Goal: Task Accomplishment & Management: Manage account settings

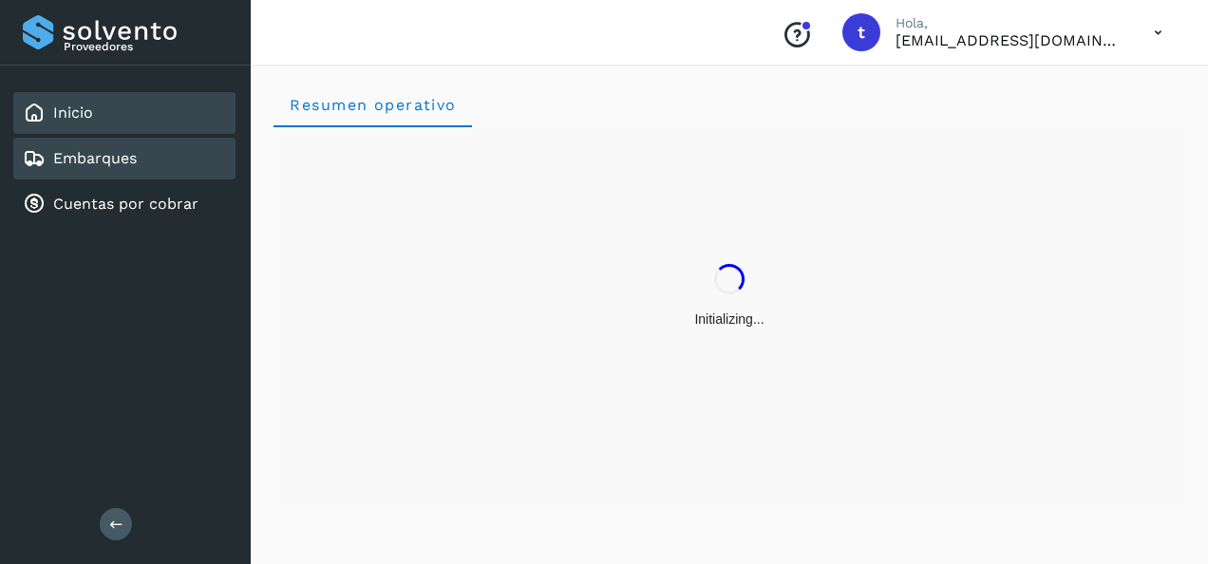
click at [90, 159] on link "Embarques" at bounding box center [95, 158] width 84 height 18
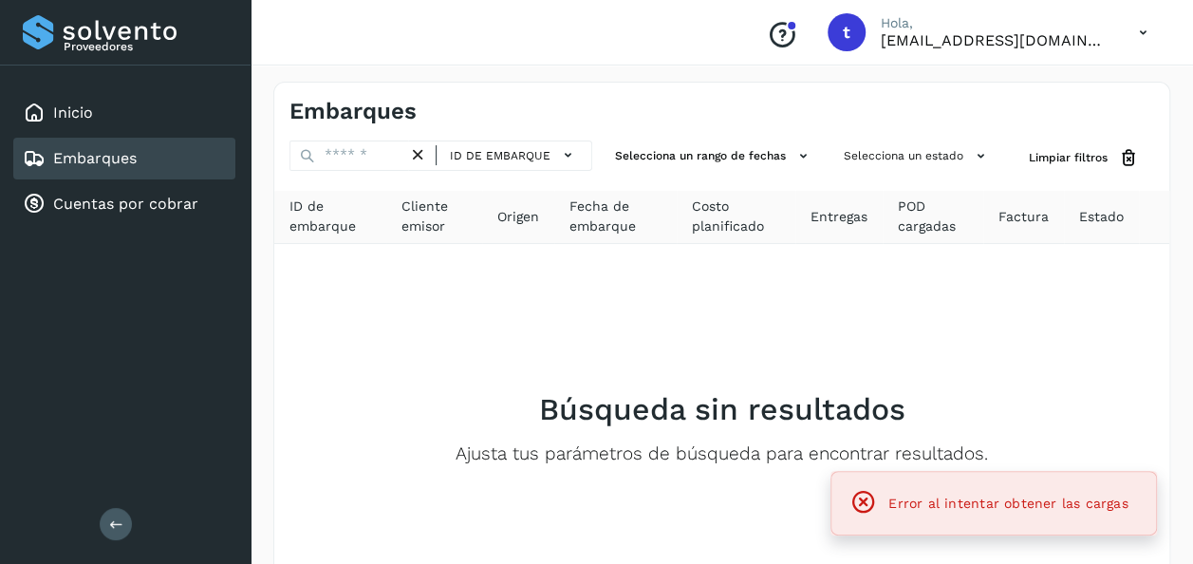
click at [99, 151] on link "Embarques" at bounding box center [95, 158] width 84 height 18
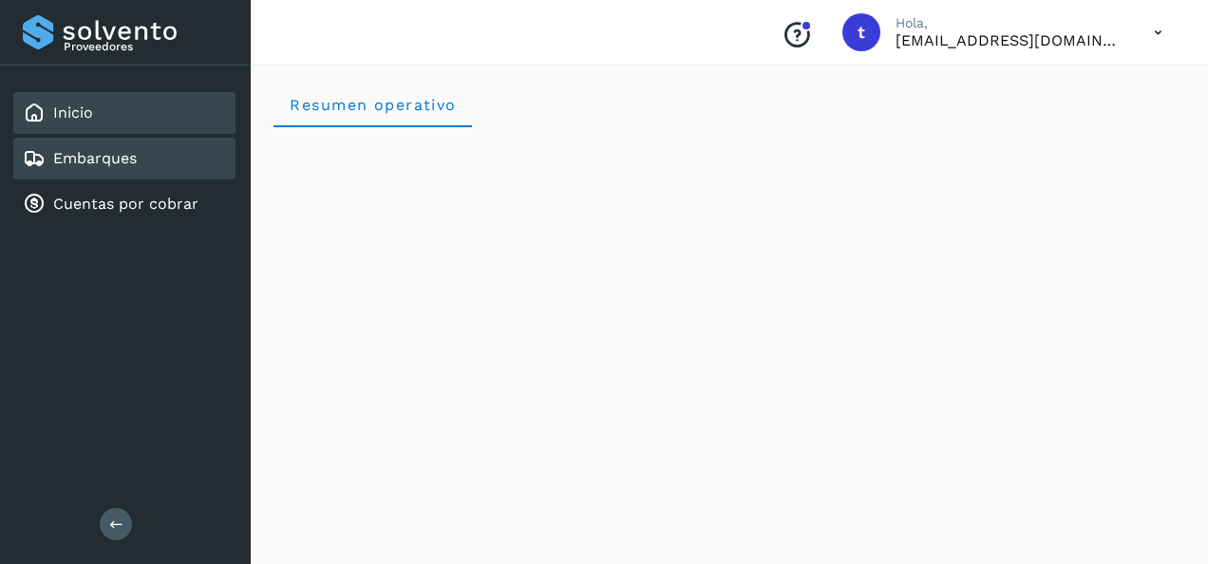
click at [85, 155] on link "Embarques" at bounding box center [95, 158] width 84 height 18
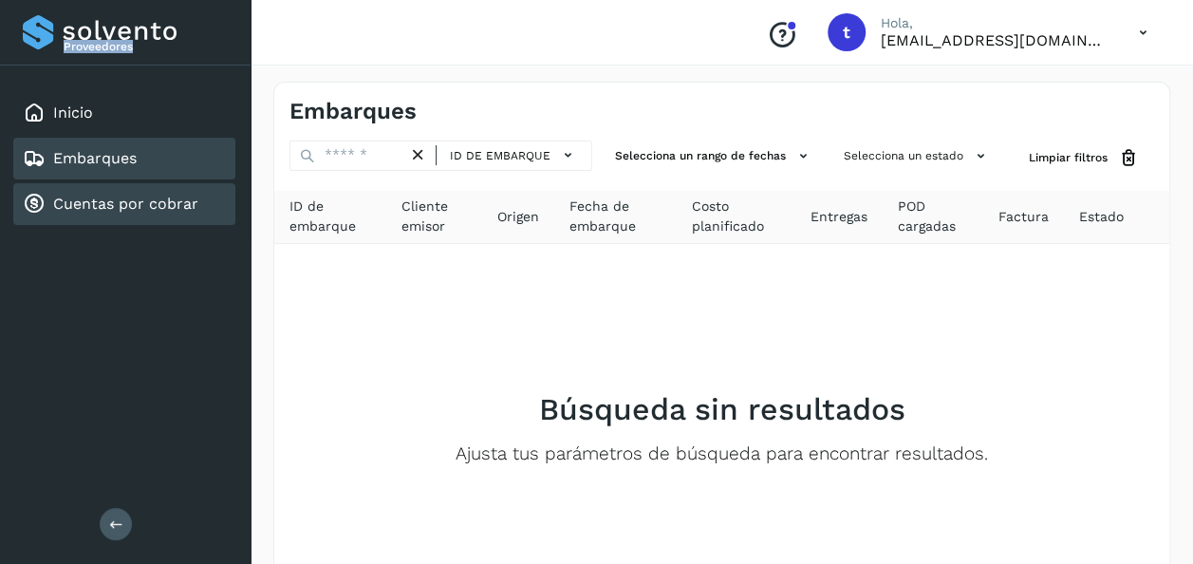
drag, startPoint x: 85, startPoint y: 155, endPoint x: 101, endPoint y: 204, distance: 51.7
click at [101, 204] on link "Cuentas por cobrar" at bounding box center [125, 204] width 145 height 18
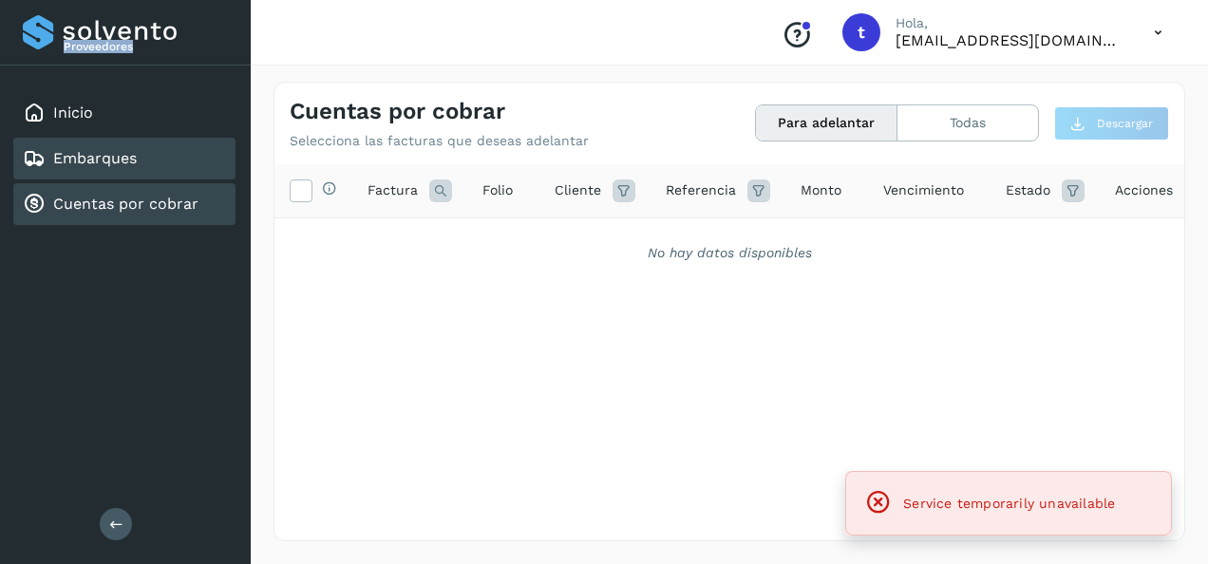
click at [85, 158] on link "Embarques" at bounding box center [95, 158] width 84 height 18
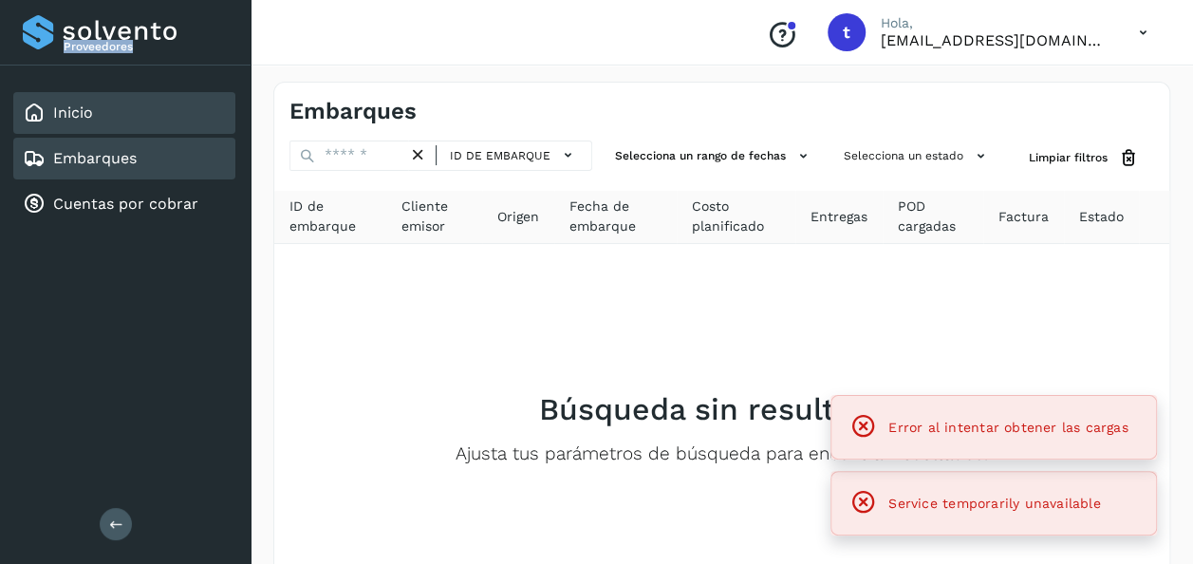
click at [72, 119] on link "Inicio" at bounding box center [73, 112] width 40 height 18
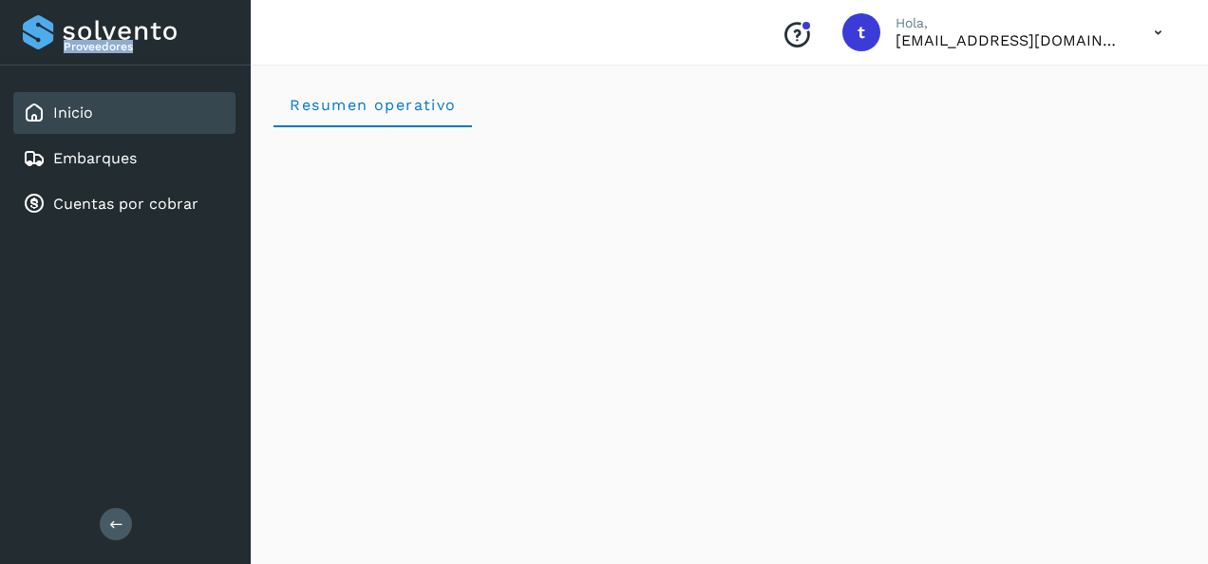
click at [66, 115] on link "Inicio" at bounding box center [73, 112] width 40 height 18
drag, startPoint x: 66, startPoint y: 115, endPoint x: 39, endPoint y: 113, distance: 27.6
click at [39, 113] on icon at bounding box center [34, 113] width 23 height 23
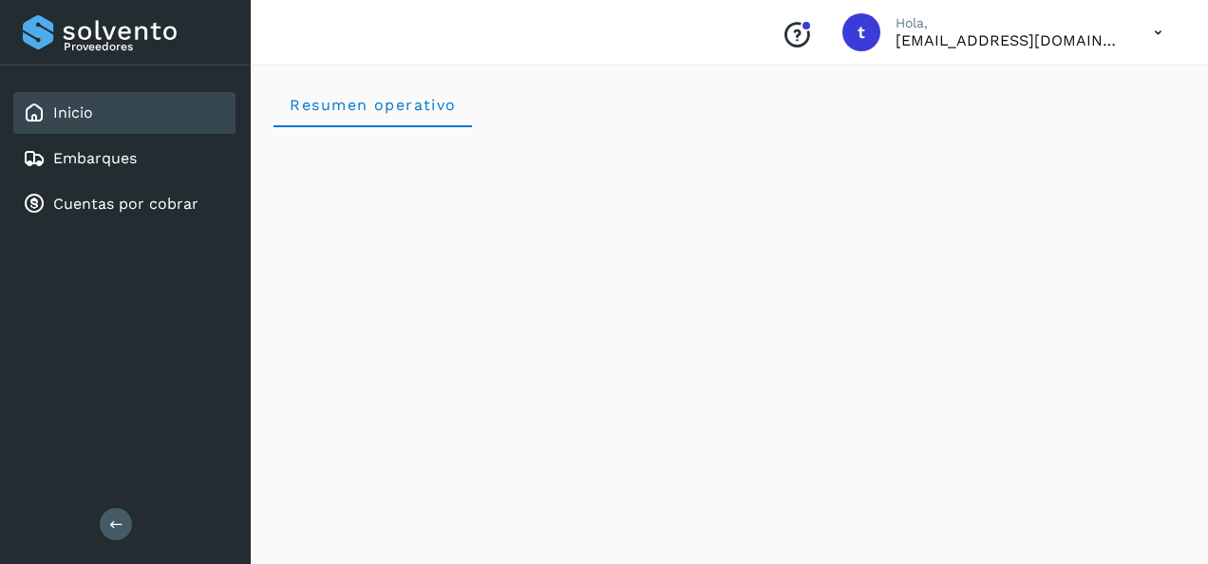
click at [33, 116] on icon at bounding box center [34, 113] width 23 height 23
drag, startPoint x: 33, startPoint y: 116, endPoint x: 77, endPoint y: 264, distance: 154.4
click at [77, 264] on div "Proveedores Inicio Embarques Cuentas por cobrar Salir" at bounding box center [125, 282] width 251 height 564
click at [50, 114] on div "Inicio" at bounding box center [58, 113] width 70 height 23
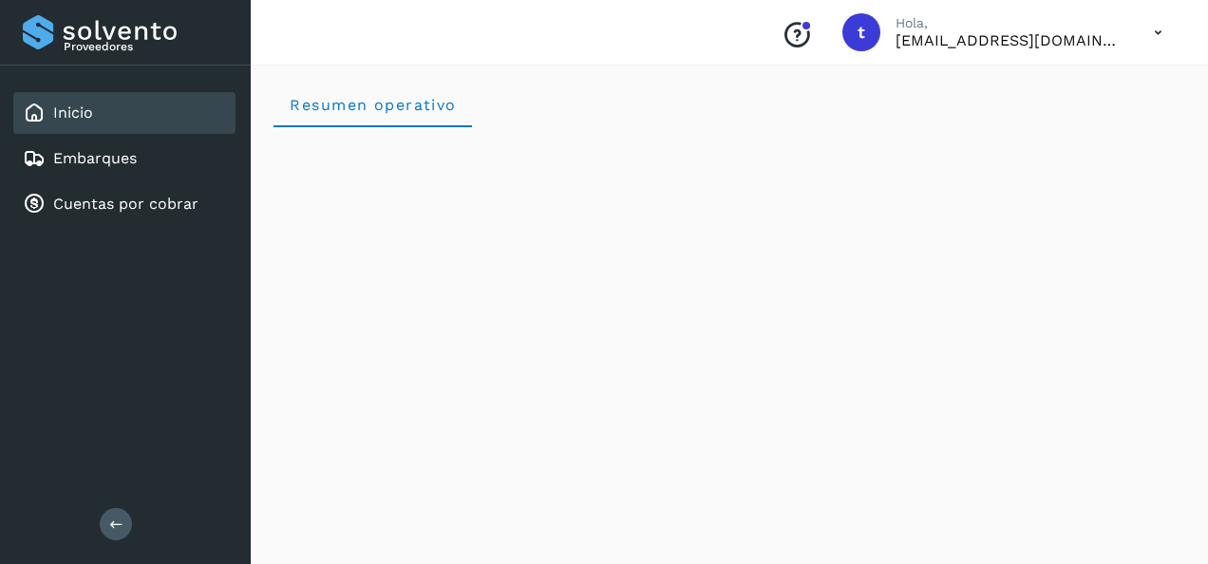
click at [50, 114] on div "Inicio" at bounding box center [58, 113] width 70 height 23
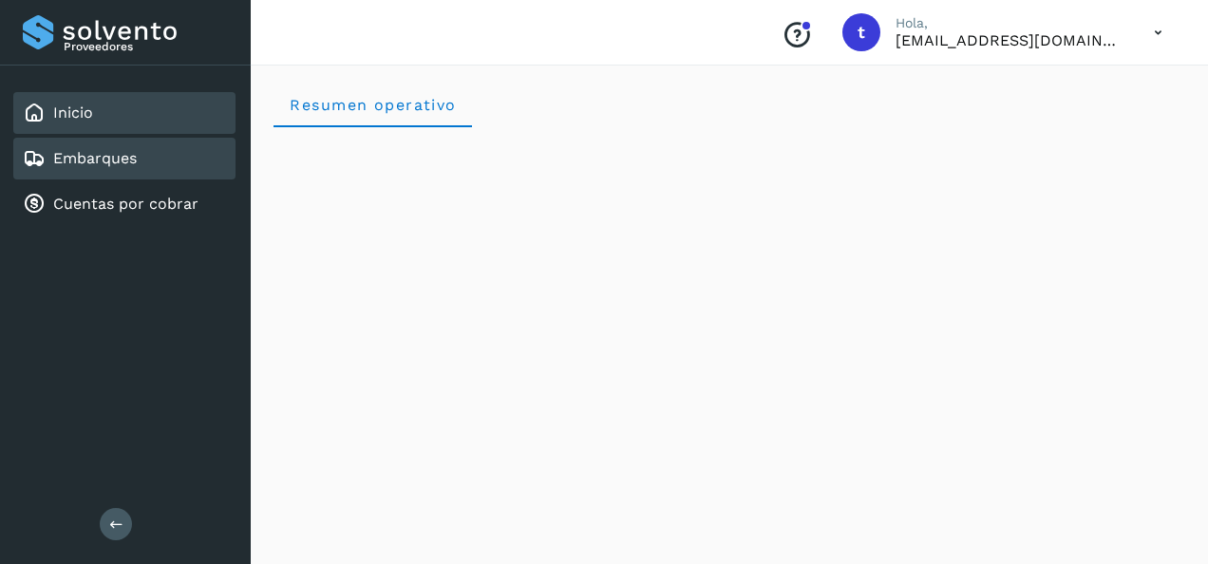
drag, startPoint x: 50, startPoint y: 114, endPoint x: 45, endPoint y: 154, distance: 40.3
click at [45, 154] on icon at bounding box center [34, 158] width 23 height 23
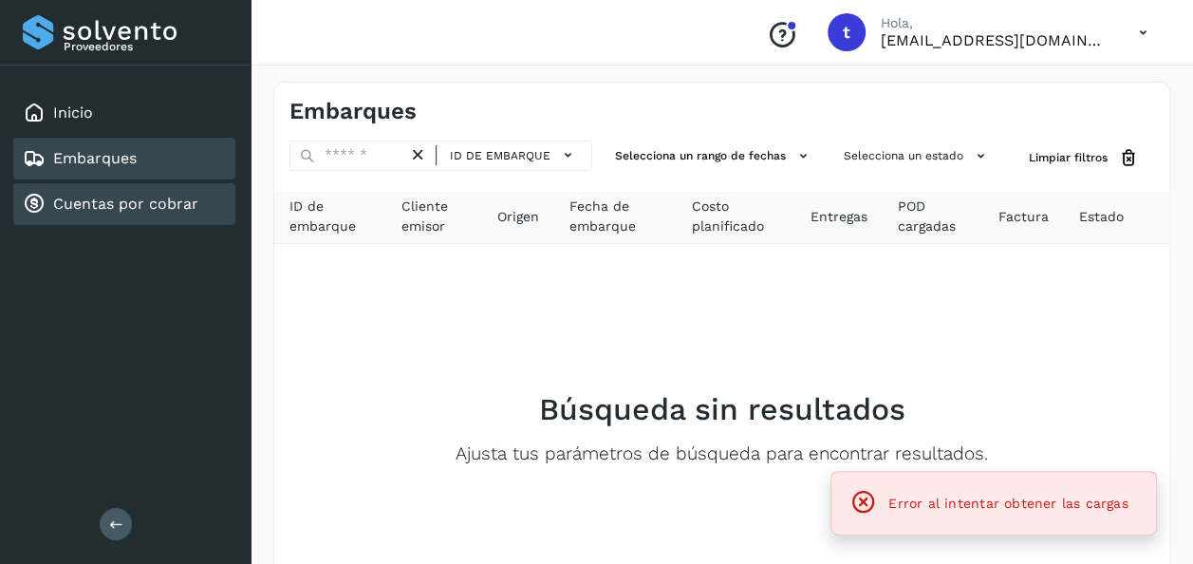
click at [61, 204] on link "Cuentas por cobrar" at bounding box center [125, 204] width 145 height 18
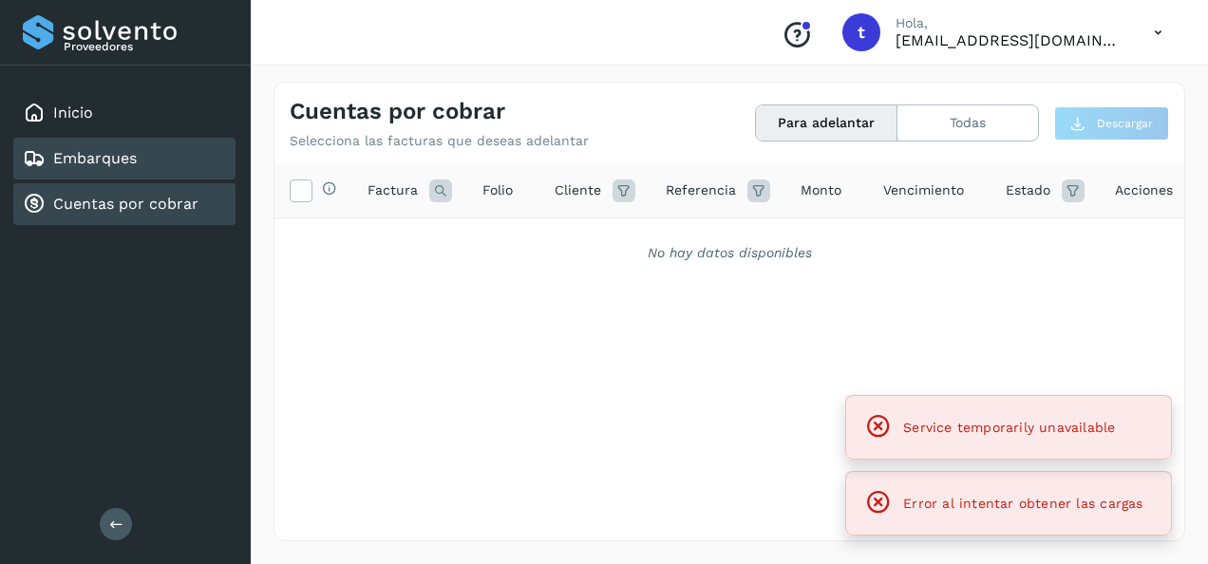
click at [73, 162] on link "Embarques" at bounding box center [95, 158] width 84 height 18
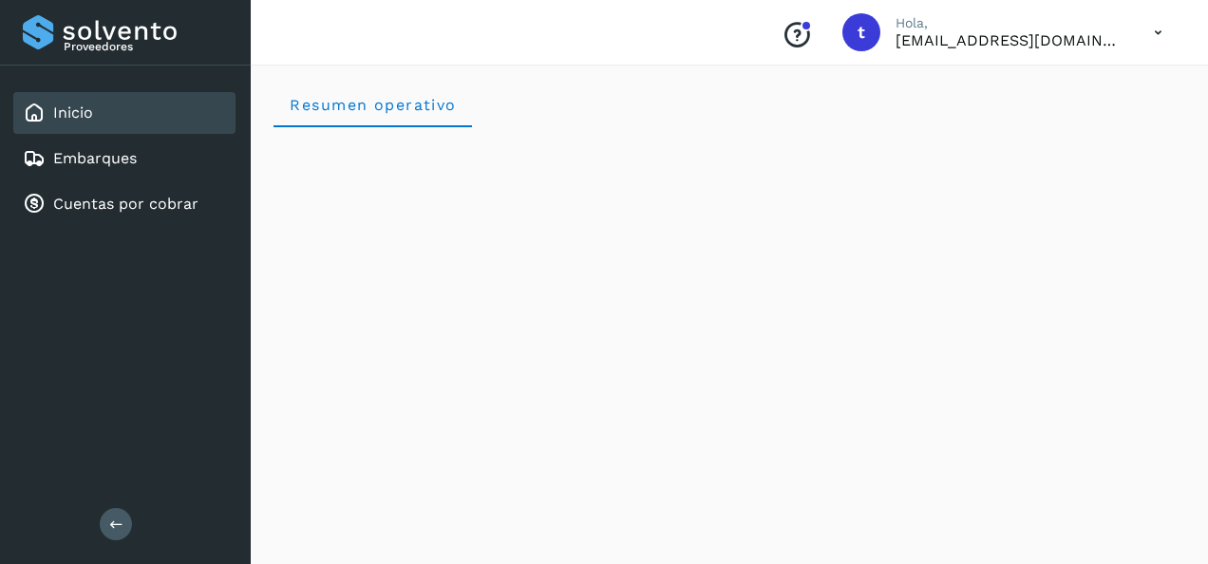
click at [82, 112] on link "Inicio" at bounding box center [73, 112] width 40 height 18
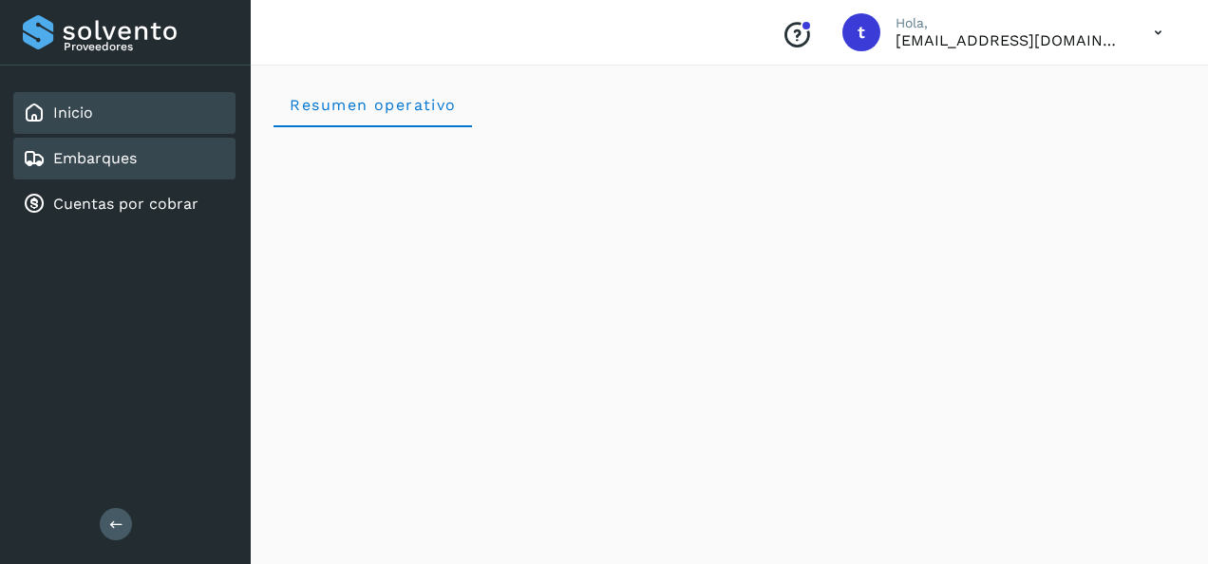
click at [85, 156] on link "Embarques" at bounding box center [95, 158] width 84 height 18
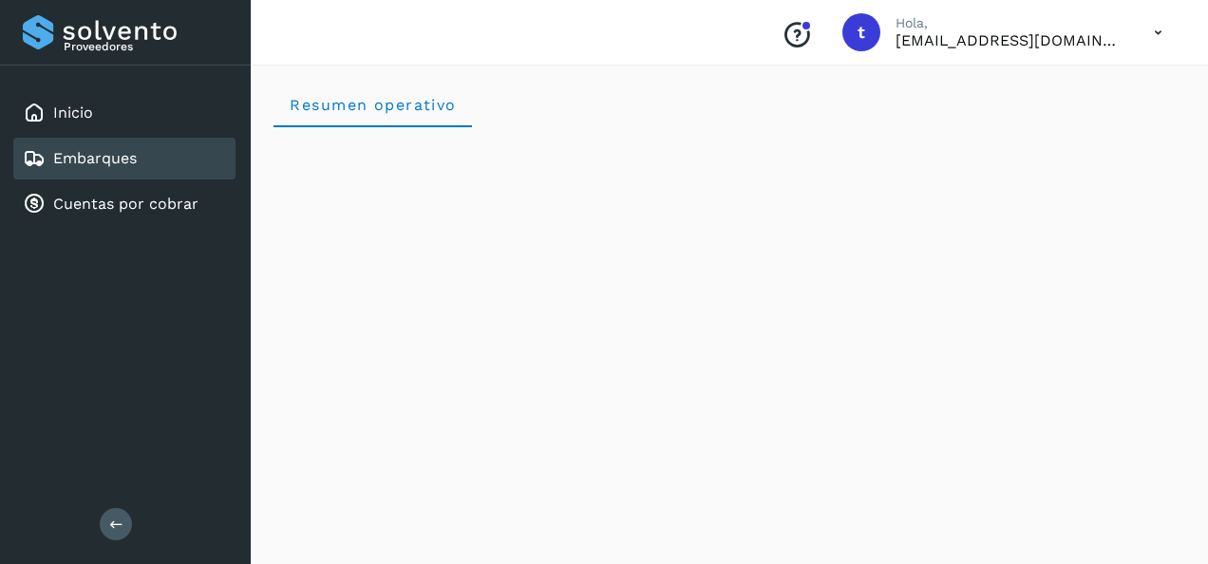
click at [85, 156] on link "Embarques" at bounding box center [95, 158] width 84 height 18
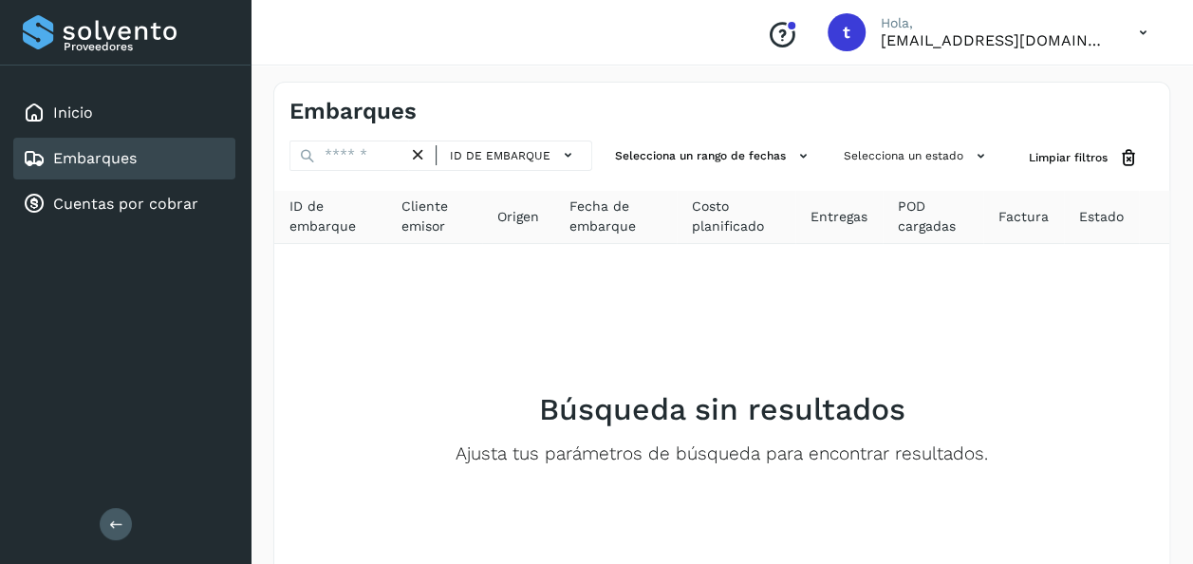
click at [109, 160] on link "Embarques" at bounding box center [95, 158] width 84 height 18
click at [86, 167] on div "Embarques" at bounding box center [80, 158] width 114 height 23
drag, startPoint x: 86, startPoint y: 167, endPoint x: 71, endPoint y: 166, distance: 15.2
click at [71, 166] on link "Embarques" at bounding box center [95, 158] width 84 height 18
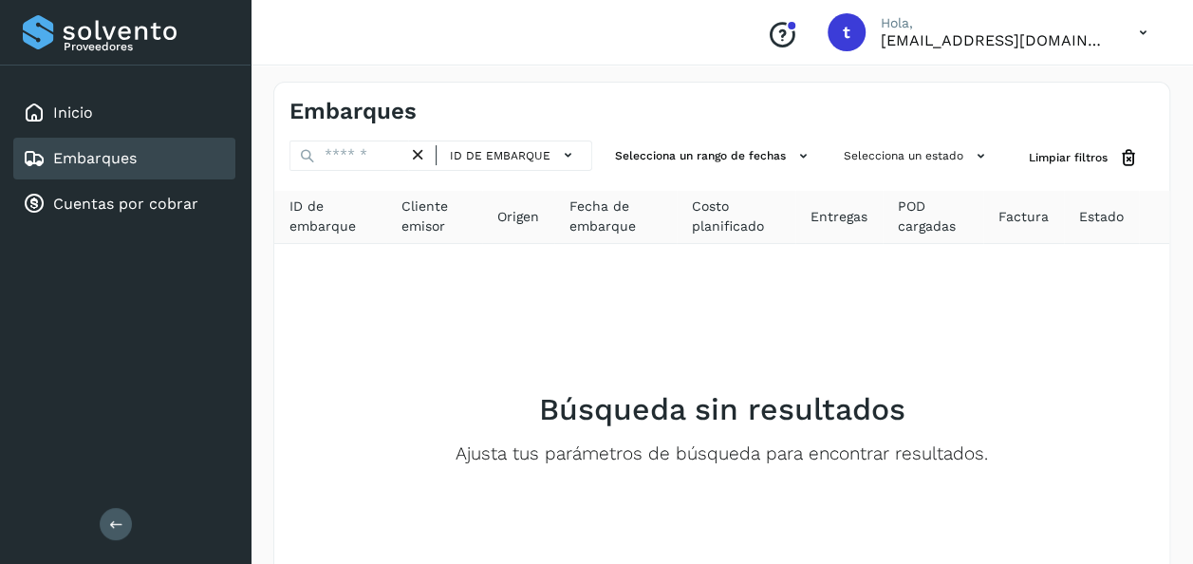
click at [71, 166] on link "Embarques" at bounding box center [95, 158] width 84 height 18
drag, startPoint x: 71, startPoint y: 166, endPoint x: 97, endPoint y: 162, distance: 25.9
click at [97, 162] on link "Embarques" at bounding box center [95, 158] width 84 height 18
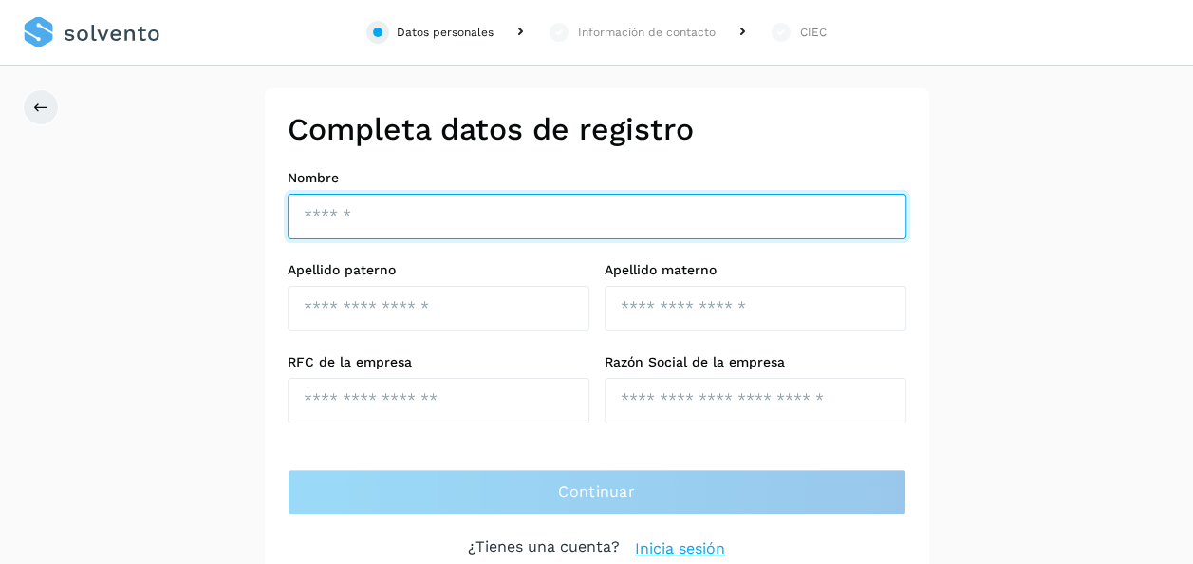
click at [354, 218] on input "text" at bounding box center [597, 217] width 619 height 46
type input "**********"
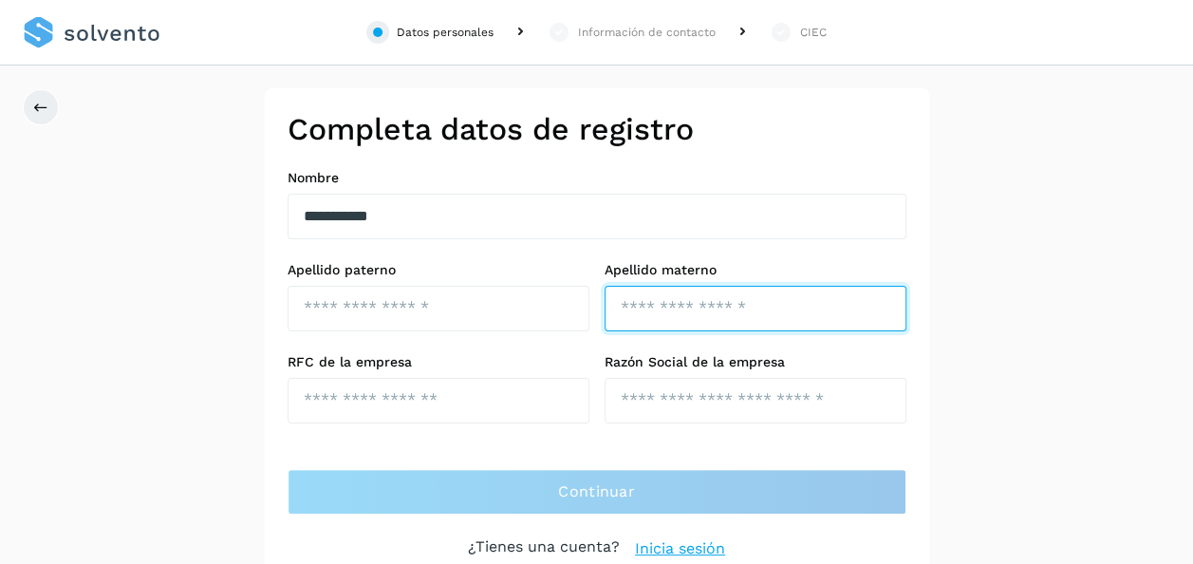
type input "*******"
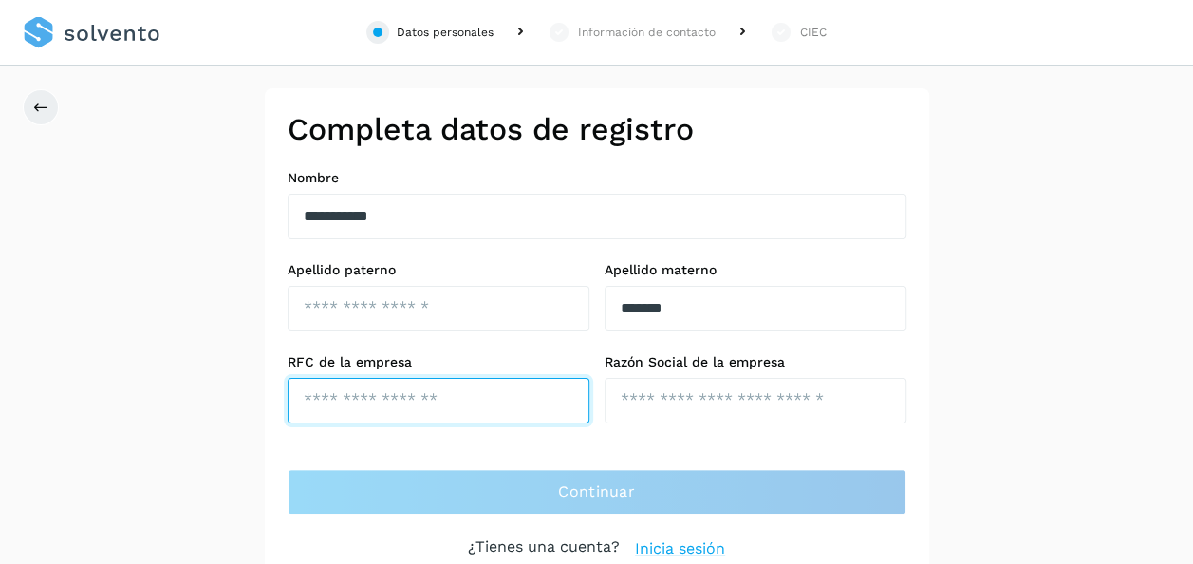
type input "**********"
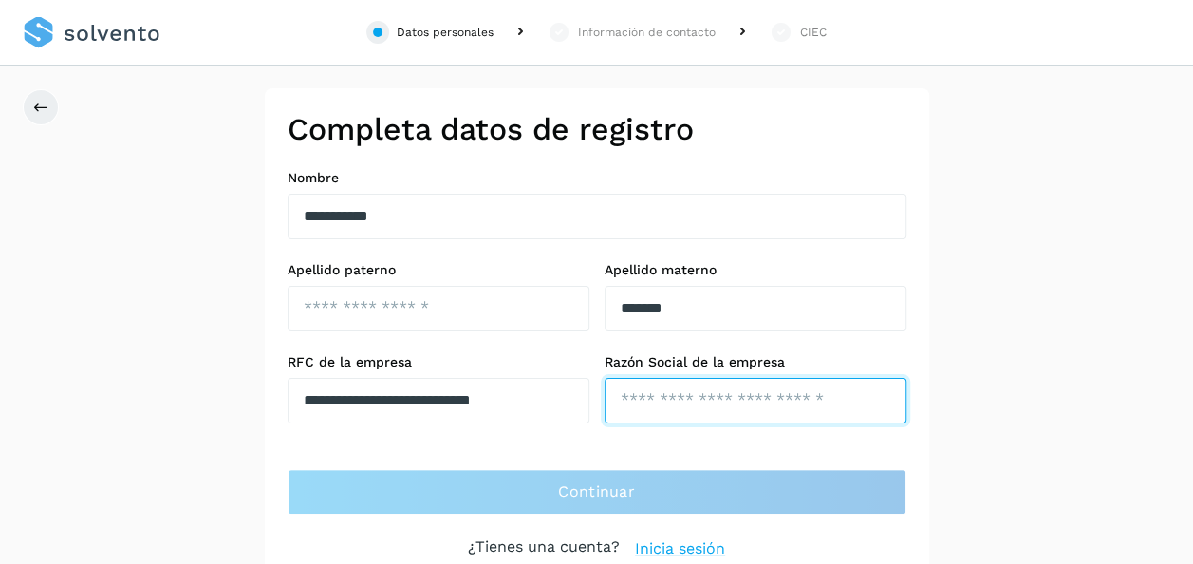
type input "**********"
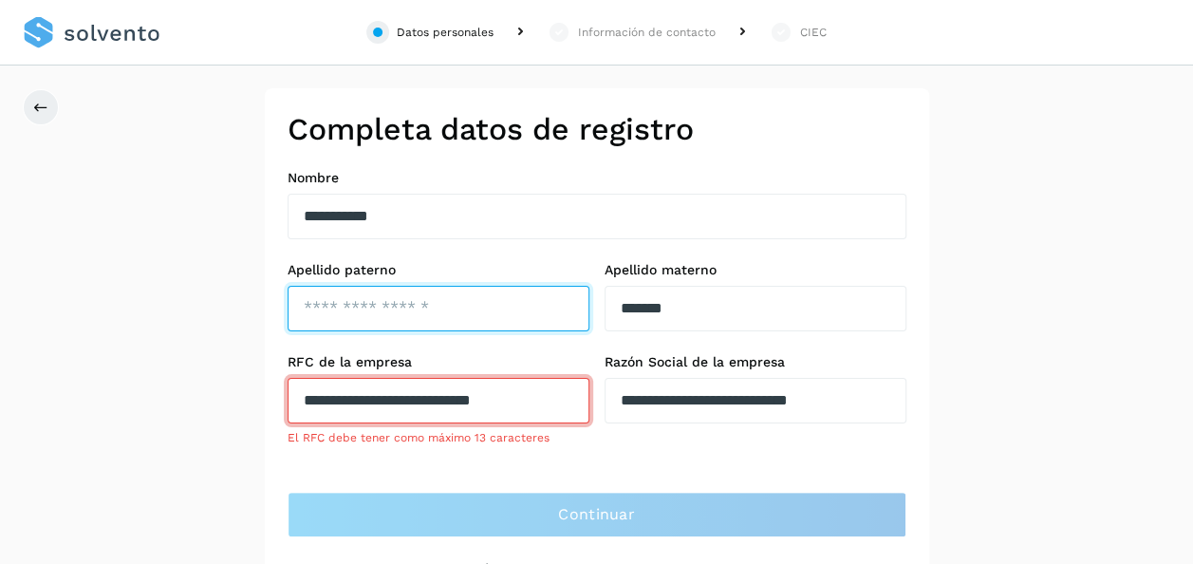
click at [383, 311] on input "text" at bounding box center [439, 309] width 302 height 46
type input "*******"
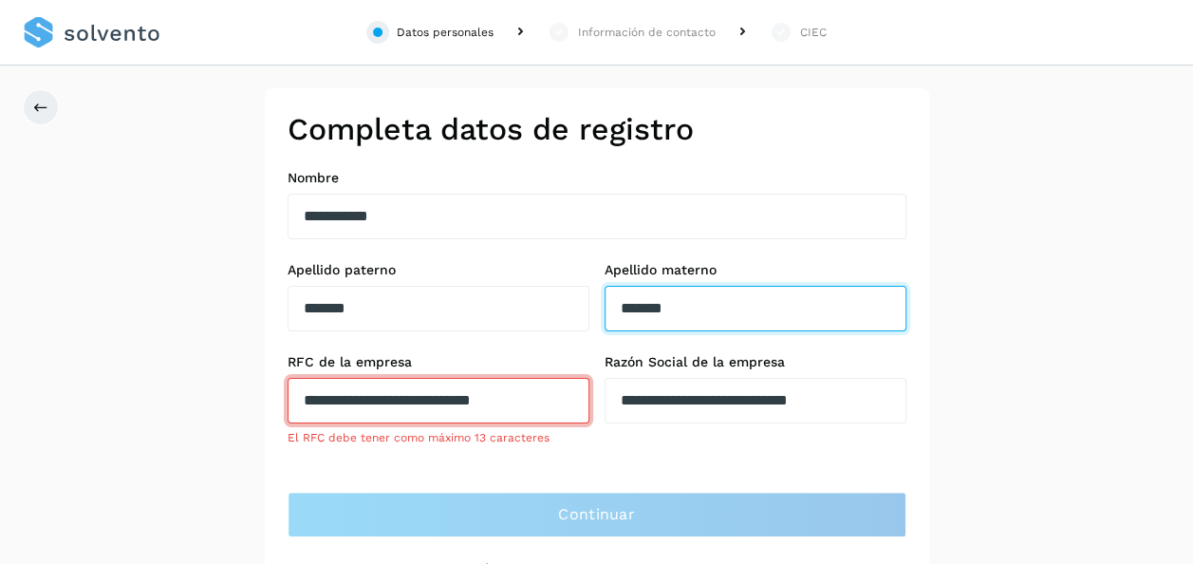
click at [720, 311] on input "*******" at bounding box center [756, 309] width 302 height 46
type input "*"
type input "*******"
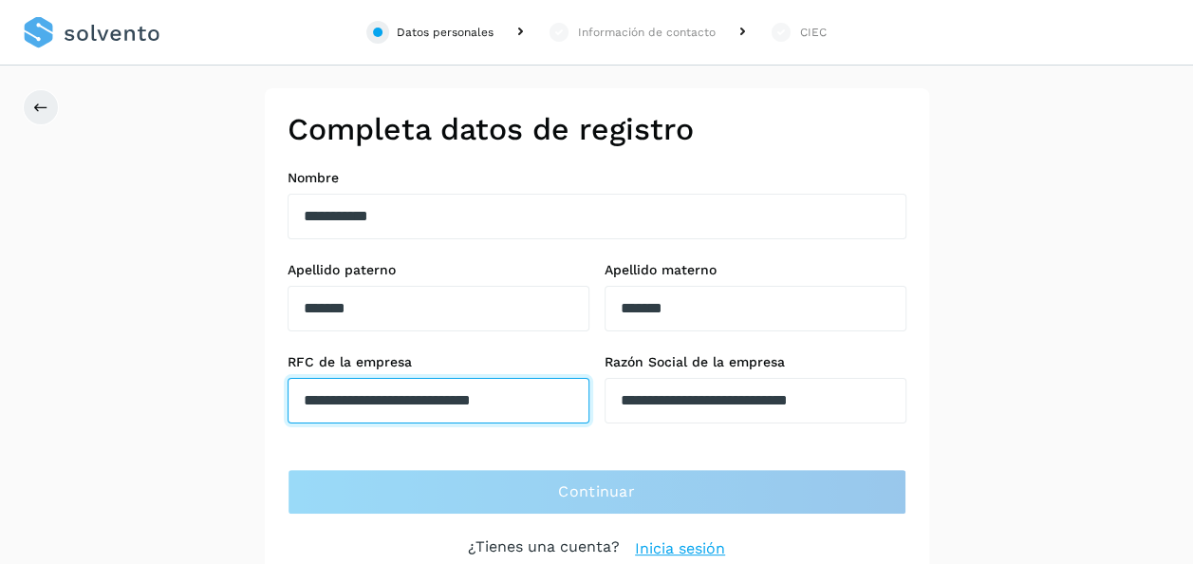
click at [441, 403] on input "**********" at bounding box center [439, 401] width 302 height 46
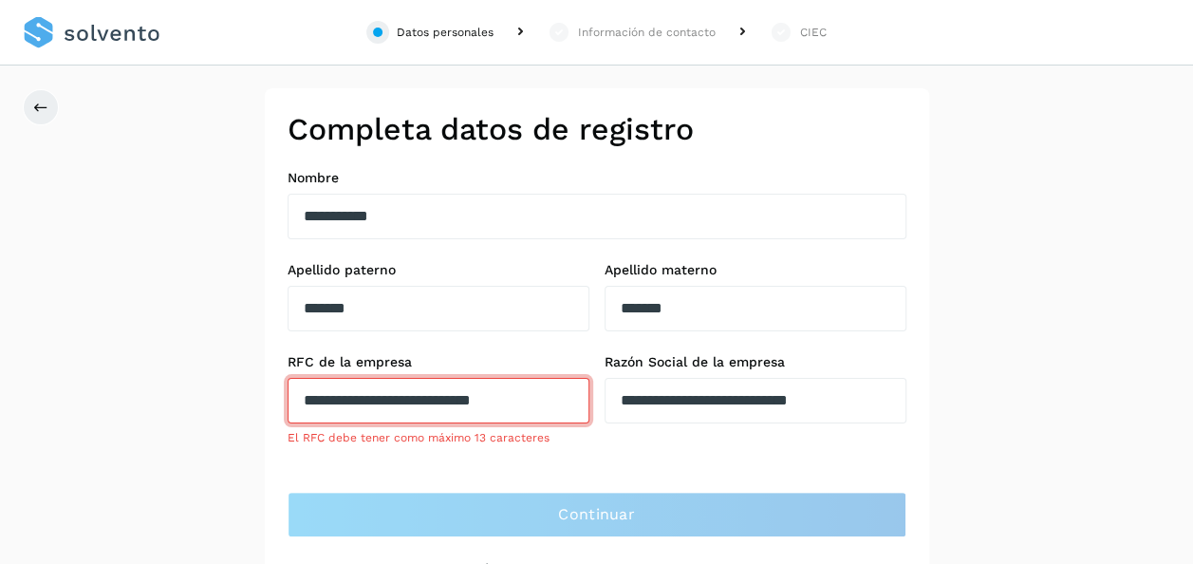
click at [184, 366] on div "**********" at bounding box center [596, 346] width 1193 height 517
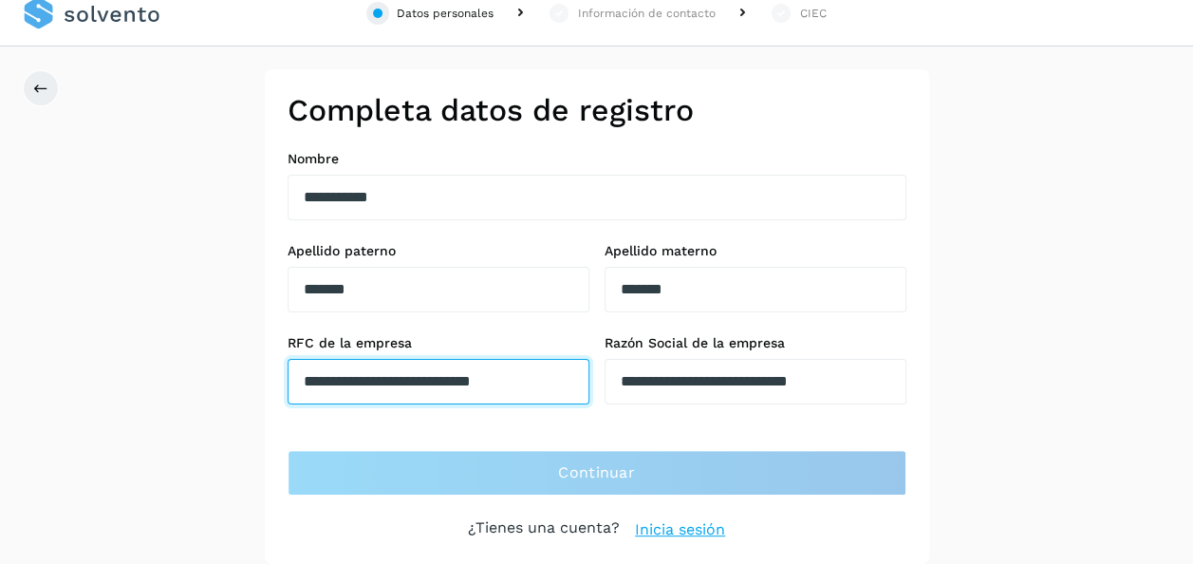
scroll to position [16, 0]
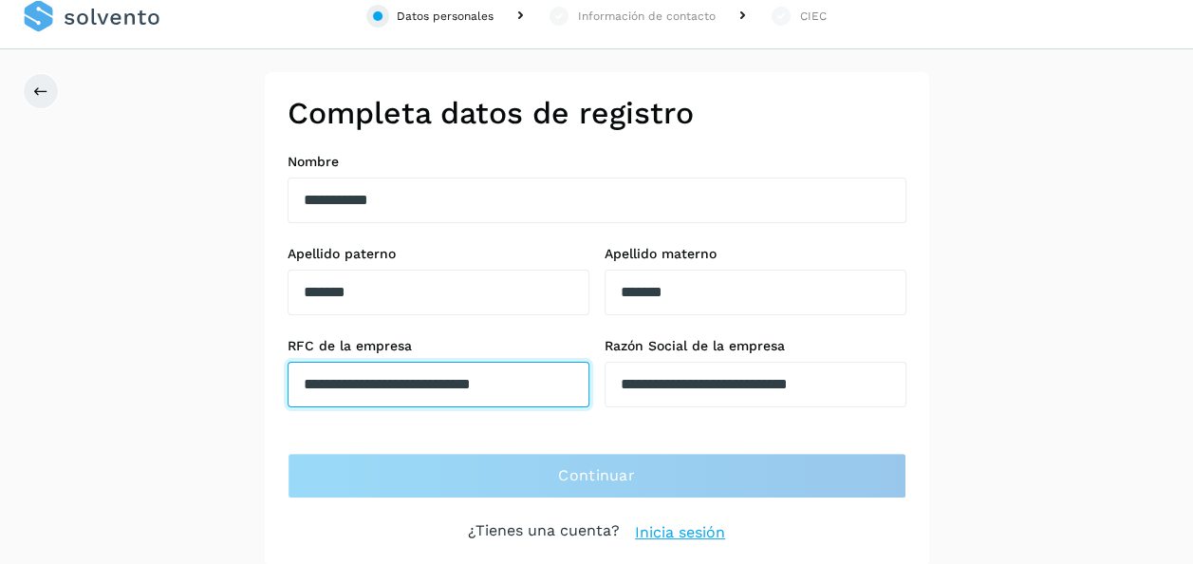
click at [579, 362] on input "**********" at bounding box center [439, 385] width 302 height 46
click at [573, 380] on input "**********" at bounding box center [439, 385] width 302 height 46
type input "**********"
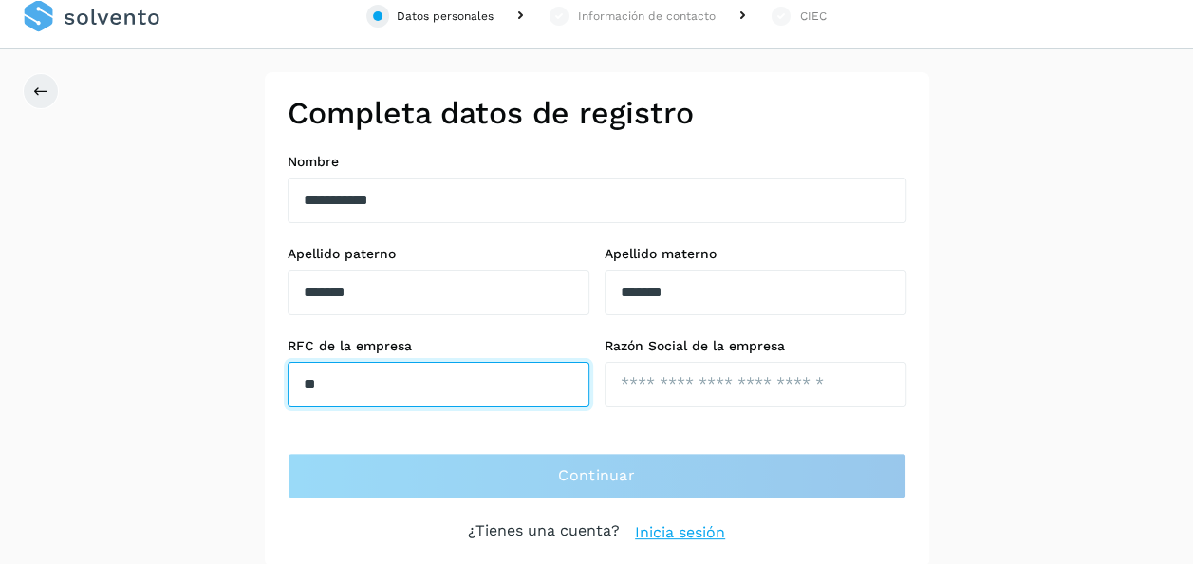
type input "*"
type input "**********"
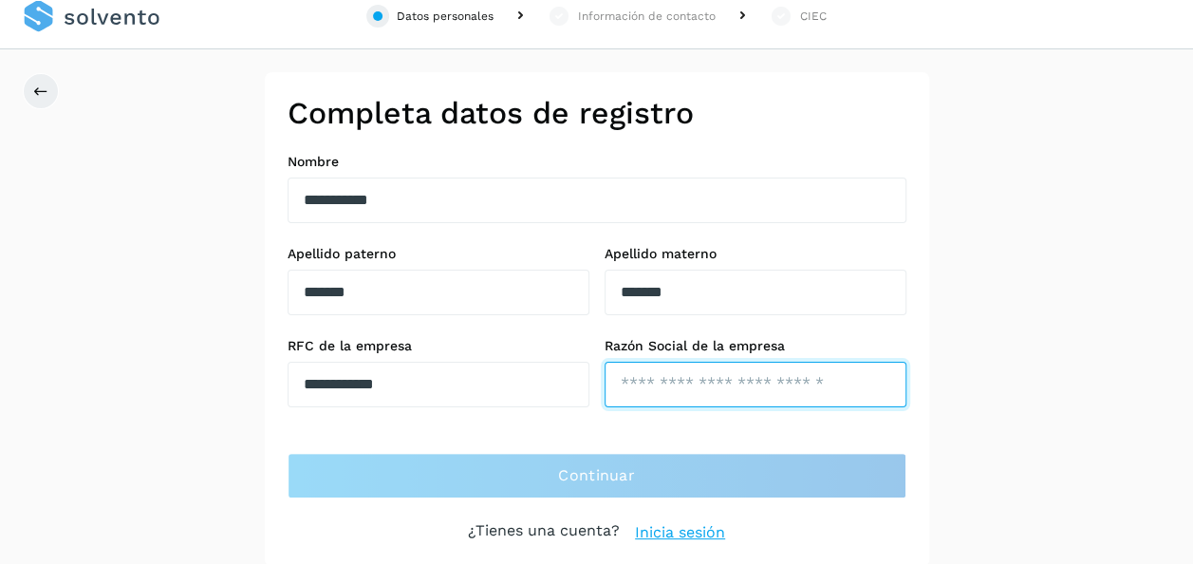
click at [657, 376] on input "text" at bounding box center [756, 385] width 302 height 46
type input "**********"
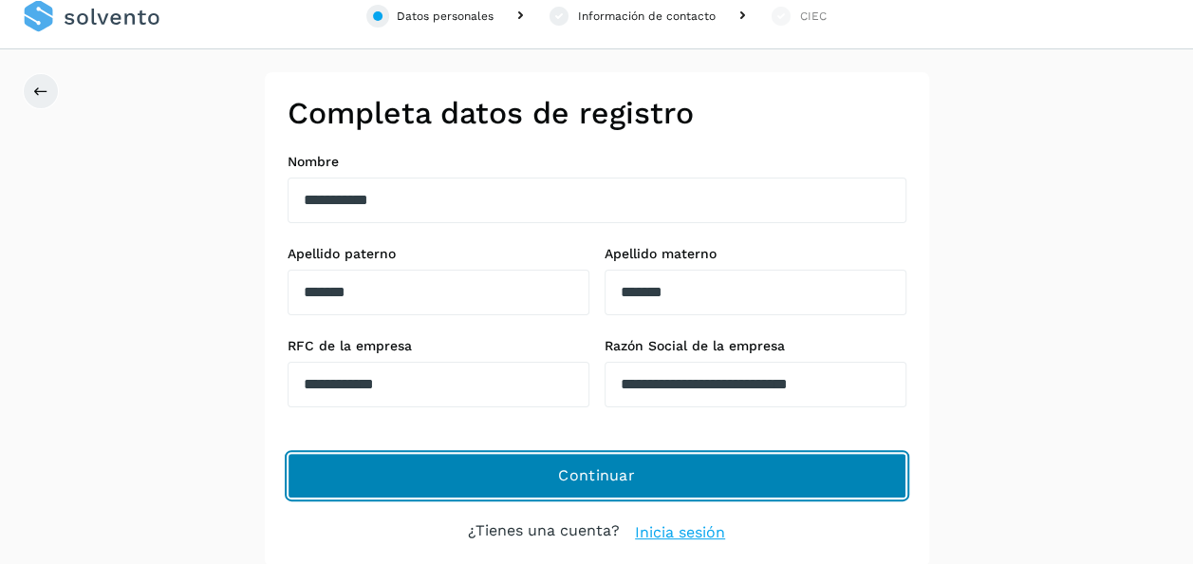
click at [592, 477] on span "Continuar" at bounding box center [596, 475] width 77 height 21
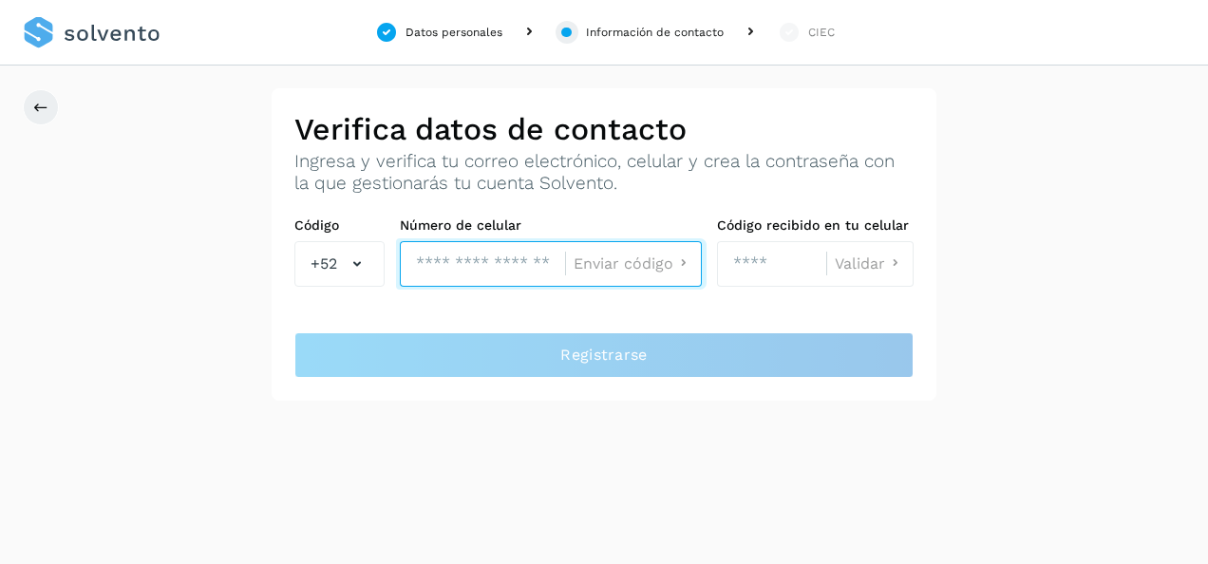
click at [428, 264] on input "tel" at bounding box center [482, 264] width 165 height 46
type input "**********"
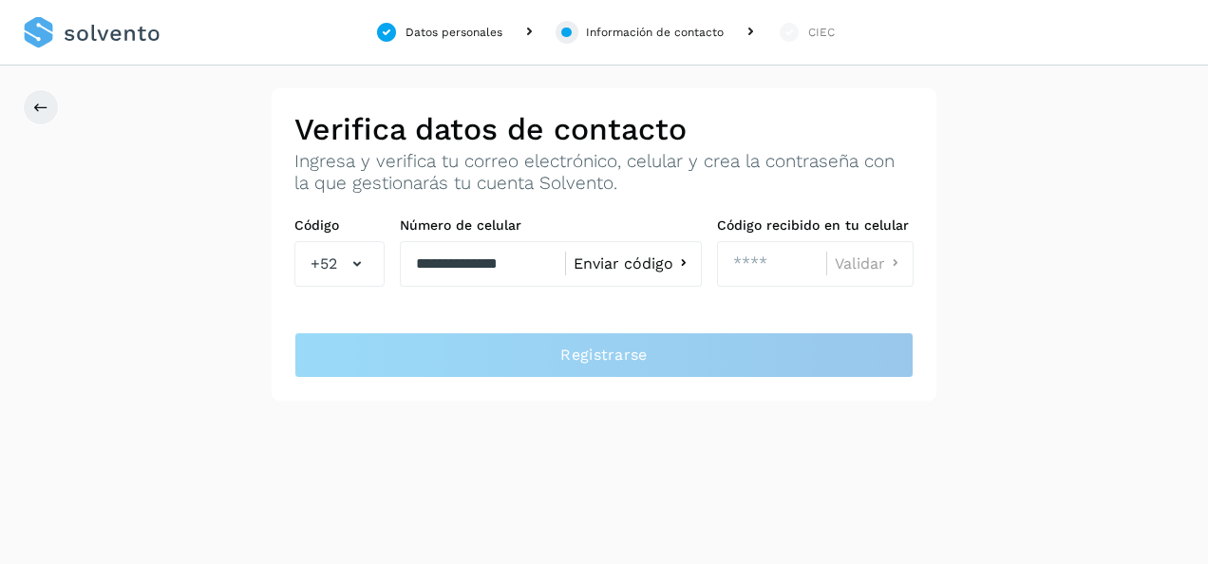
click at [640, 264] on span "Enviar código" at bounding box center [623, 263] width 100 height 15
click at [678, 263] on icon at bounding box center [683, 264] width 20 height 20
click at [606, 265] on span "Enviar código" at bounding box center [623, 263] width 100 height 15
click at [680, 264] on icon at bounding box center [683, 264] width 20 height 20
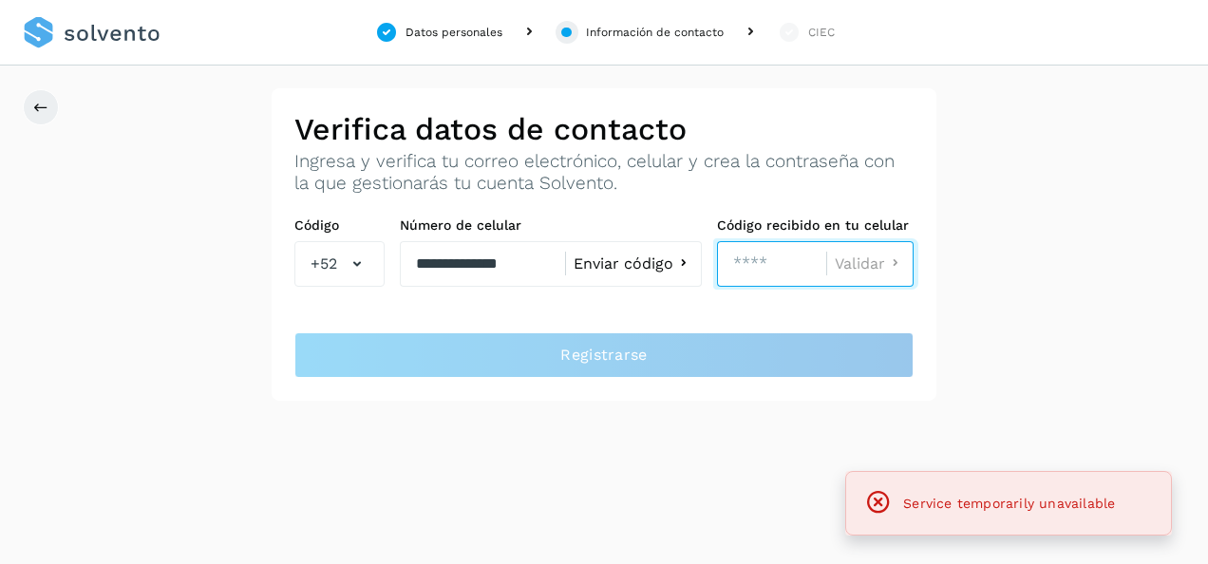
click at [779, 262] on input "number" at bounding box center [771, 264] width 109 height 46
type input "****"
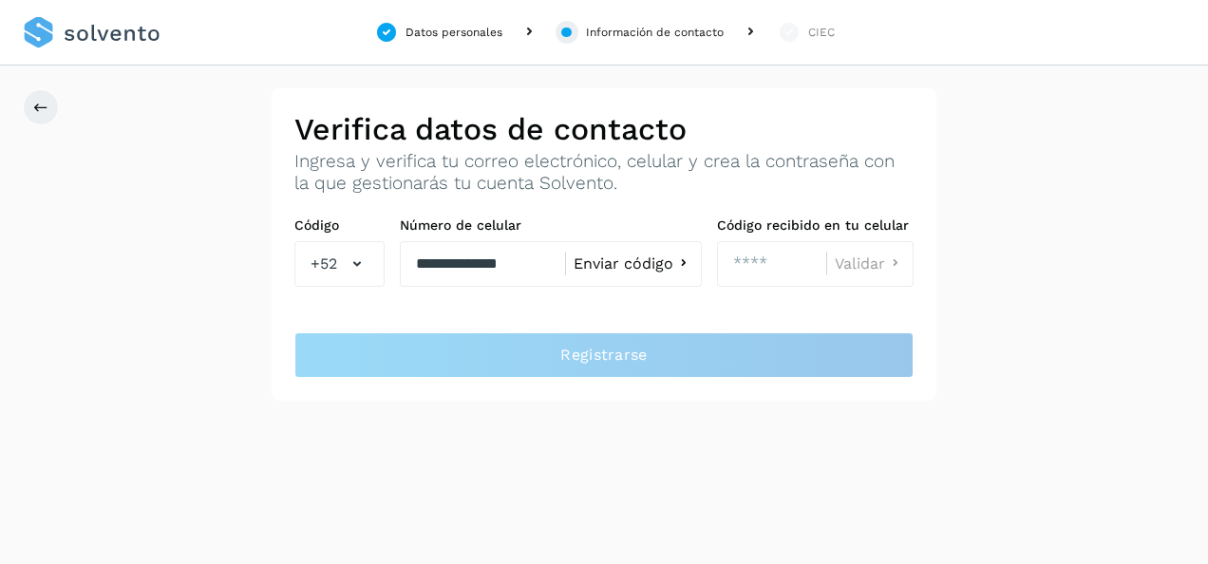
click at [863, 273] on div "Validar" at bounding box center [865, 264] width 79 height 24
click at [39, 101] on icon at bounding box center [40, 107] width 15 height 15
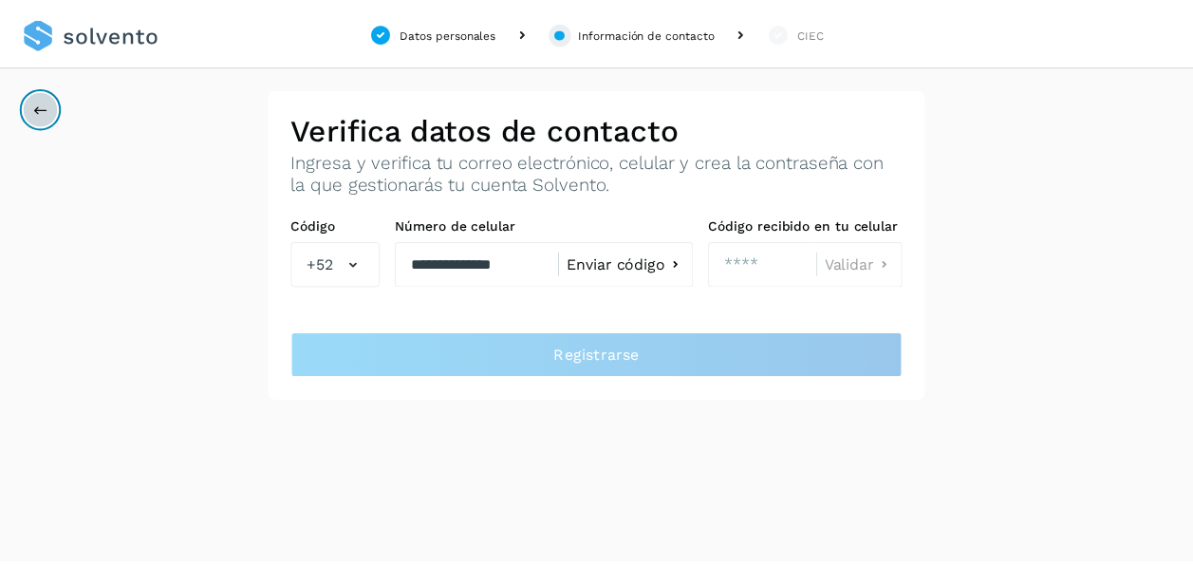
scroll to position [16, 0]
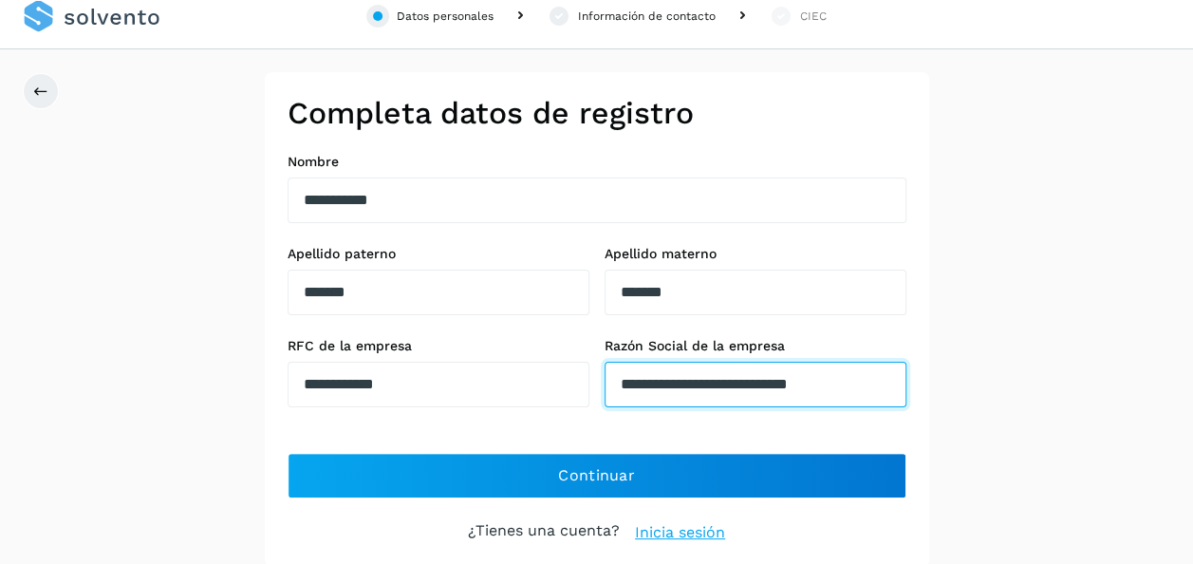
click at [626, 385] on input "**********" at bounding box center [756, 385] width 302 height 46
type input "**********"
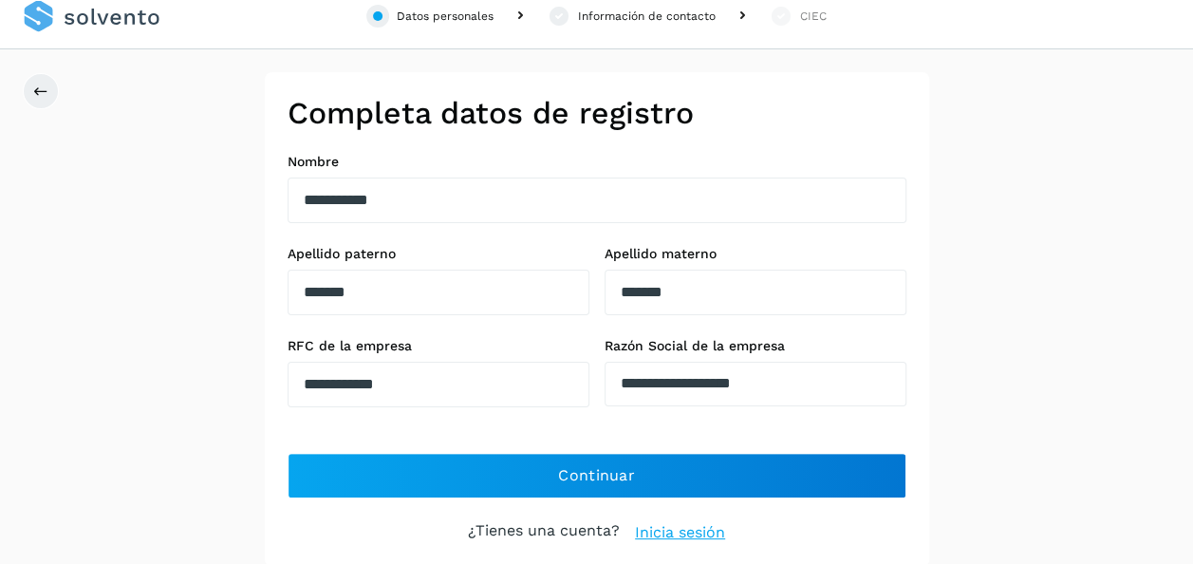
click at [1049, 155] on div "**********" at bounding box center [596, 319] width 1193 height 495
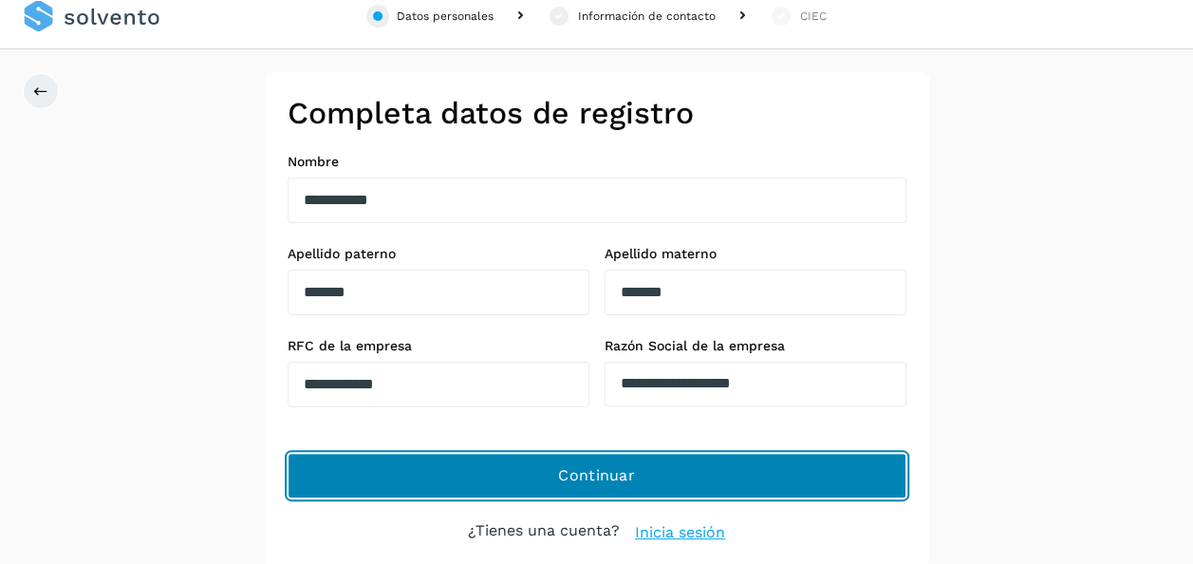
click at [593, 473] on span "Continuar" at bounding box center [596, 475] width 77 height 21
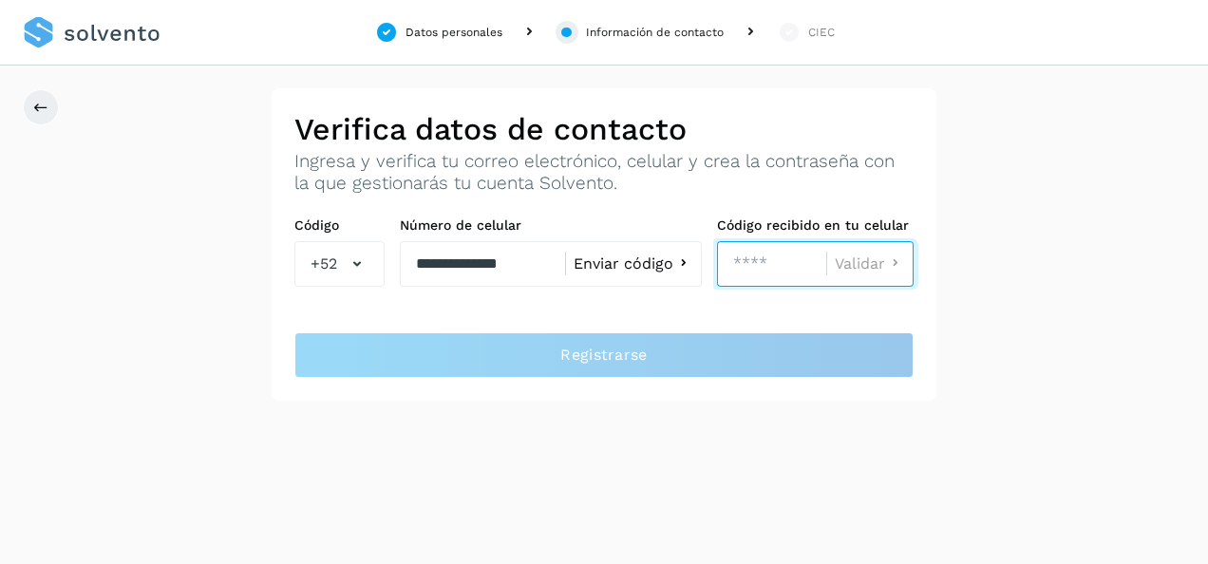
click at [790, 270] on input "****" at bounding box center [771, 264] width 109 height 46
type input "*"
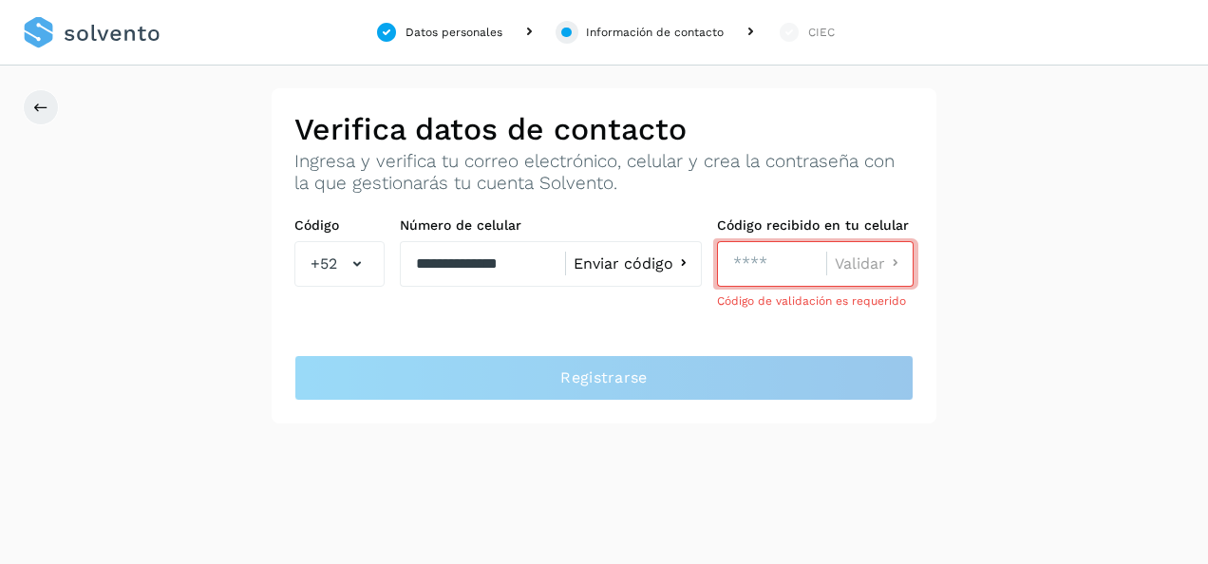
click at [645, 262] on span "Enviar código" at bounding box center [623, 263] width 100 height 15
click at [38, 111] on icon at bounding box center [40, 107] width 15 height 15
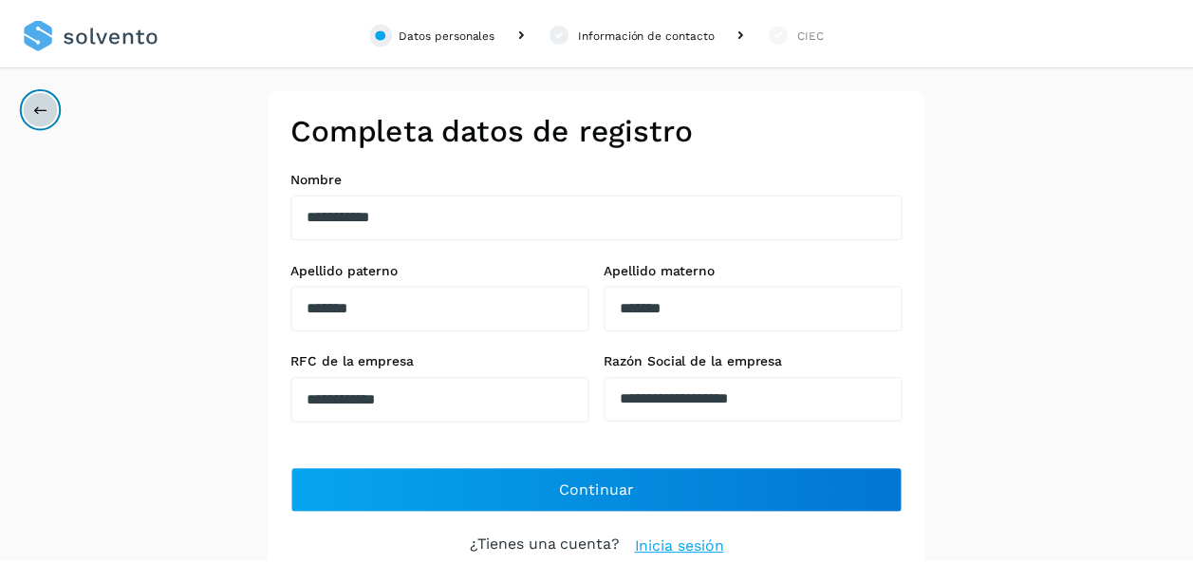
scroll to position [16, 0]
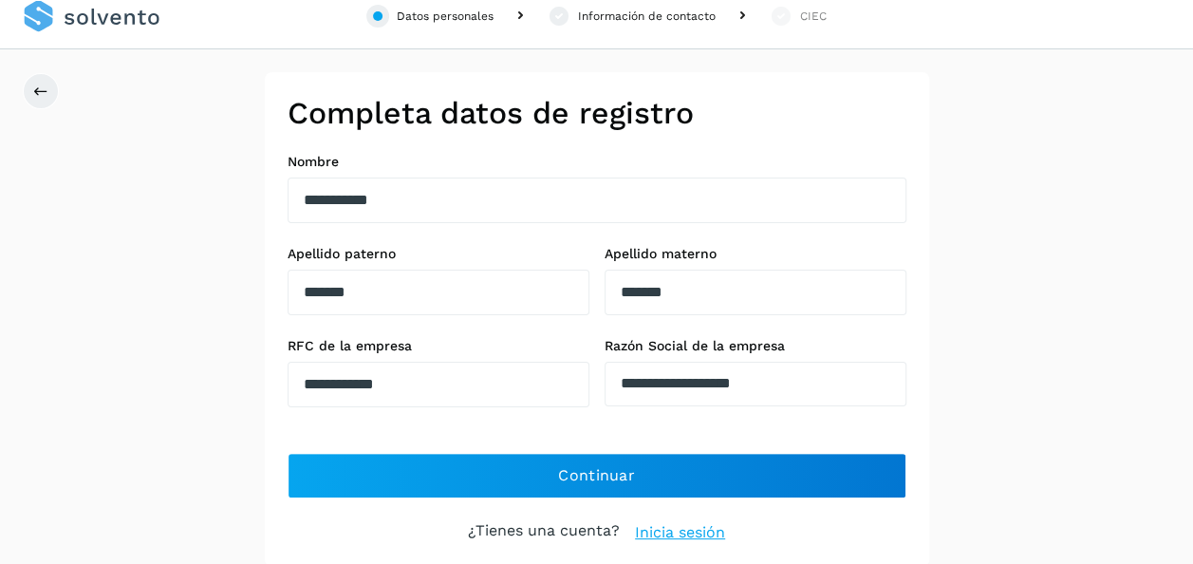
click at [696, 529] on link "Inicia sesión" at bounding box center [680, 532] width 90 height 23
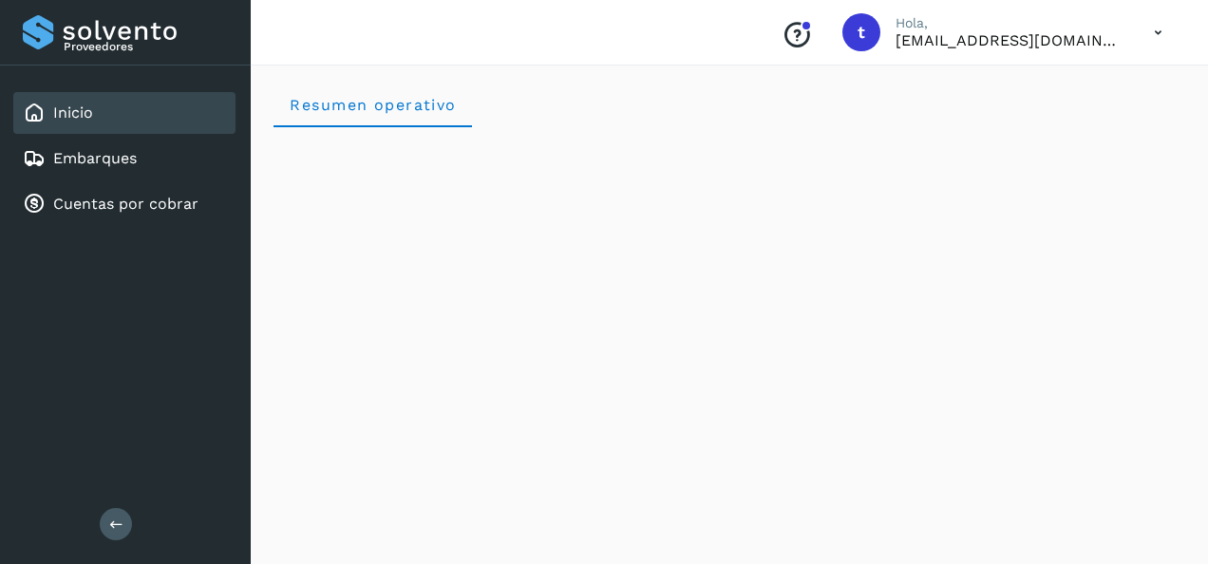
click at [1160, 32] on icon at bounding box center [1157, 32] width 39 height 39
click at [1160, 32] on div at bounding box center [604, 282] width 1208 height 564
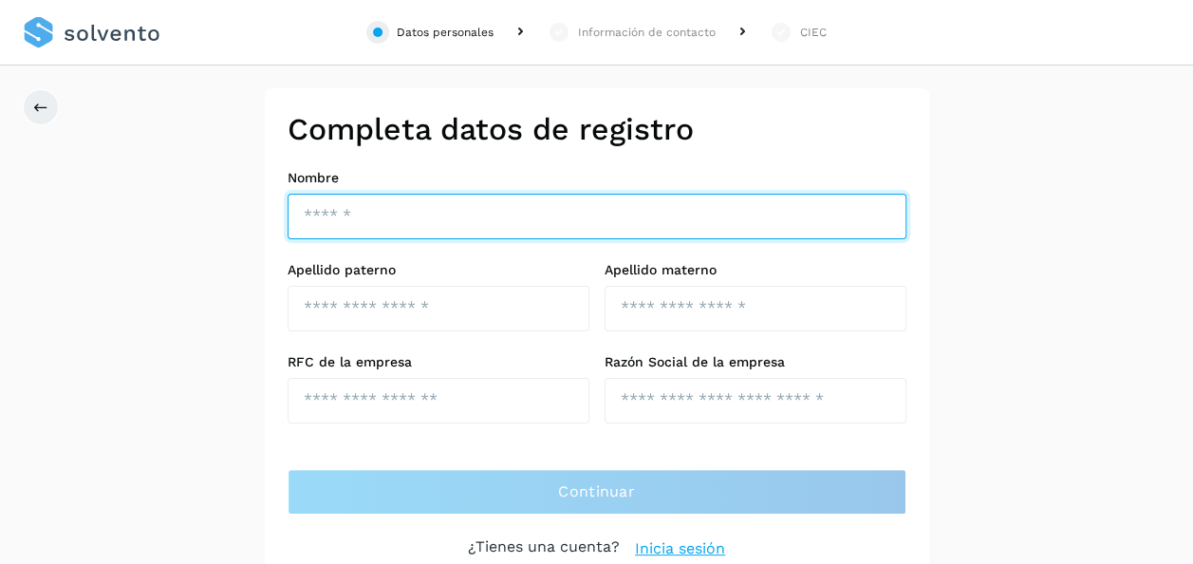
click at [436, 216] on input "text" at bounding box center [597, 217] width 619 height 46
type input "**********"
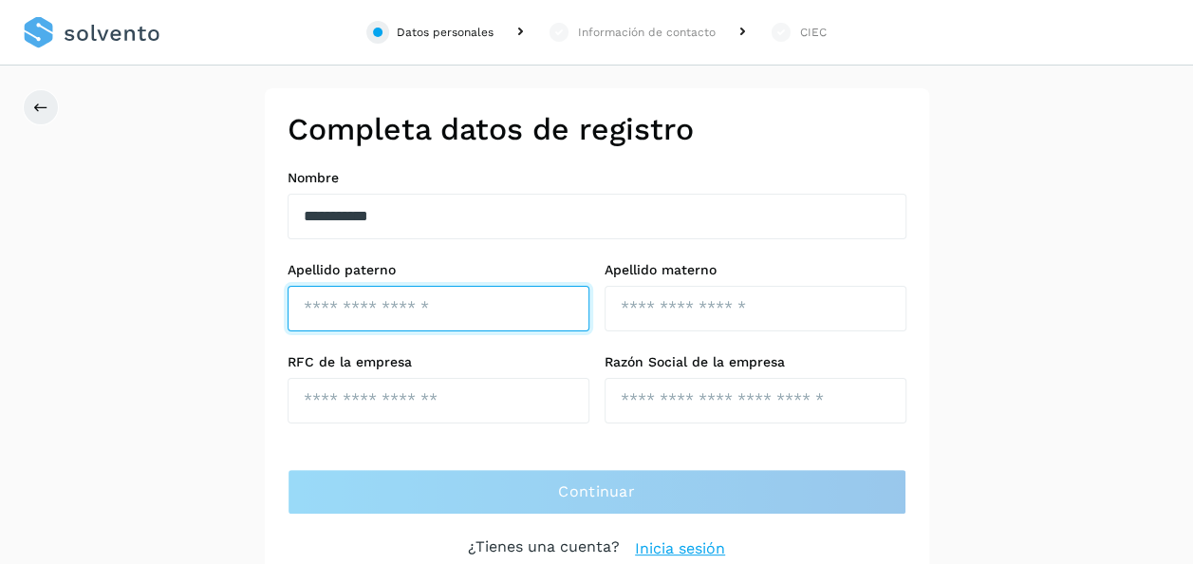
click at [300, 308] on input "text" at bounding box center [439, 309] width 302 height 46
type input "*******"
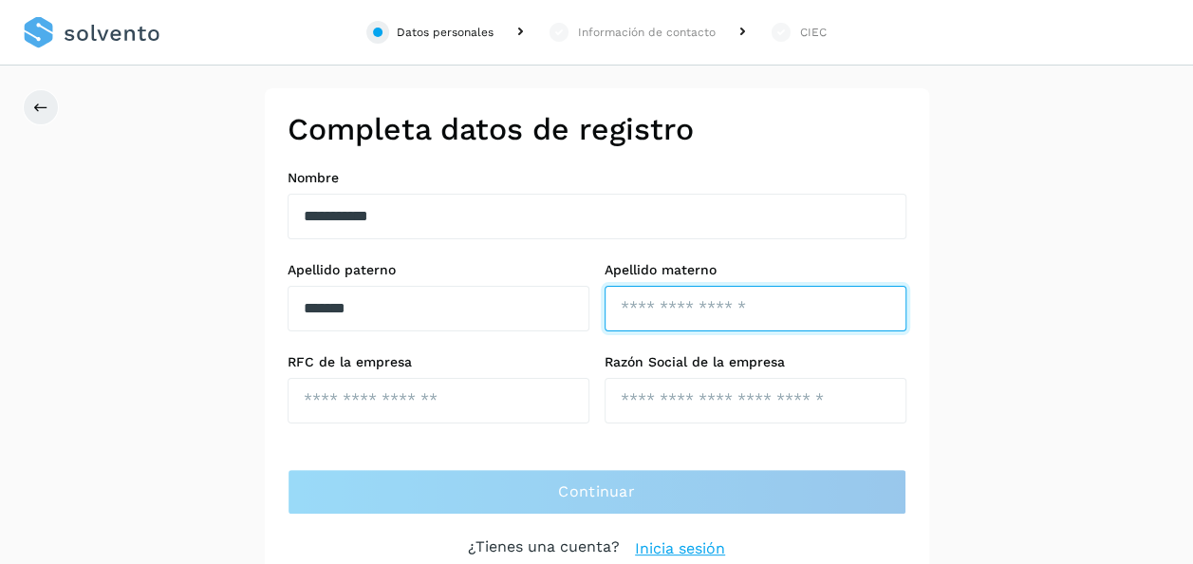
click at [648, 317] on input "text" at bounding box center [756, 309] width 302 height 46
type input "*******"
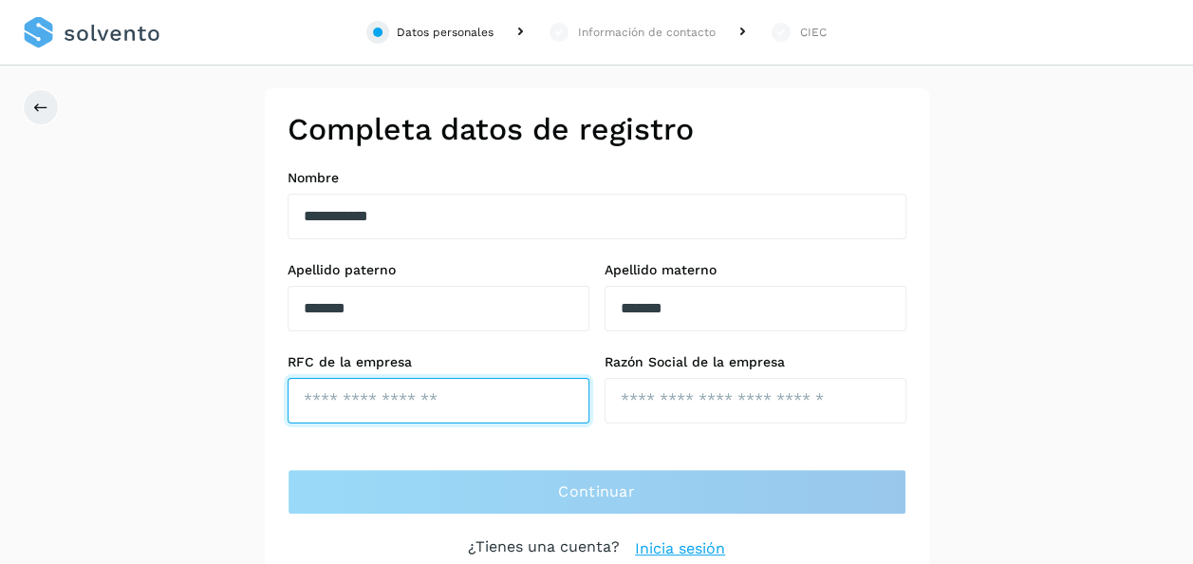
click at [406, 412] on input "text" at bounding box center [439, 401] width 302 height 46
type input "**********"
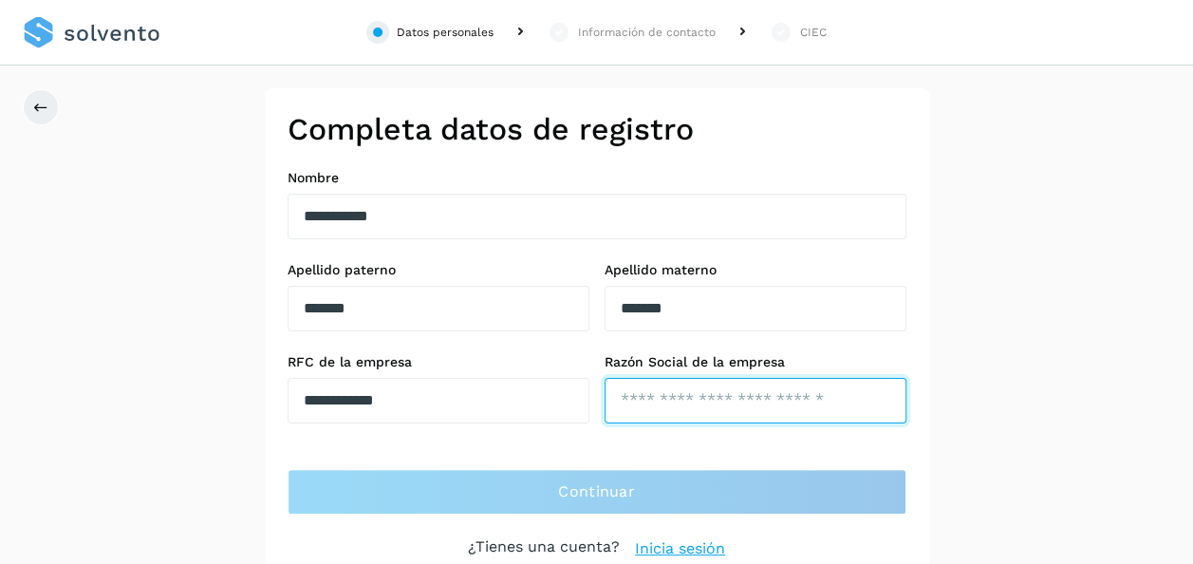
click at [636, 409] on input "text" at bounding box center [756, 401] width 302 height 46
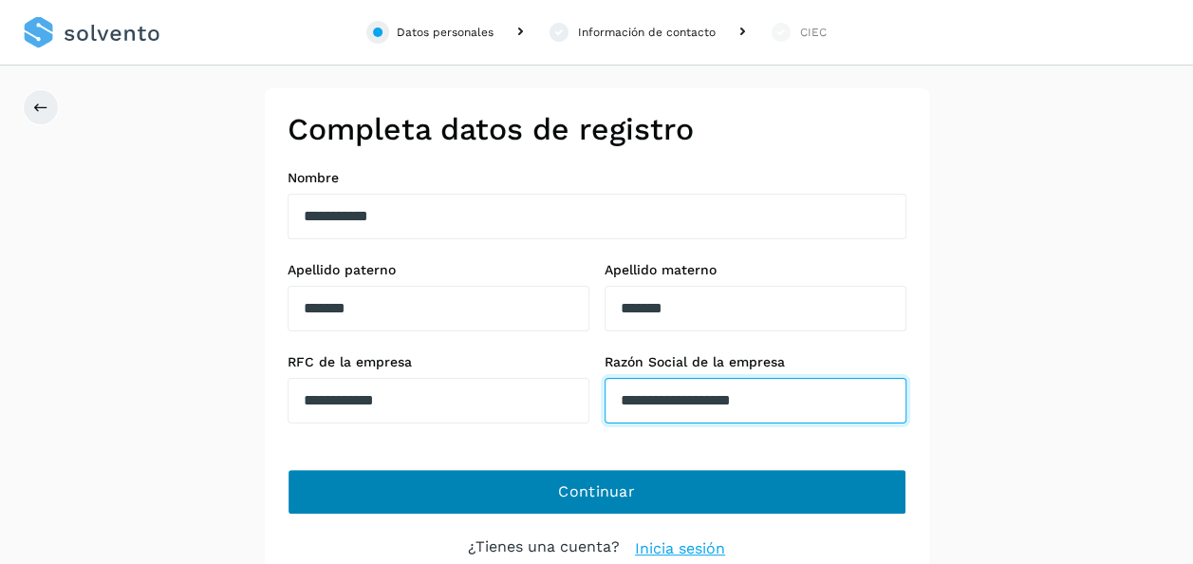
type input "**********"
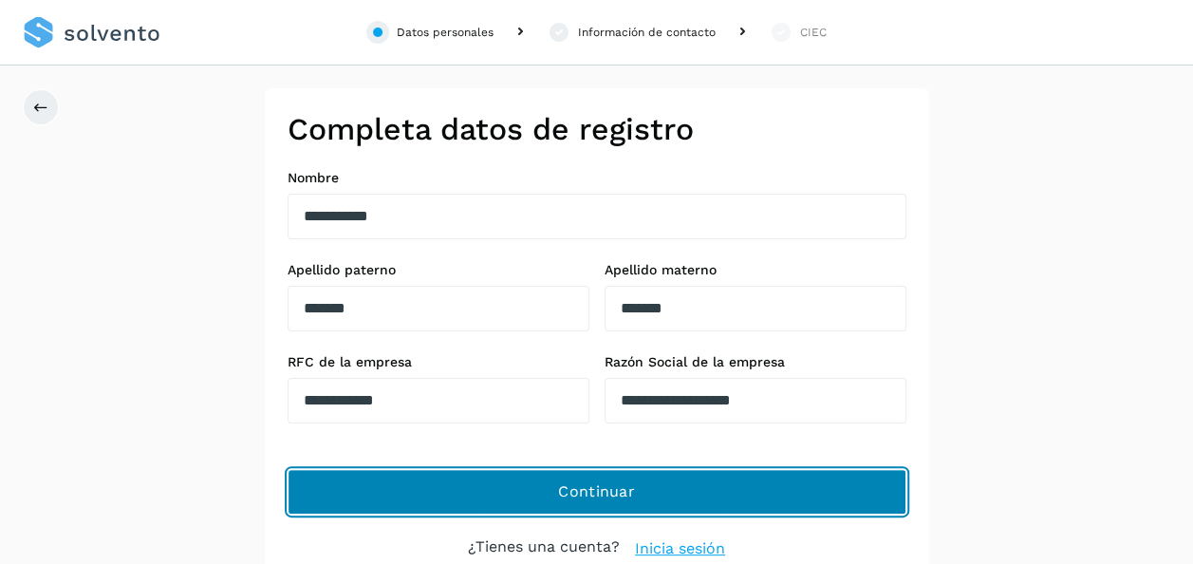
click at [596, 493] on span "Continuar" at bounding box center [596, 491] width 77 height 21
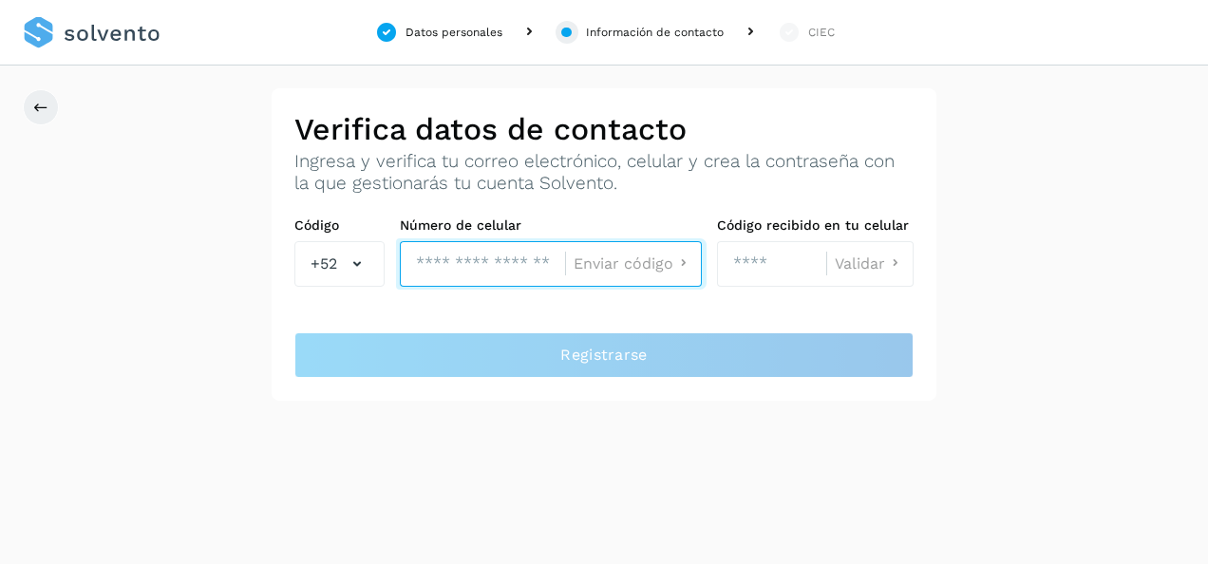
click at [475, 269] on input "tel" at bounding box center [482, 264] width 165 height 46
type input "**********"
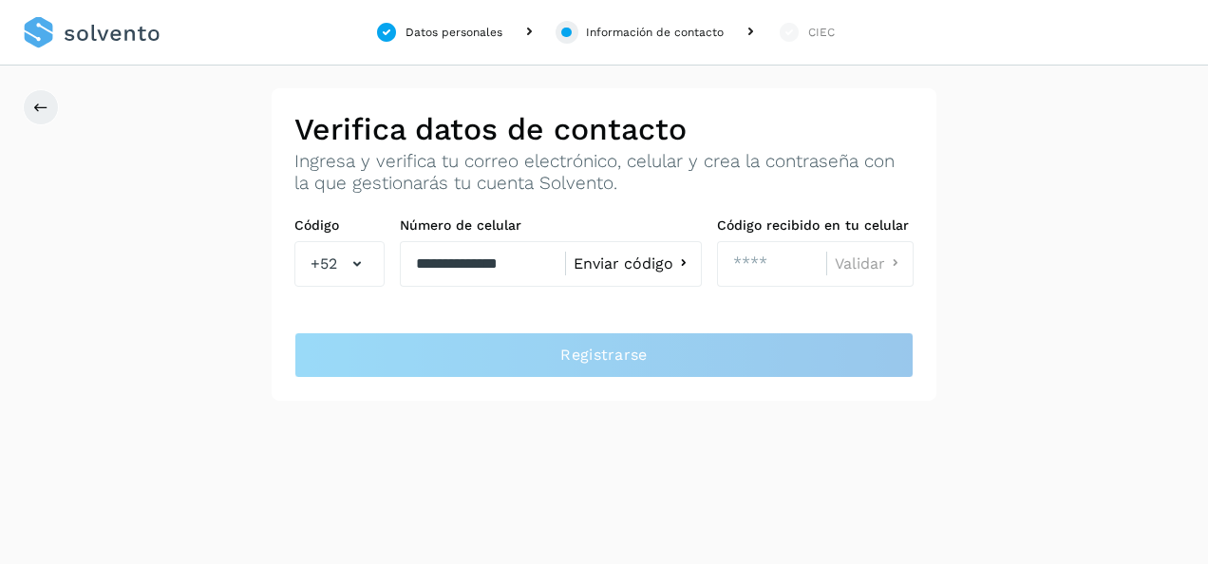
click at [668, 263] on span "Enviar código" at bounding box center [623, 263] width 100 height 15
click at [649, 266] on span "Enviar código" at bounding box center [623, 263] width 100 height 15
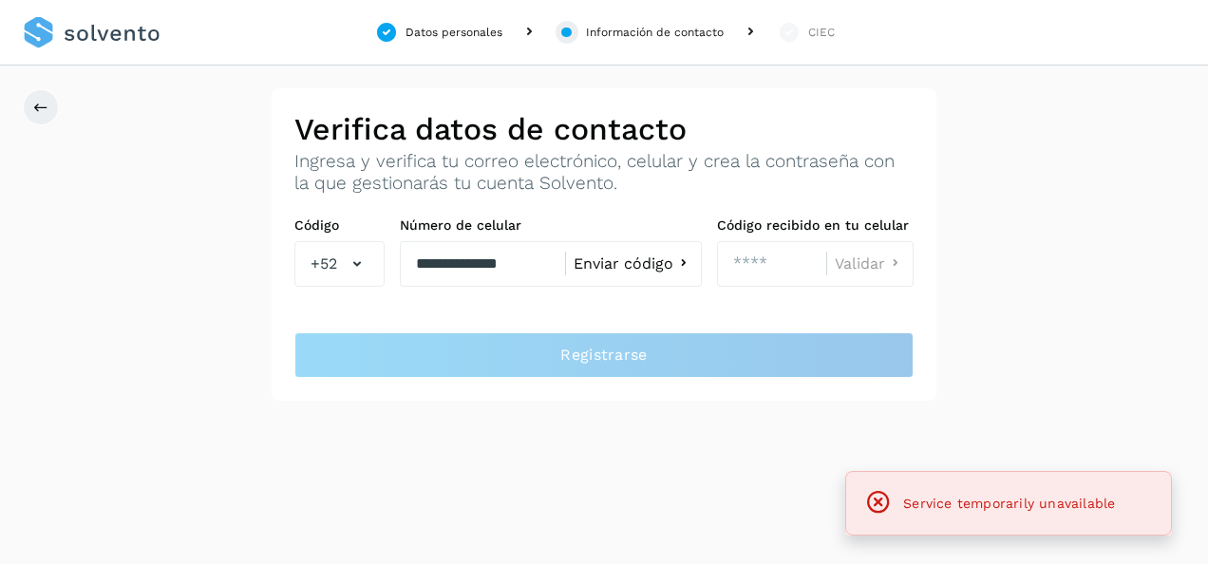
click at [649, 266] on span "Enviar código" at bounding box center [623, 263] width 100 height 15
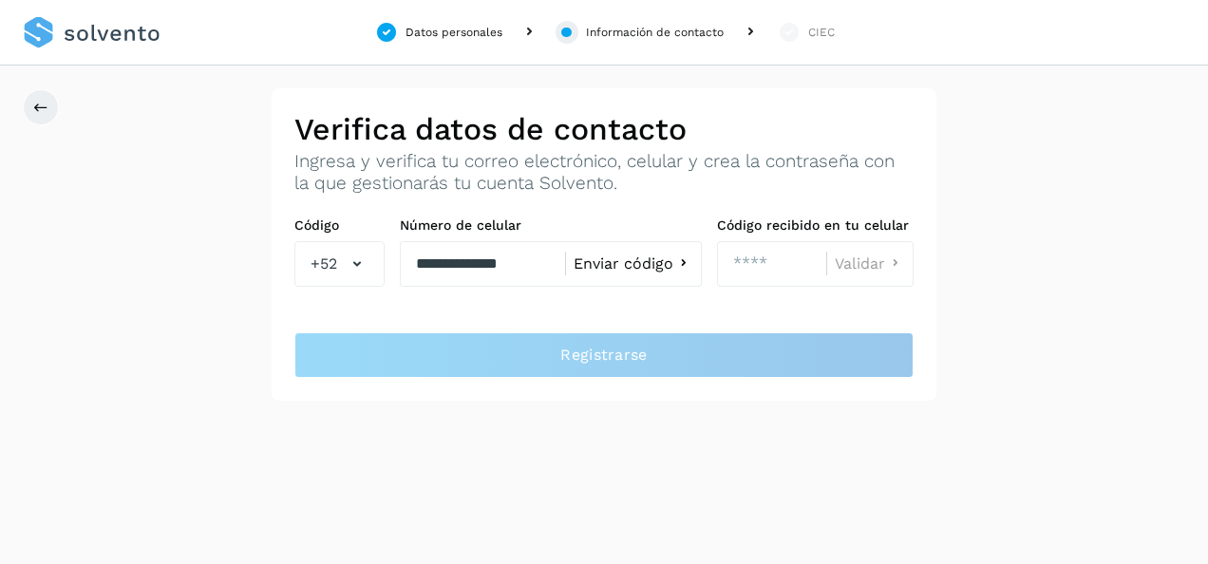
click at [676, 265] on icon at bounding box center [683, 264] width 20 height 20
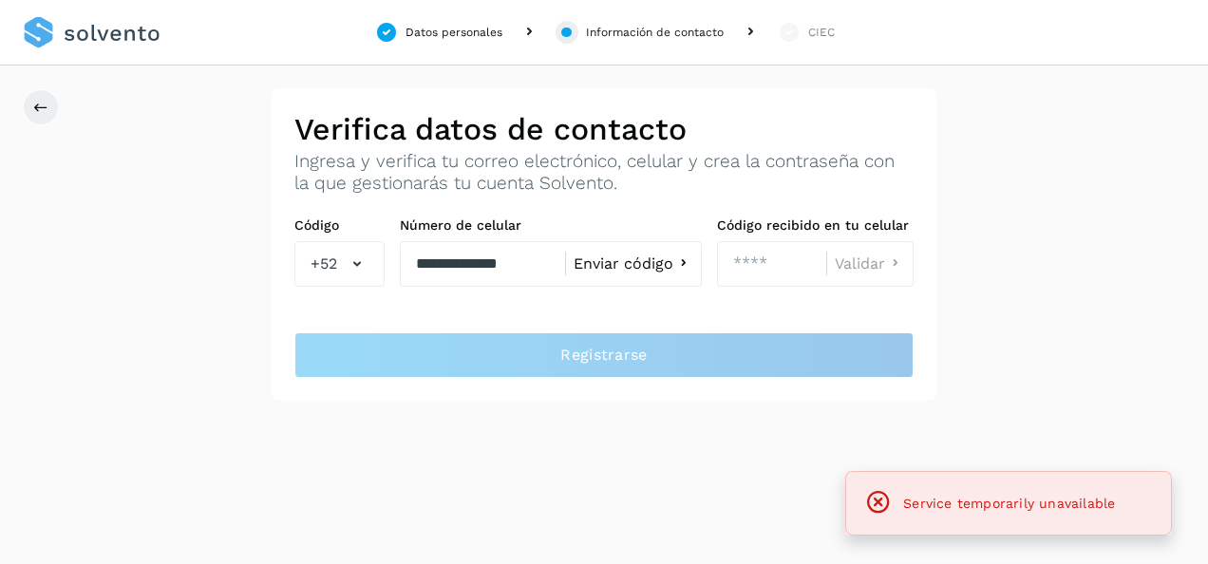
click at [676, 265] on icon at bounding box center [683, 264] width 20 height 20
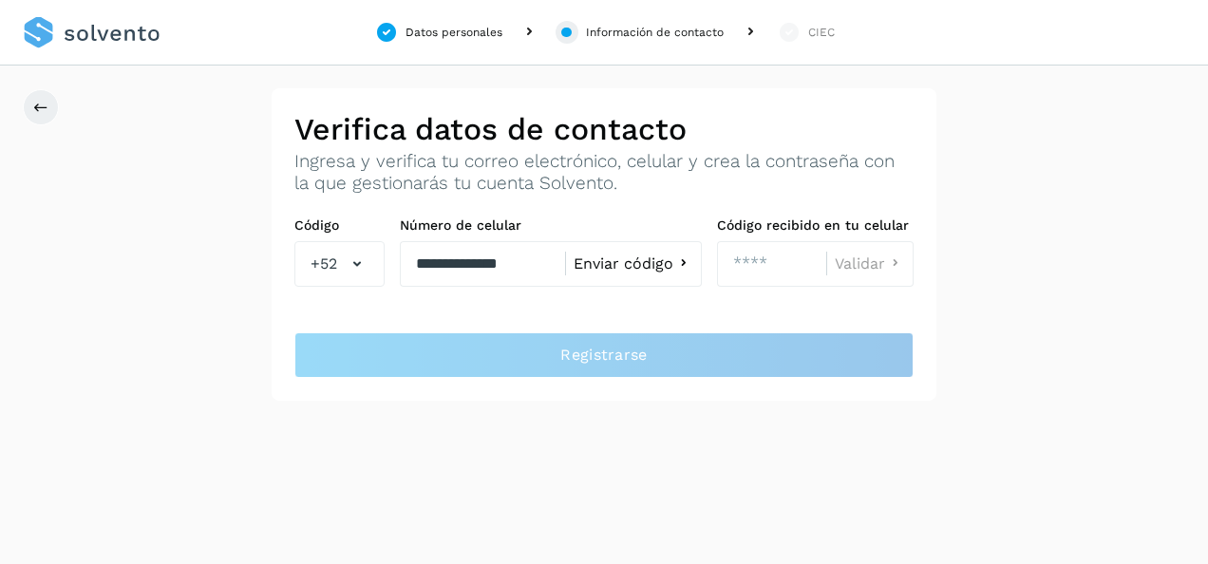
click at [994, 311] on div "**********" at bounding box center [604, 244] width 1208 height 312
click at [440, 451] on div "**********" at bounding box center [604, 282] width 1208 height 564
drag, startPoint x: 440, startPoint y: 451, endPoint x: 632, endPoint y: 492, distance: 197.0
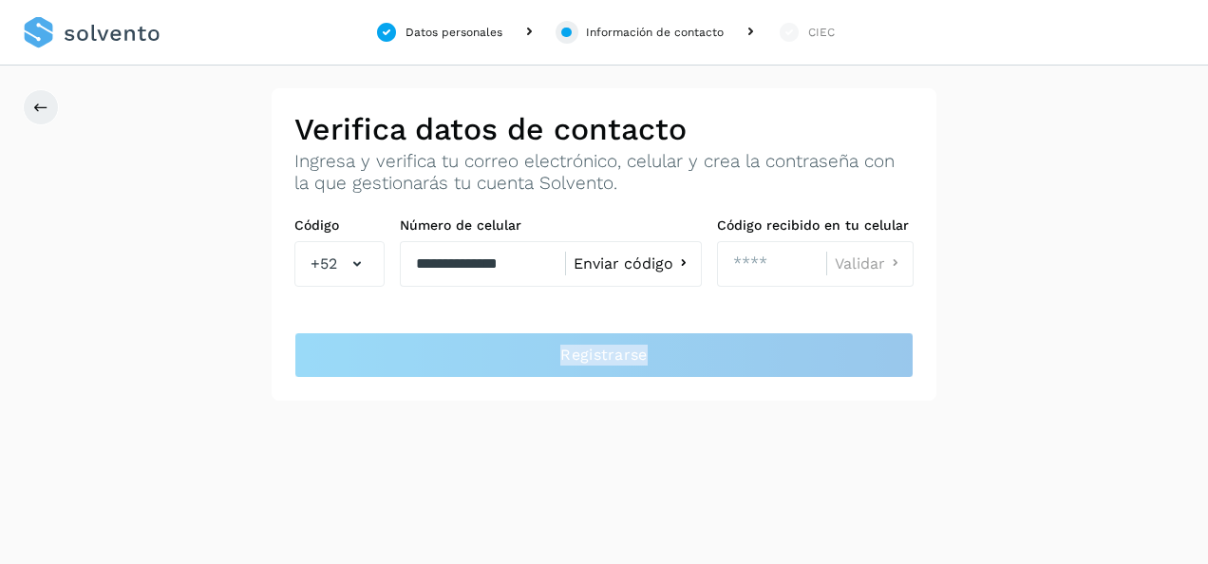
click at [632, 492] on div "**********" at bounding box center [604, 282] width 1208 height 564
click at [683, 441] on div "**********" at bounding box center [604, 282] width 1208 height 564
click at [652, 264] on span "Enviar código" at bounding box center [623, 263] width 100 height 15
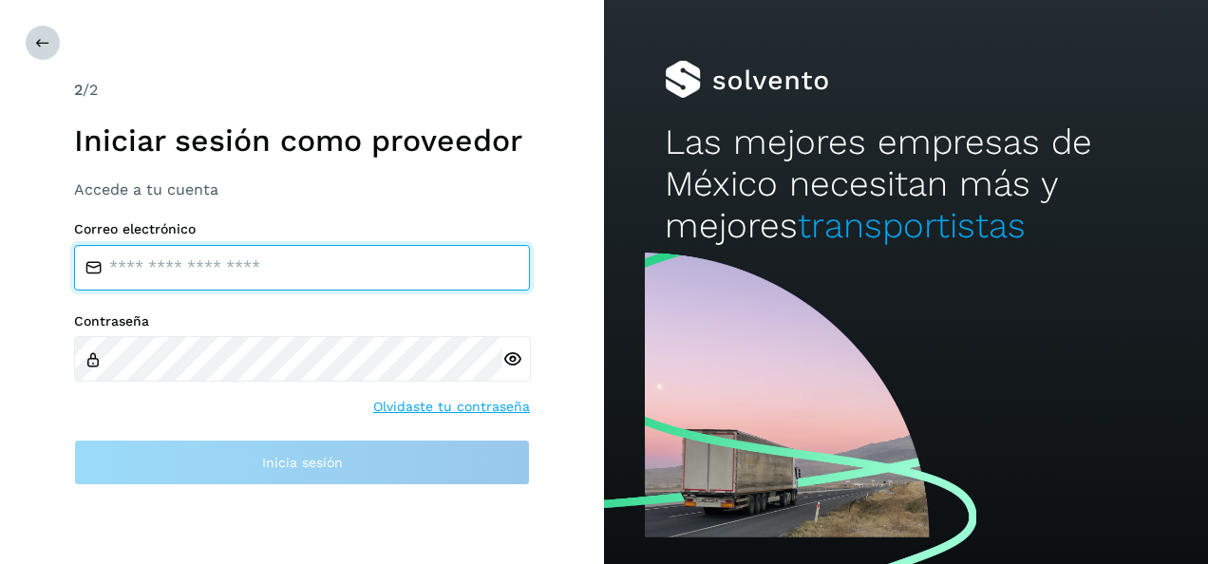
type input "**********"
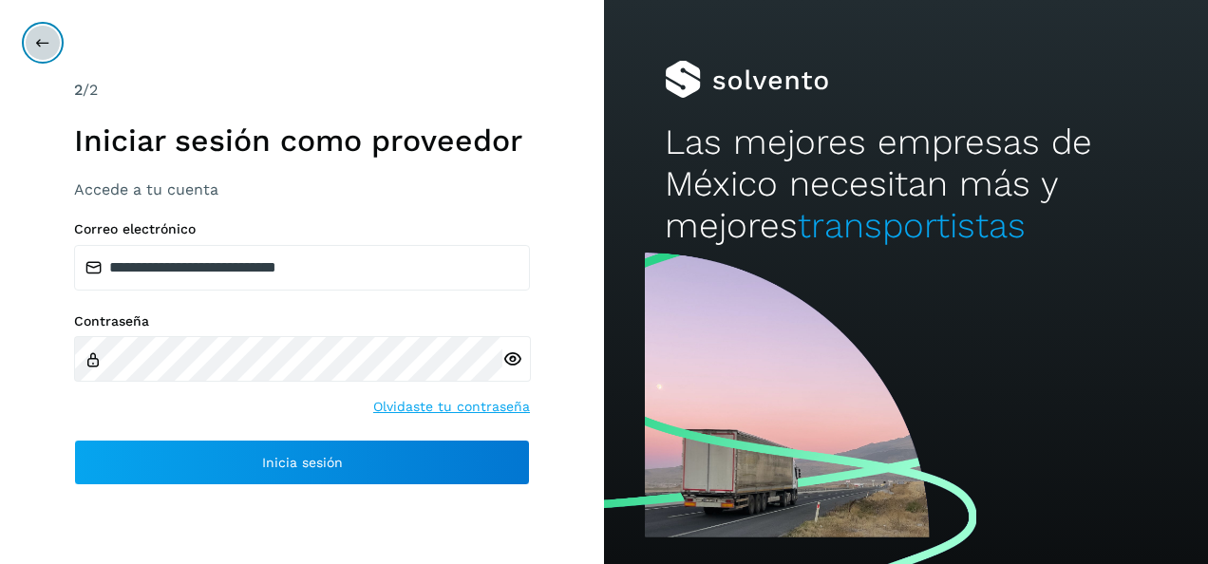
click at [40, 48] on icon at bounding box center [42, 42] width 15 height 15
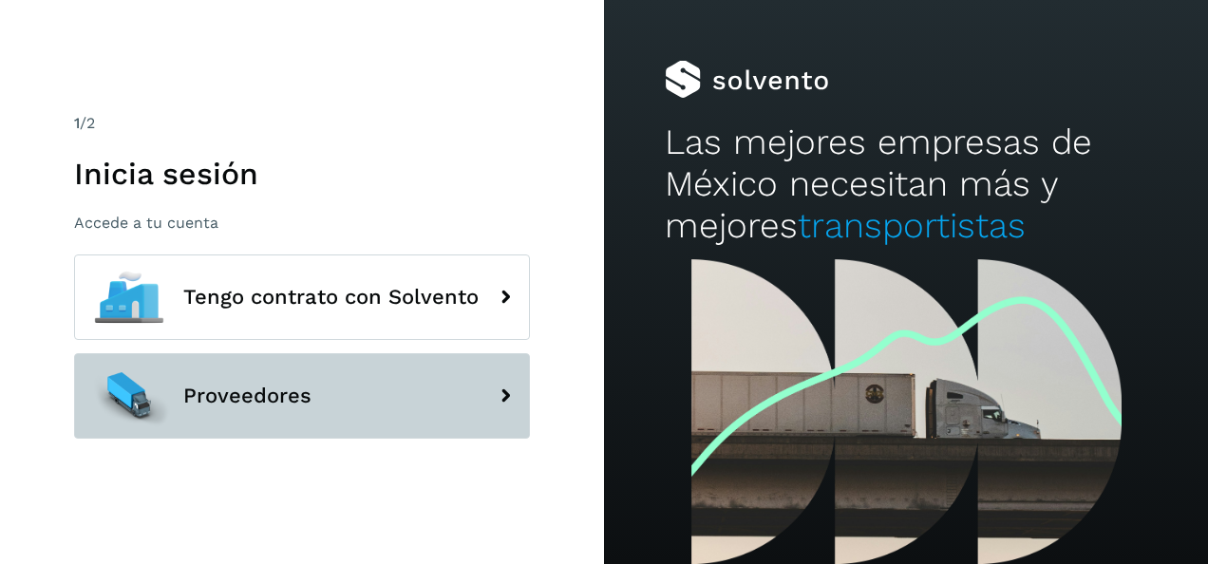
click at [281, 393] on span "Proveedores" at bounding box center [247, 396] width 128 height 23
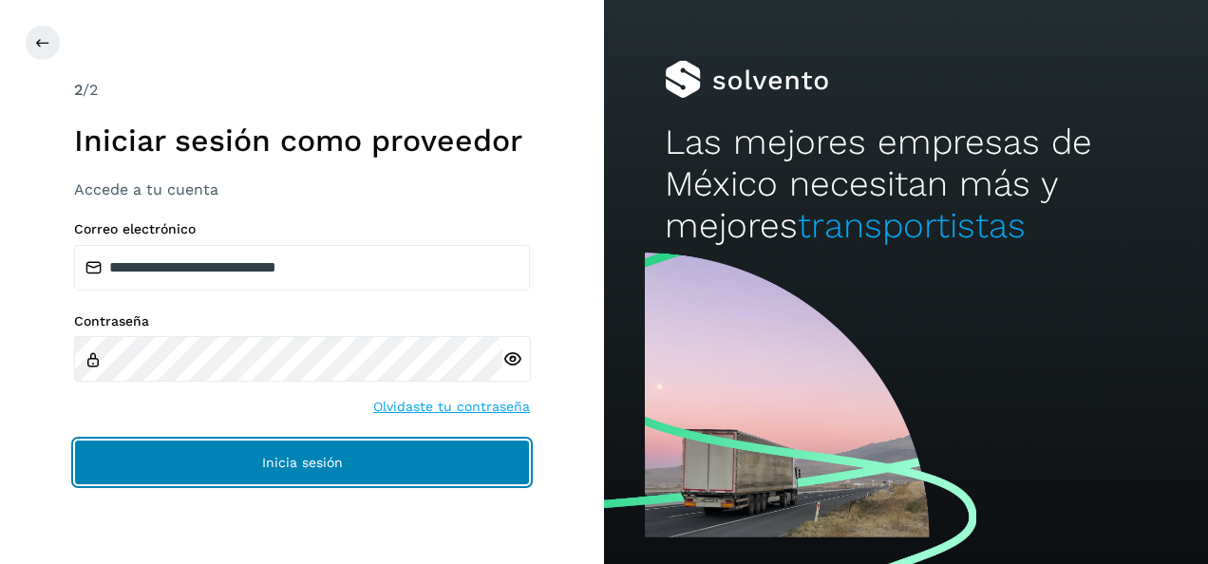
click at [273, 456] on span "Inicia sesión" at bounding box center [302, 462] width 81 height 13
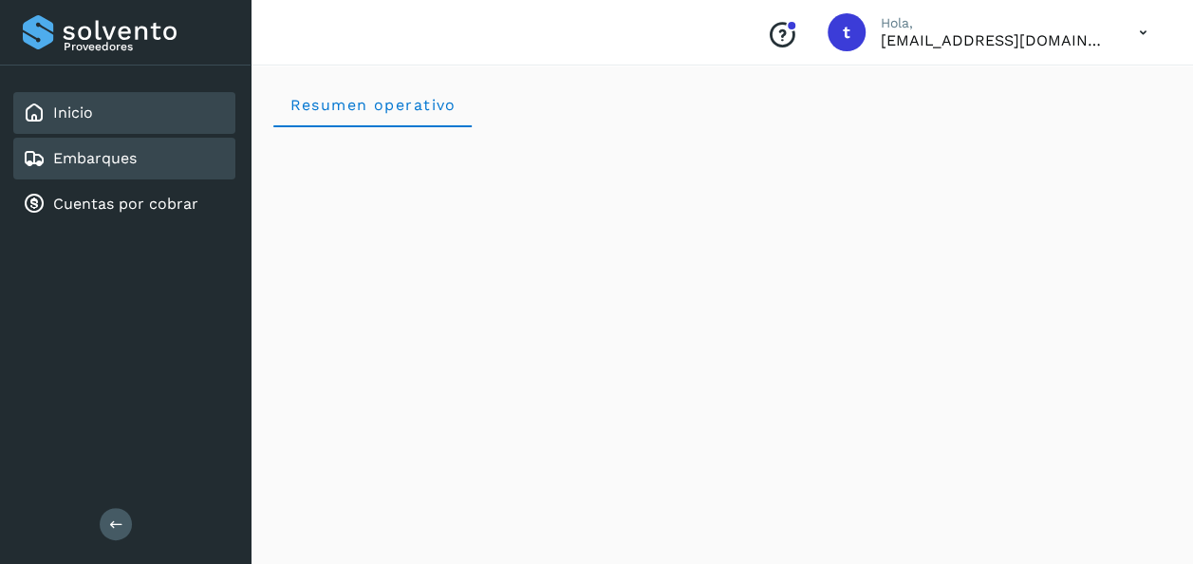
click at [103, 160] on link "Embarques" at bounding box center [95, 158] width 84 height 18
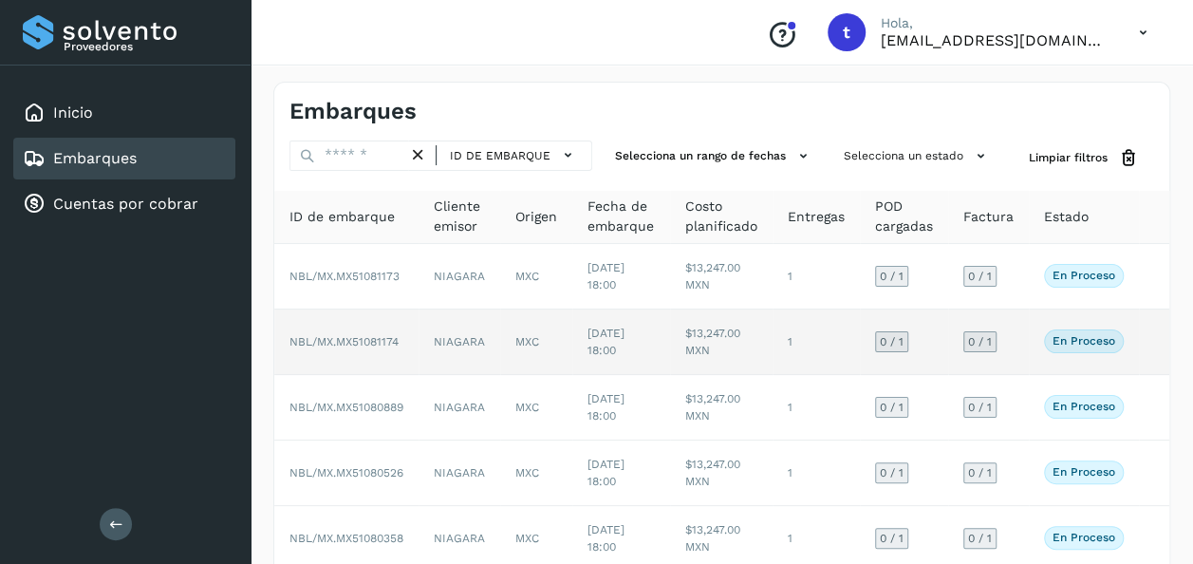
scroll to position [435, 0]
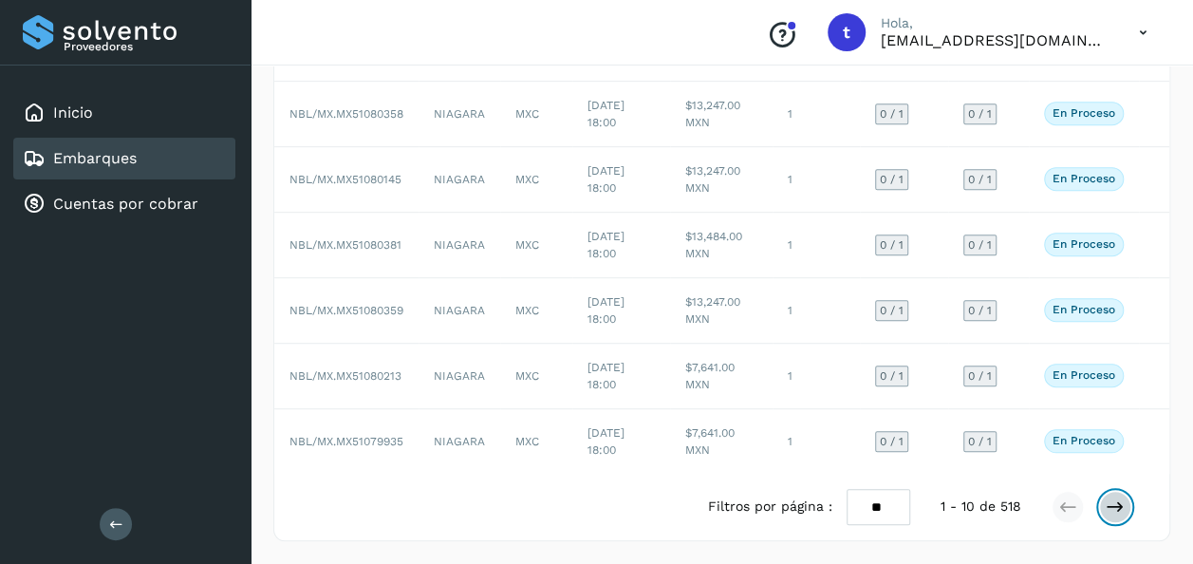
click at [1115, 507] on icon at bounding box center [1115, 507] width 19 height 19
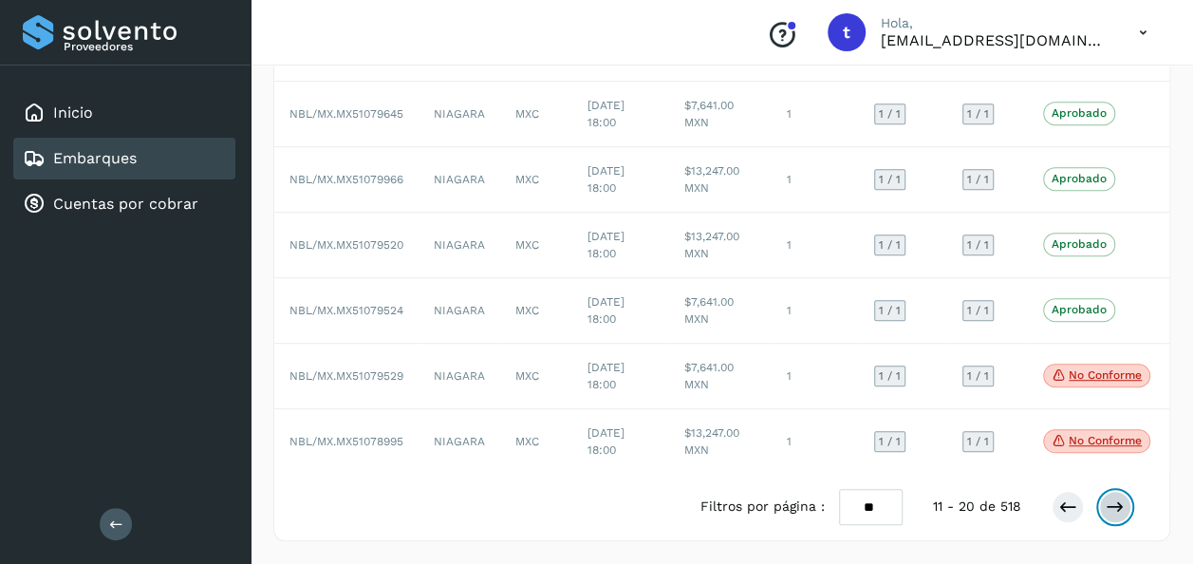
scroll to position [0, 0]
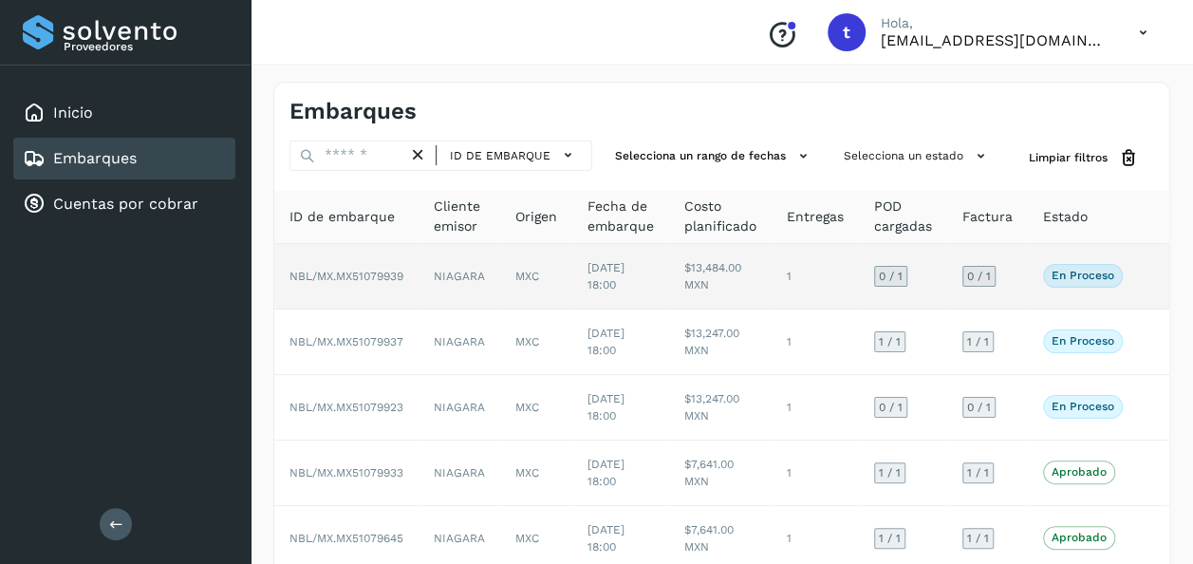
click at [1139, 272] on div "En proceso Verifica el estado de la factura o entregas asociadas a este embarque" at bounding box center [1096, 275] width 107 height 23
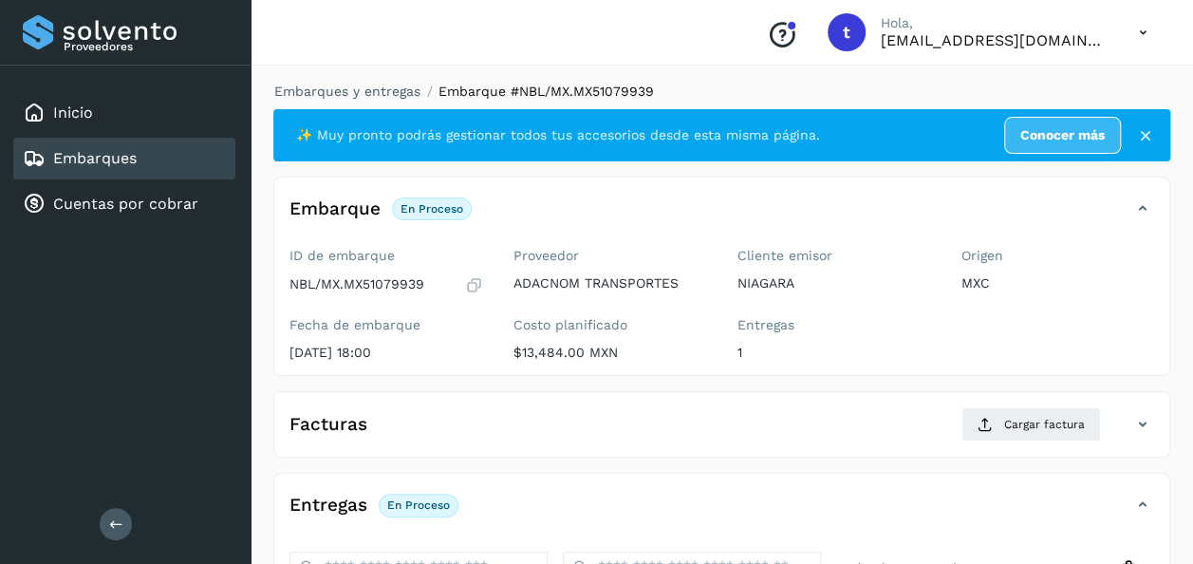
scroll to position [336, 0]
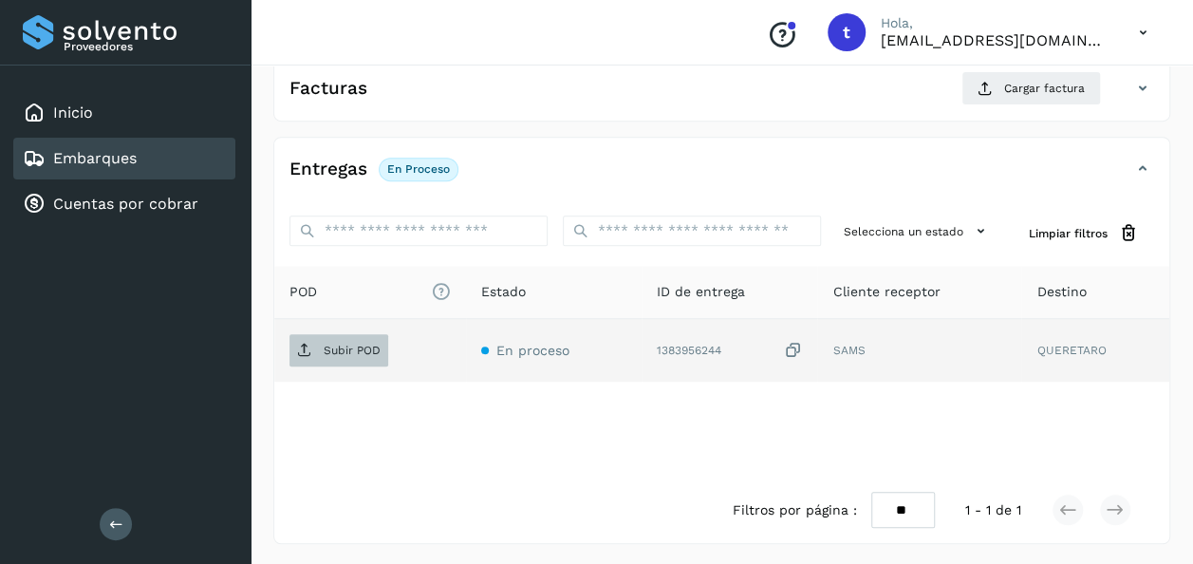
click at [360, 348] on p "Subir POD" at bounding box center [352, 350] width 57 height 13
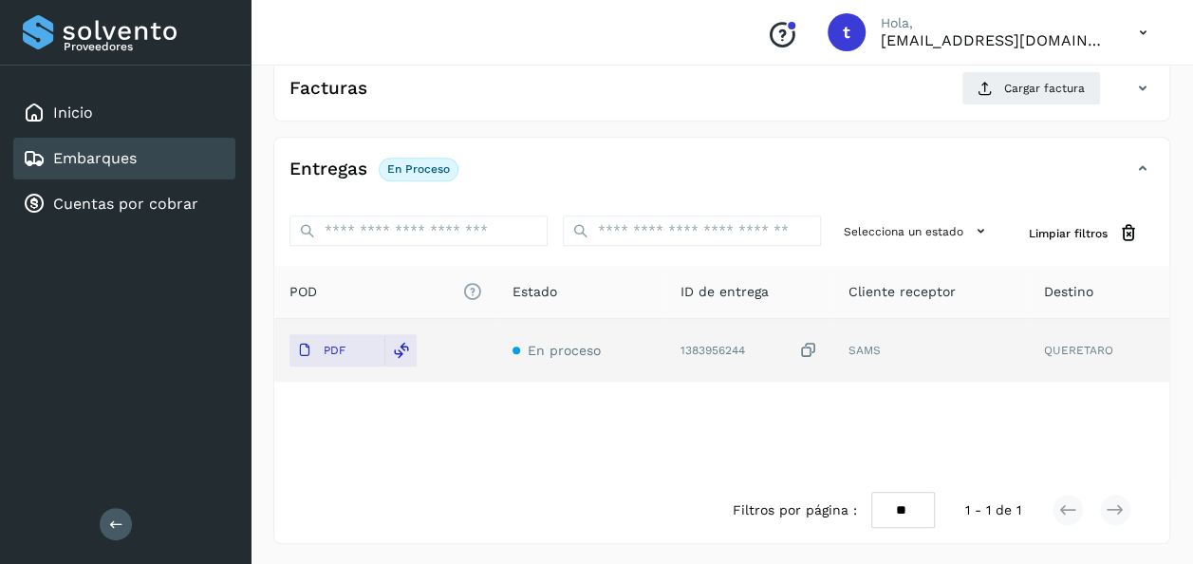
scroll to position [0, 0]
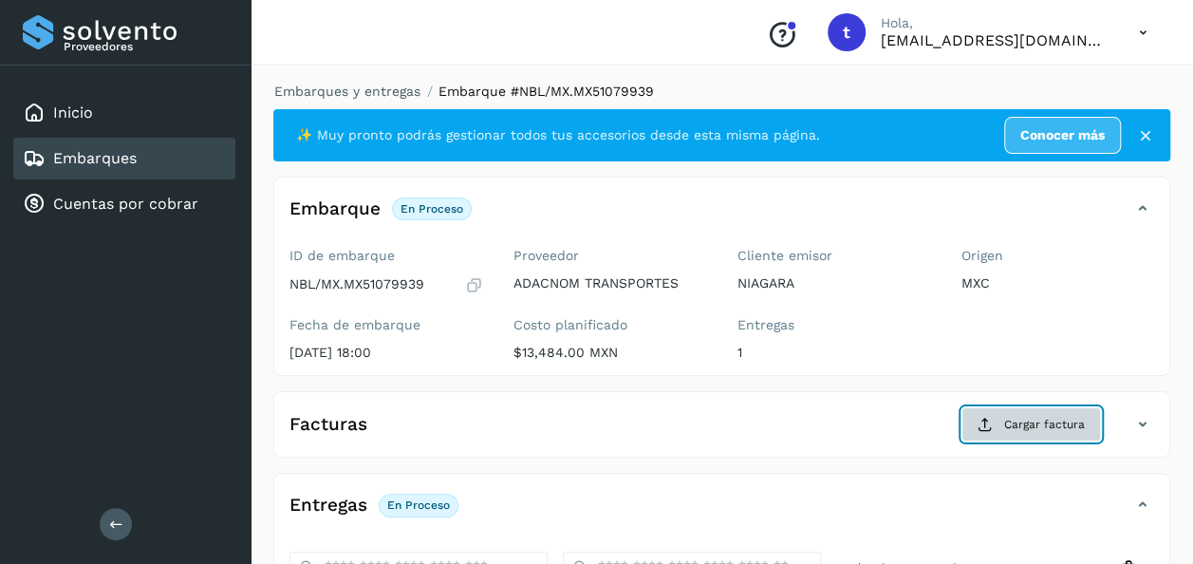
click at [1030, 421] on span "Cargar factura" at bounding box center [1045, 424] width 81 height 17
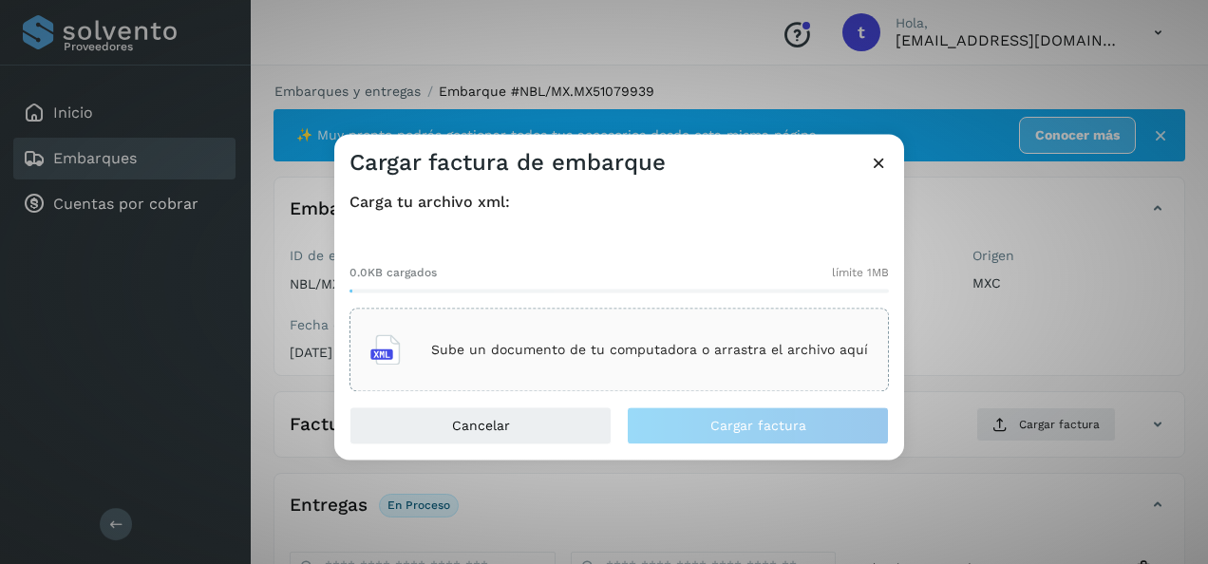
click at [629, 338] on div "Sube un documento de tu computadora o arrastra el archivo aquí" at bounding box center [619, 350] width 498 height 51
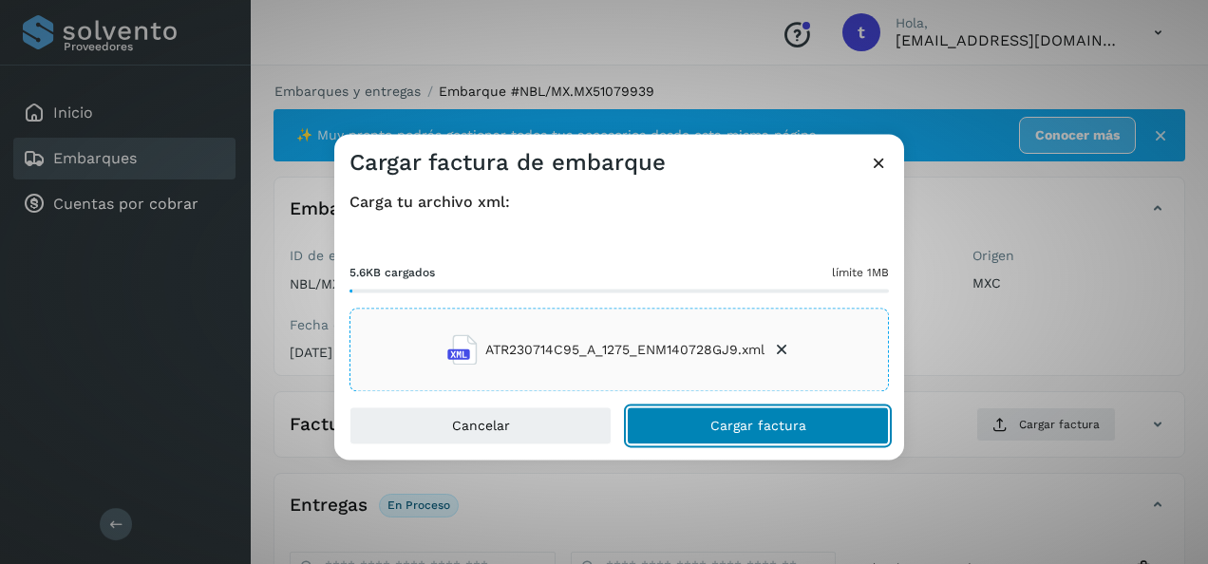
click at [720, 423] on span "Cargar factura" at bounding box center [758, 426] width 96 height 13
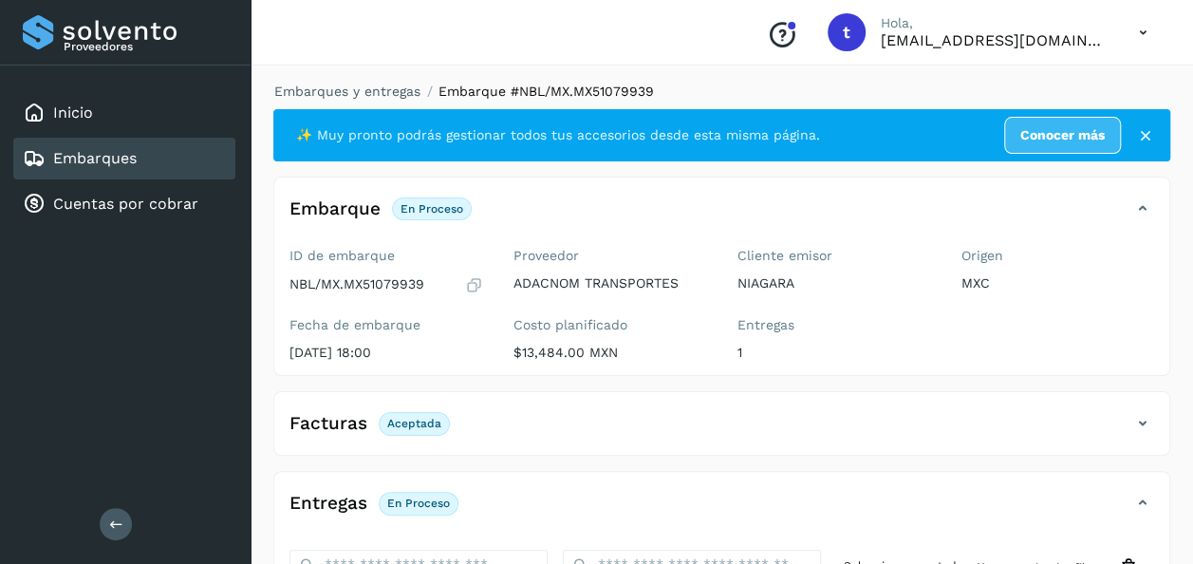
scroll to position [334, 0]
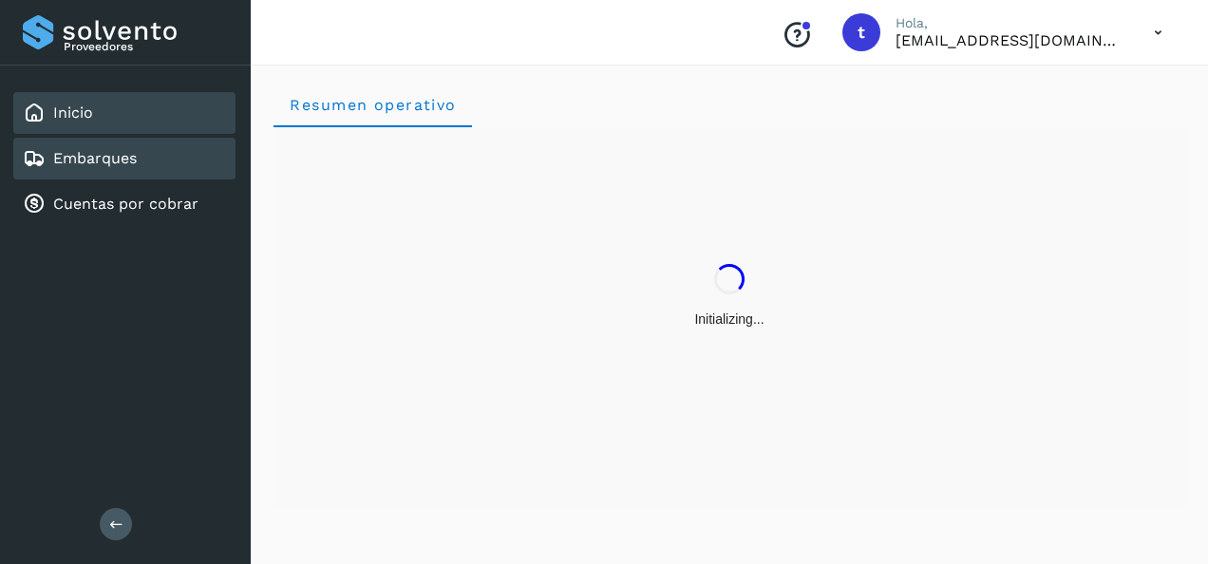
click at [104, 163] on link "Embarques" at bounding box center [95, 158] width 84 height 18
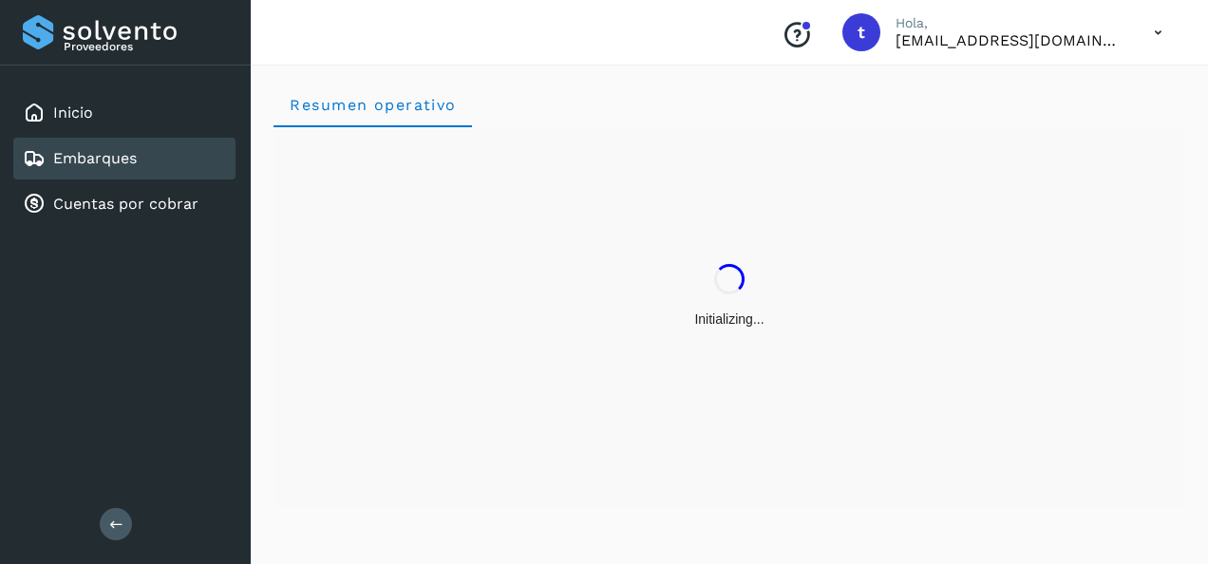
click at [104, 163] on link "Embarques" at bounding box center [95, 158] width 84 height 18
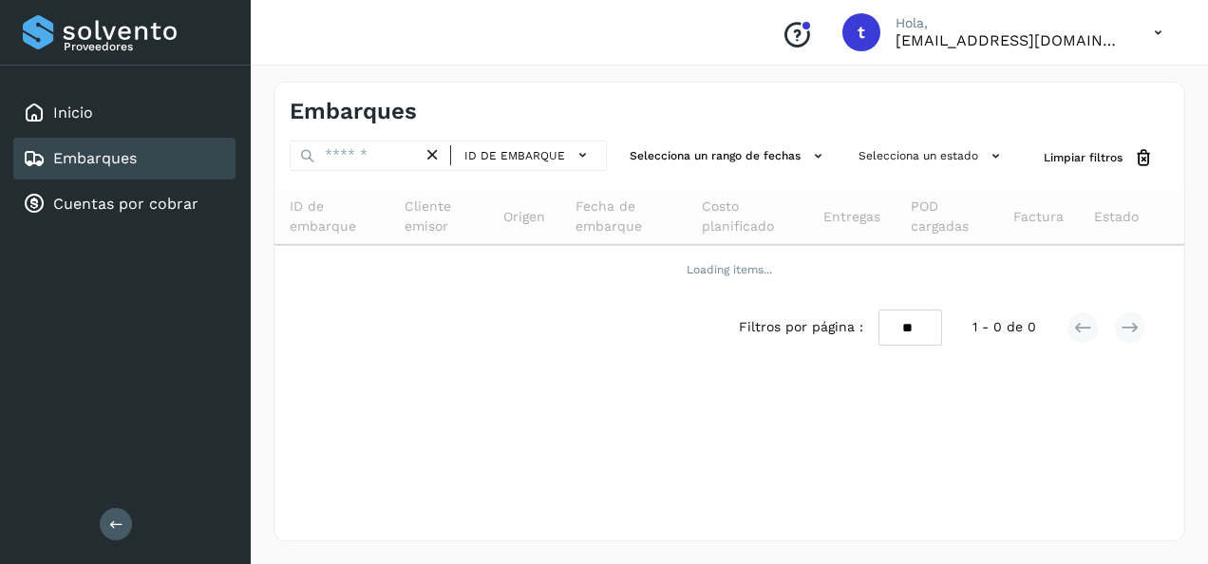
click at [104, 163] on link "Embarques" at bounding box center [95, 158] width 84 height 18
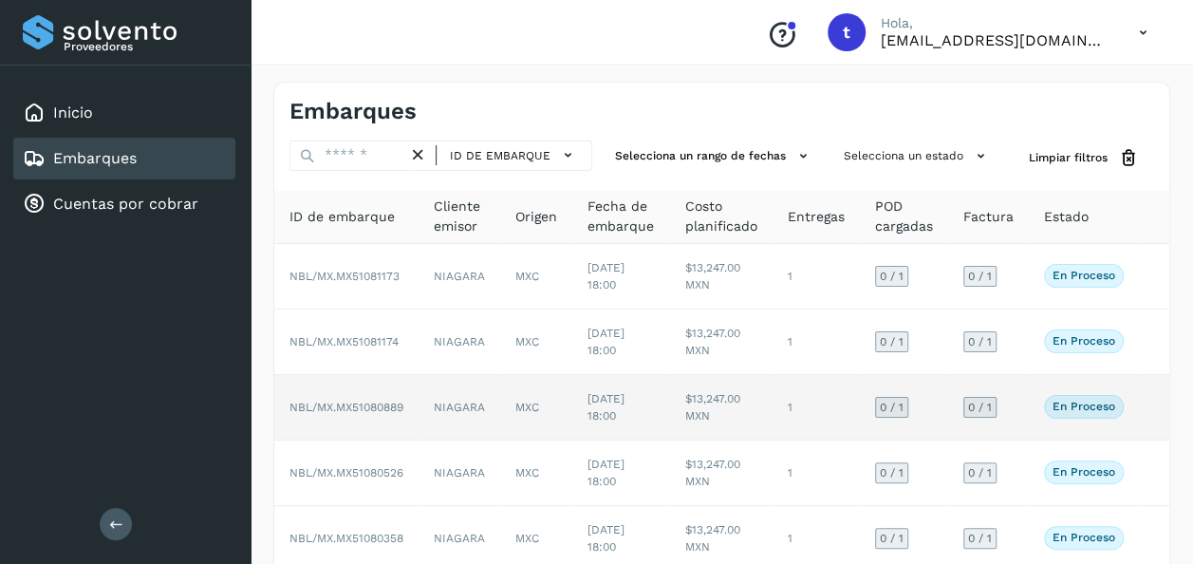
scroll to position [435, 0]
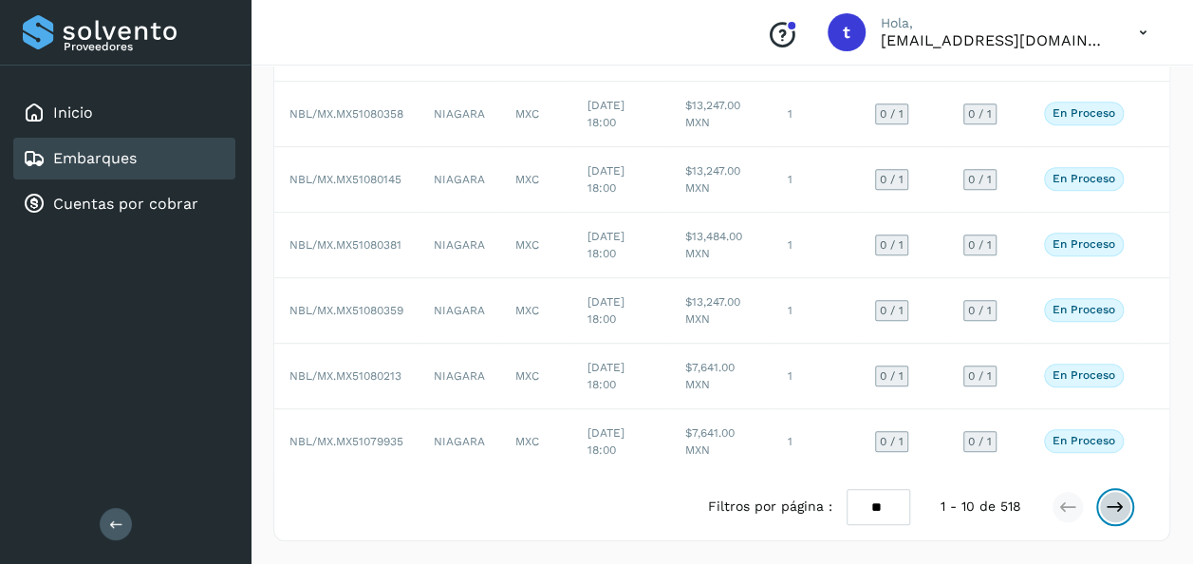
click at [1107, 512] on icon at bounding box center [1115, 507] width 19 height 19
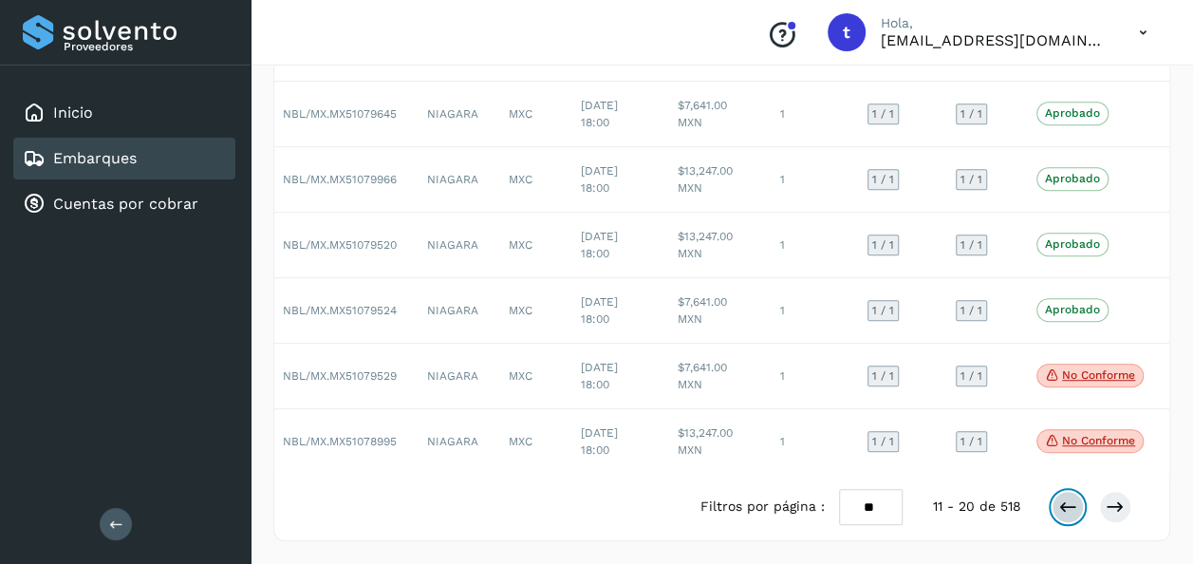
click at [1065, 515] on icon at bounding box center [1068, 507] width 19 height 19
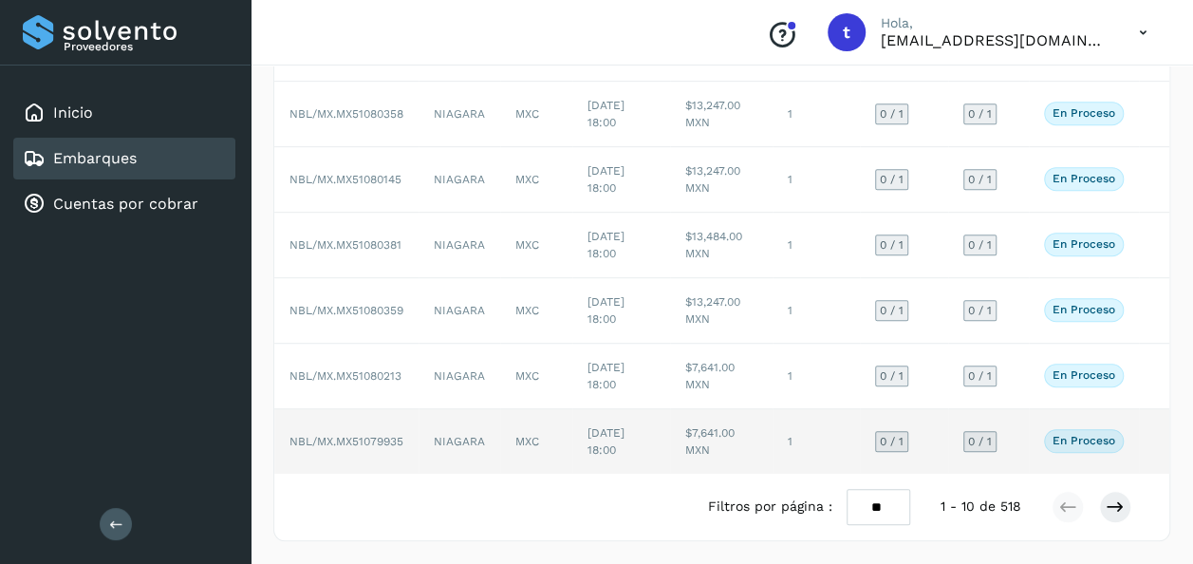
click at [1151, 426] on td at bounding box center [1154, 441] width 30 height 65
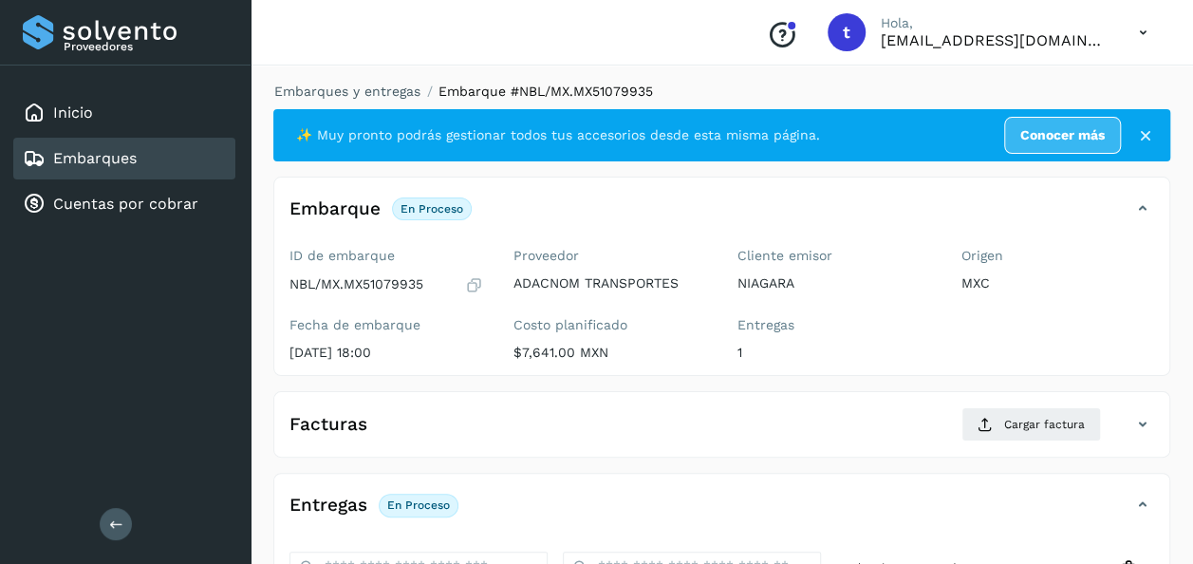
scroll to position [336, 0]
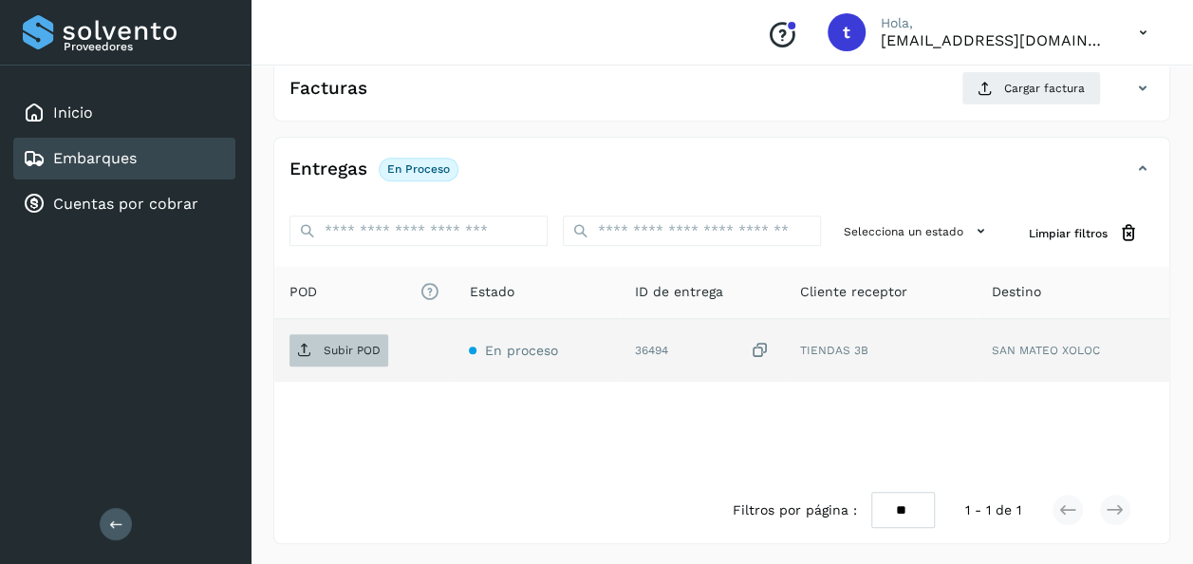
click at [365, 357] on span "Subir POD" at bounding box center [339, 350] width 99 height 30
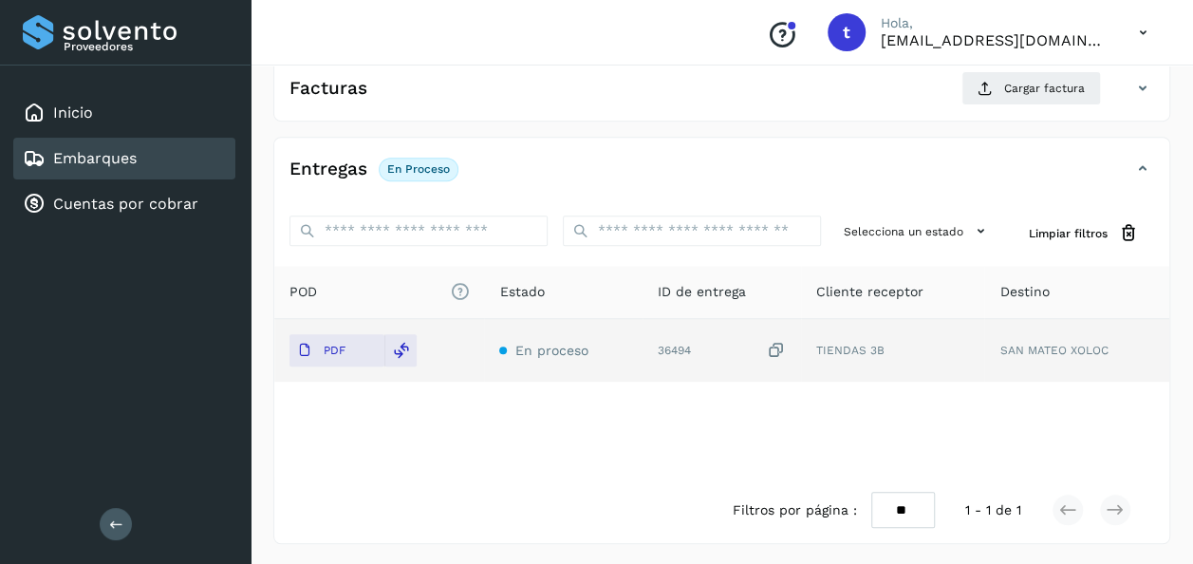
scroll to position [0, 0]
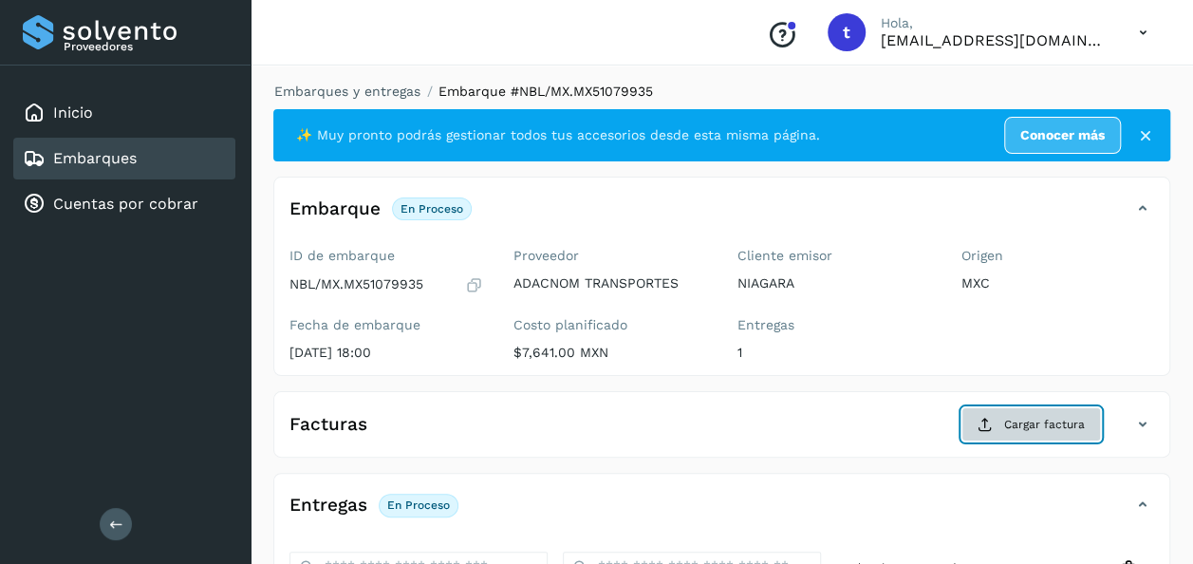
click at [1029, 425] on span "Cargar factura" at bounding box center [1045, 424] width 81 height 17
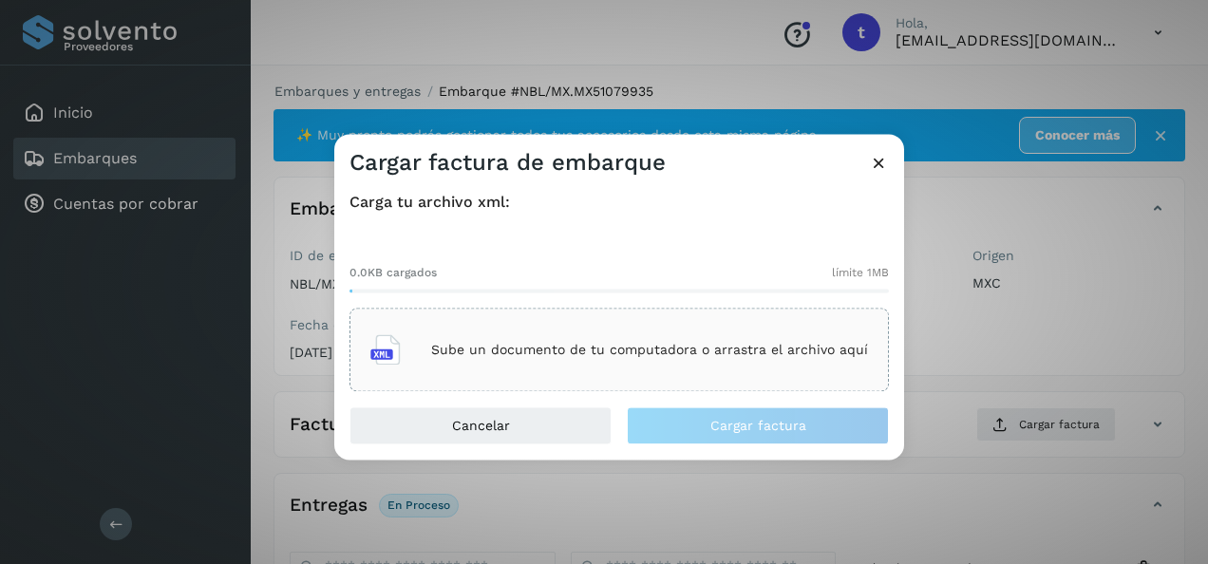
click at [655, 338] on div "Sube un documento de tu computadora o arrastra el archivo aquí" at bounding box center [619, 350] width 498 height 51
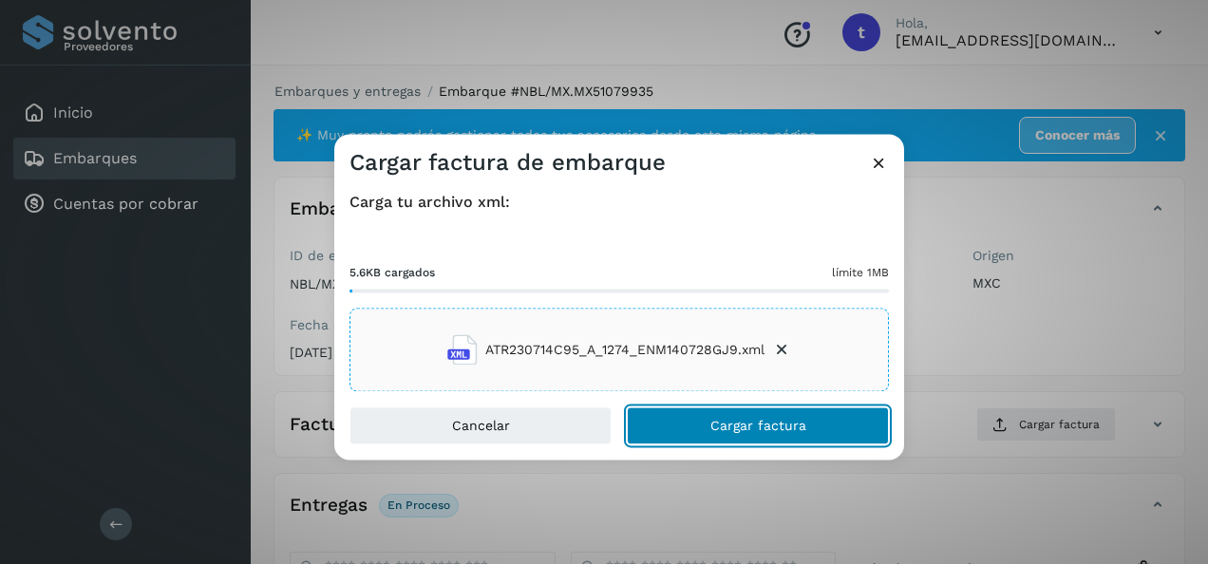
click at [761, 428] on span "Cargar factura" at bounding box center [758, 426] width 96 height 13
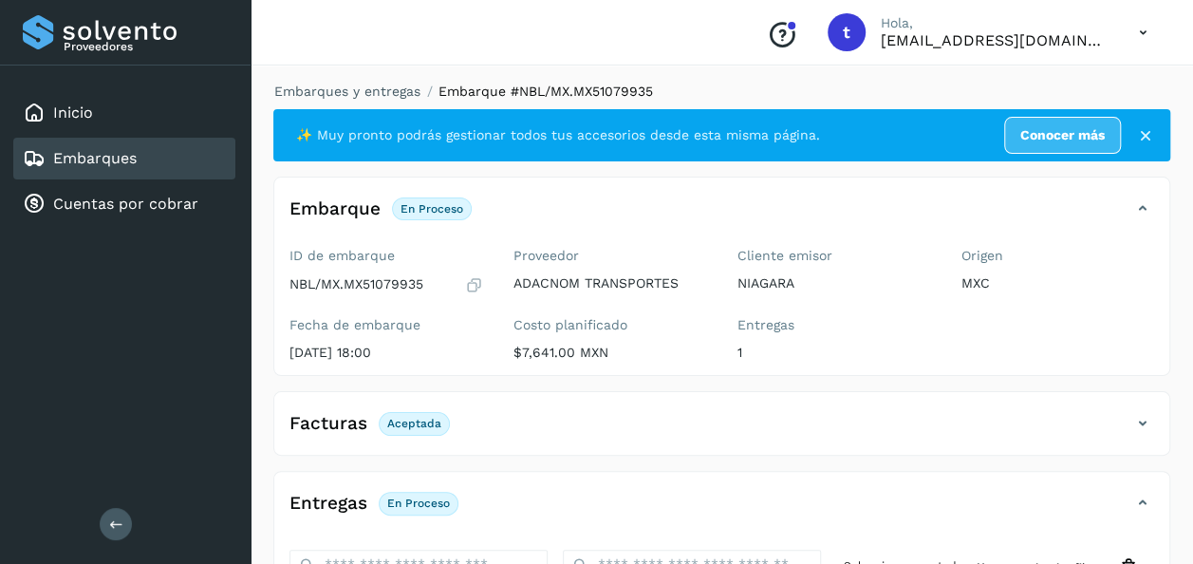
click at [154, 166] on div "Embarques" at bounding box center [124, 159] width 222 height 42
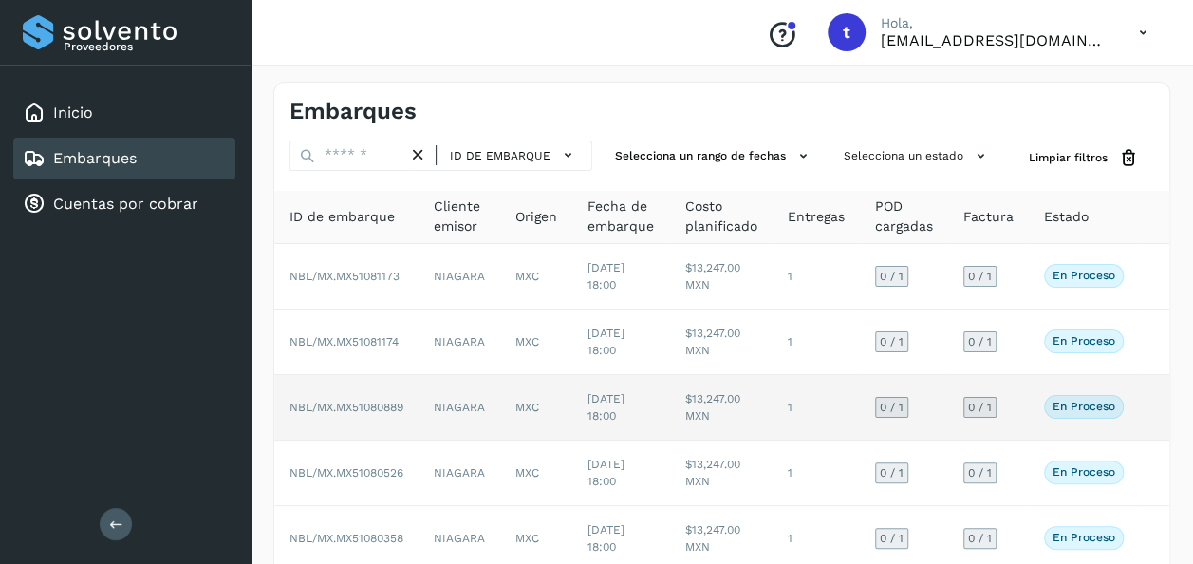
scroll to position [435, 0]
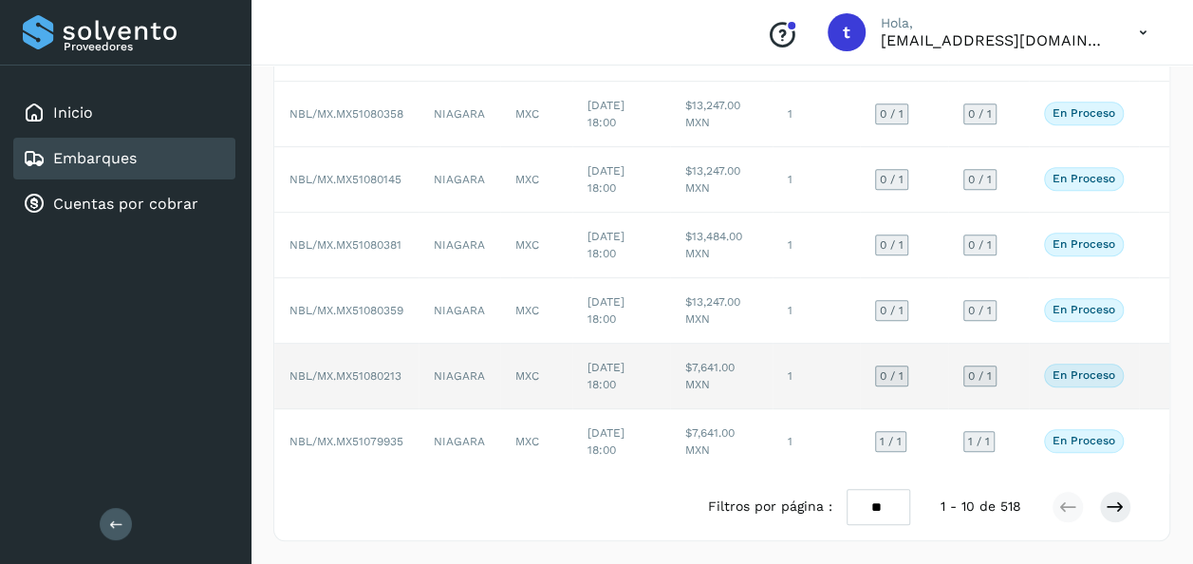
click at [1146, 364] on td at bounding box center [1154, 377] width 30 height 66
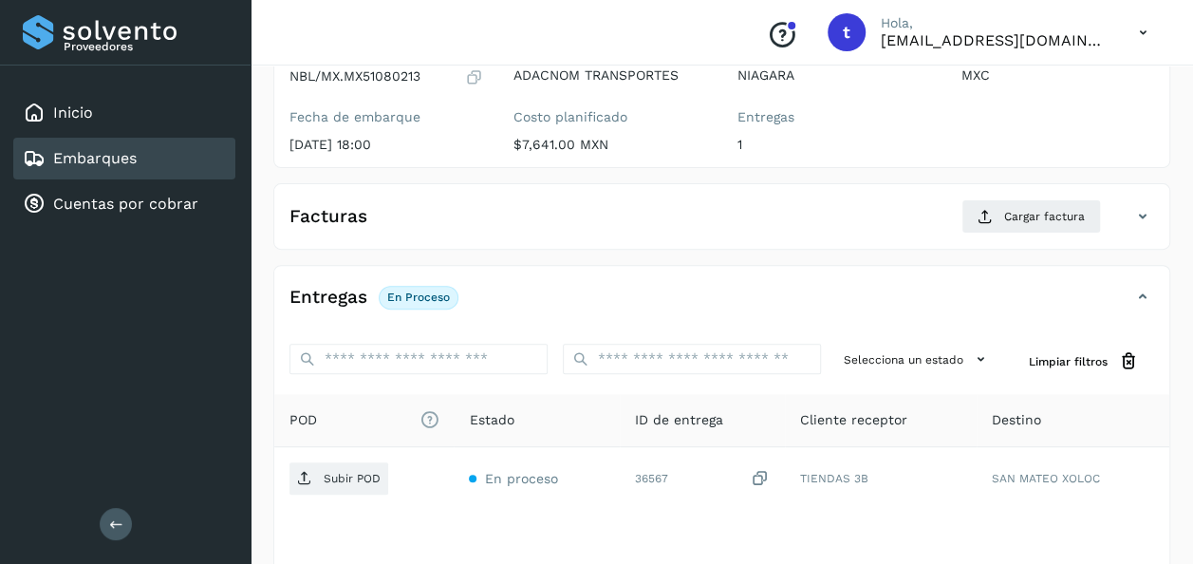
scroll to position [336, 0]
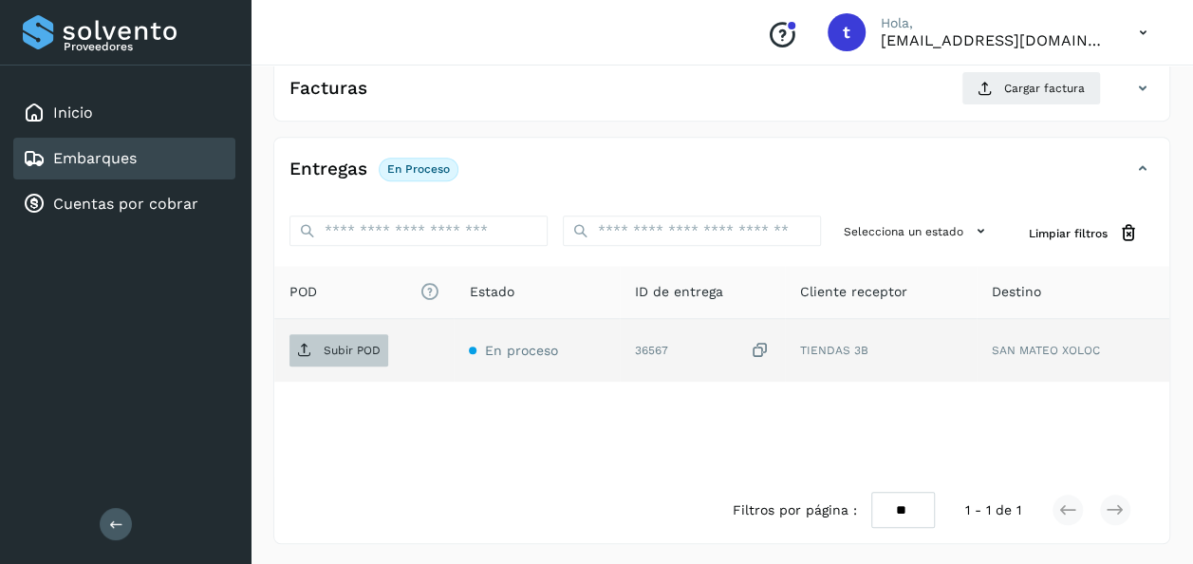
click at [345, 353] on p "Subir POD" at bounding box center [352, 350] width 57 height 13
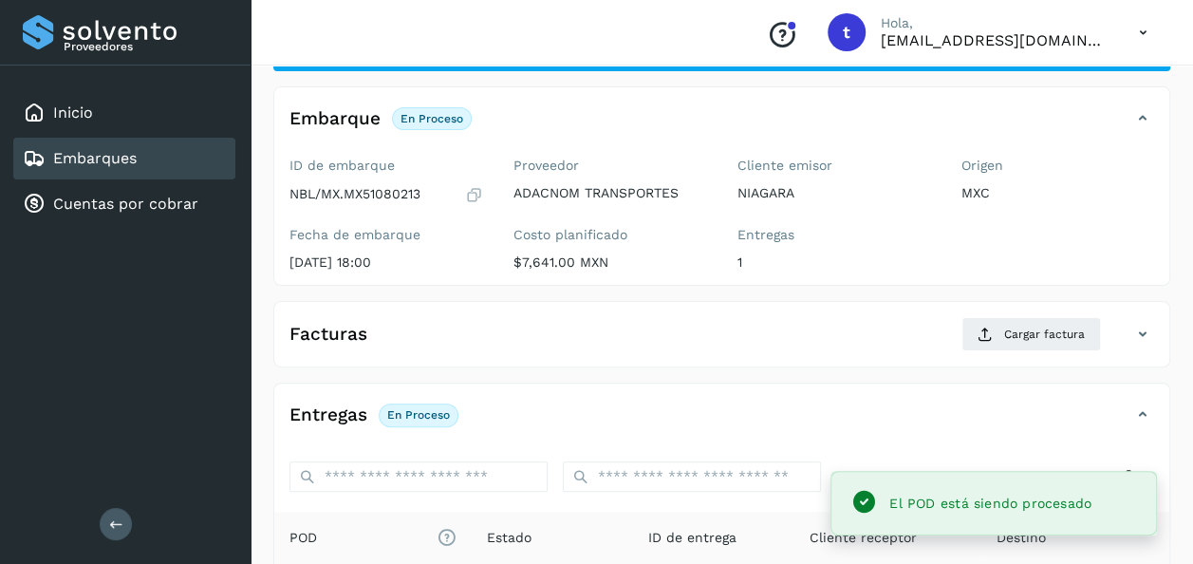
scroll to position [0, 0]
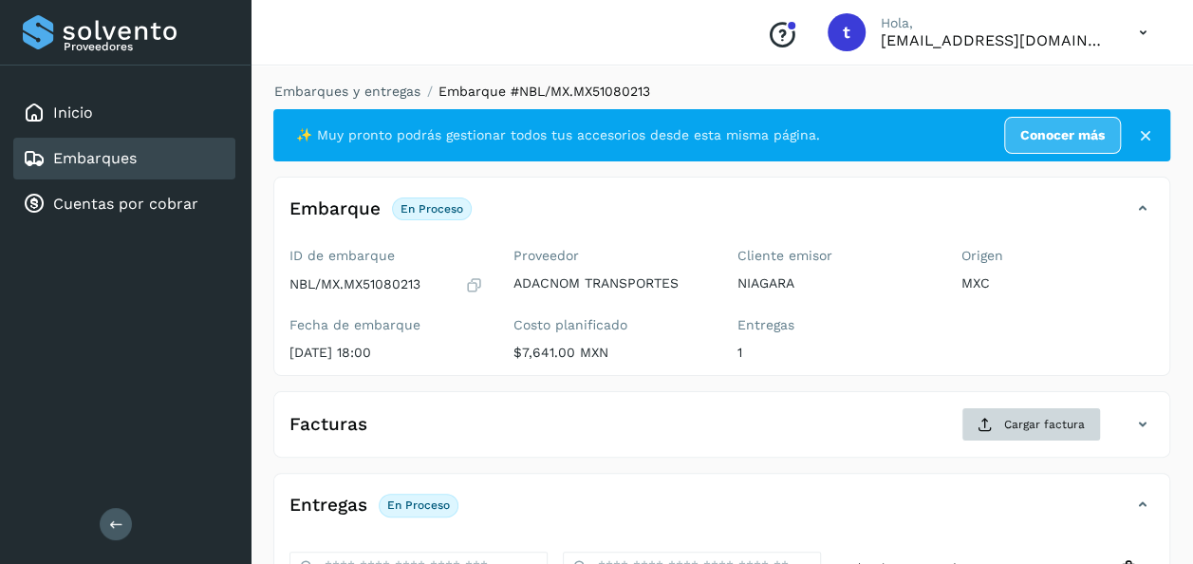
click at [1027, 416] on span "Cargar factura" at bounding box center [1045, 424] width 81 height 17
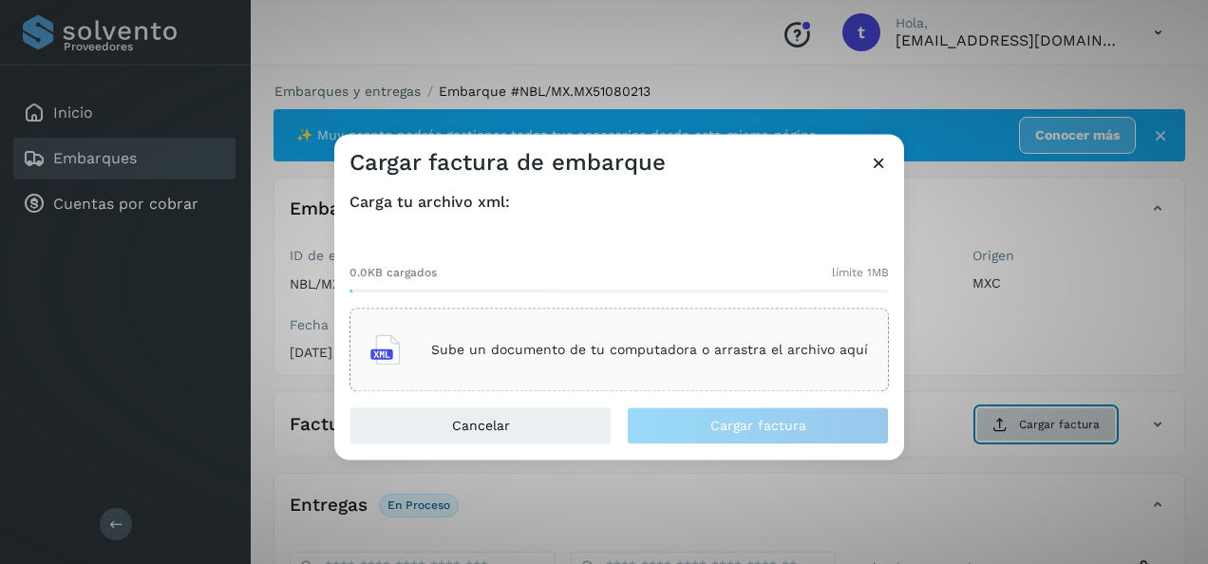
click at [766, 331] on div "Sube un documento de tu computadora o arrastra el archivo aquí" at bounding box center [619, 350] width 498 height 51
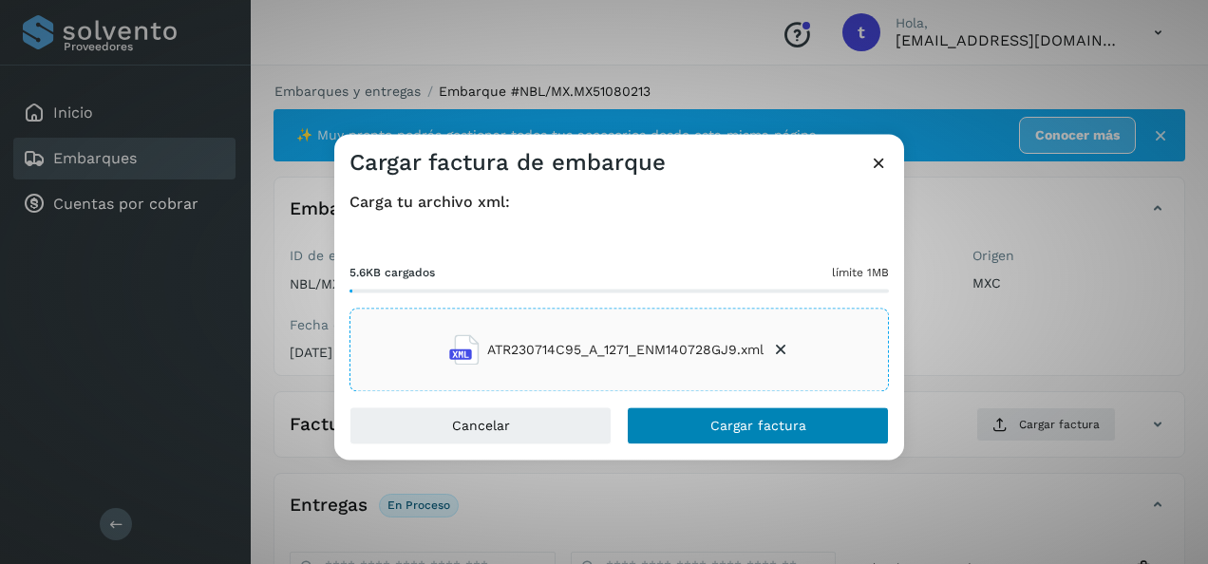
click at [739, 433] on span "Cargar factura" at bounding box center [758, 426] width 96 height 13
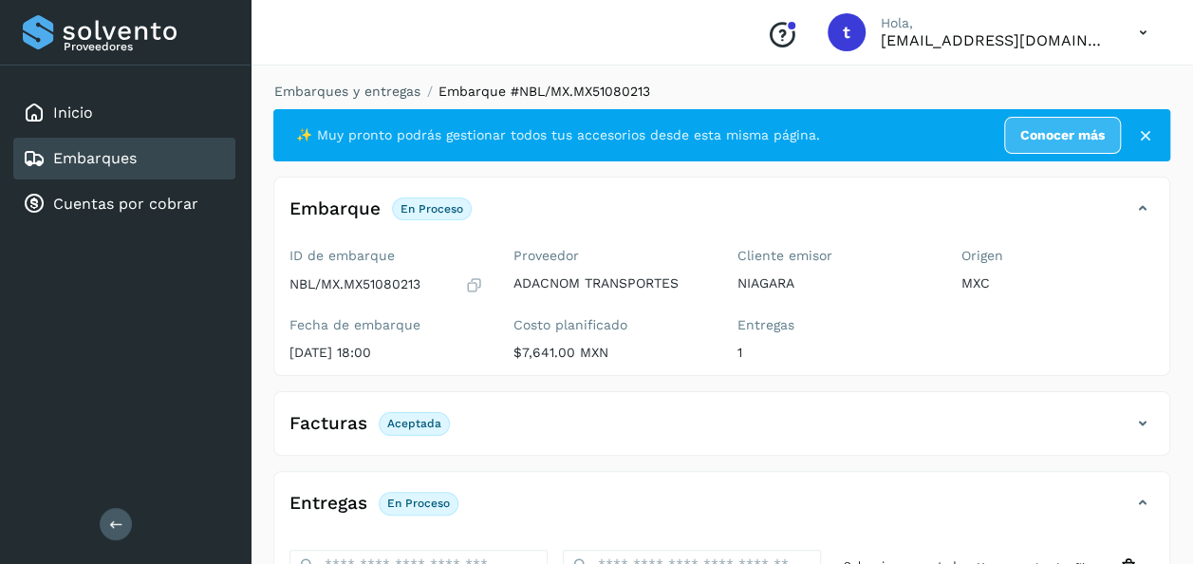
click at [118, 161] on link "Embarques" at bounding box center [95, 158] width 84 height 18
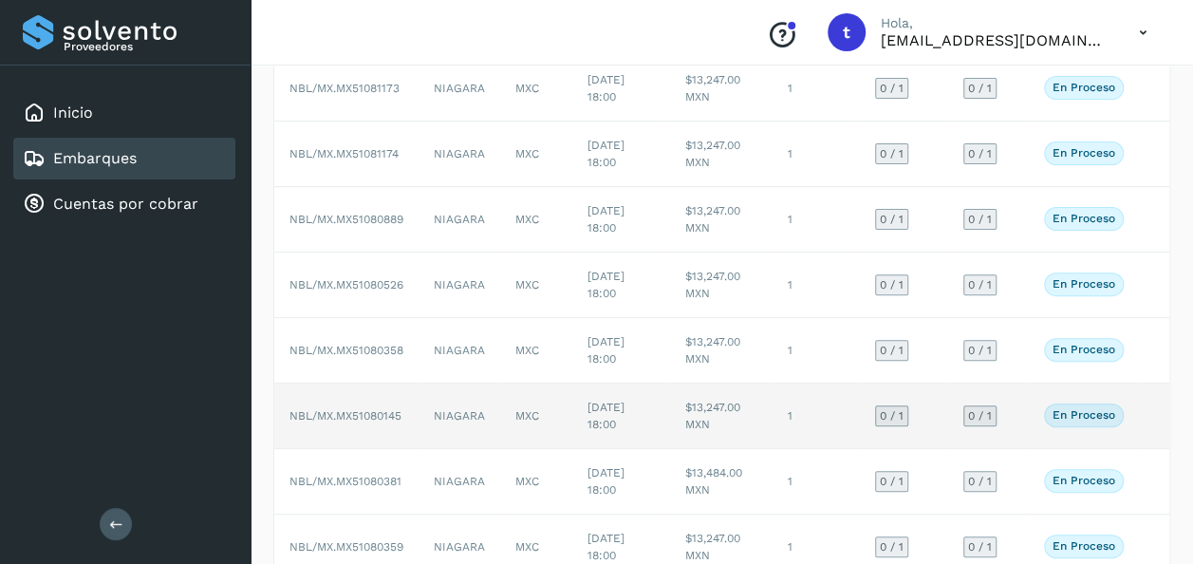
scroll to position [435, 0]
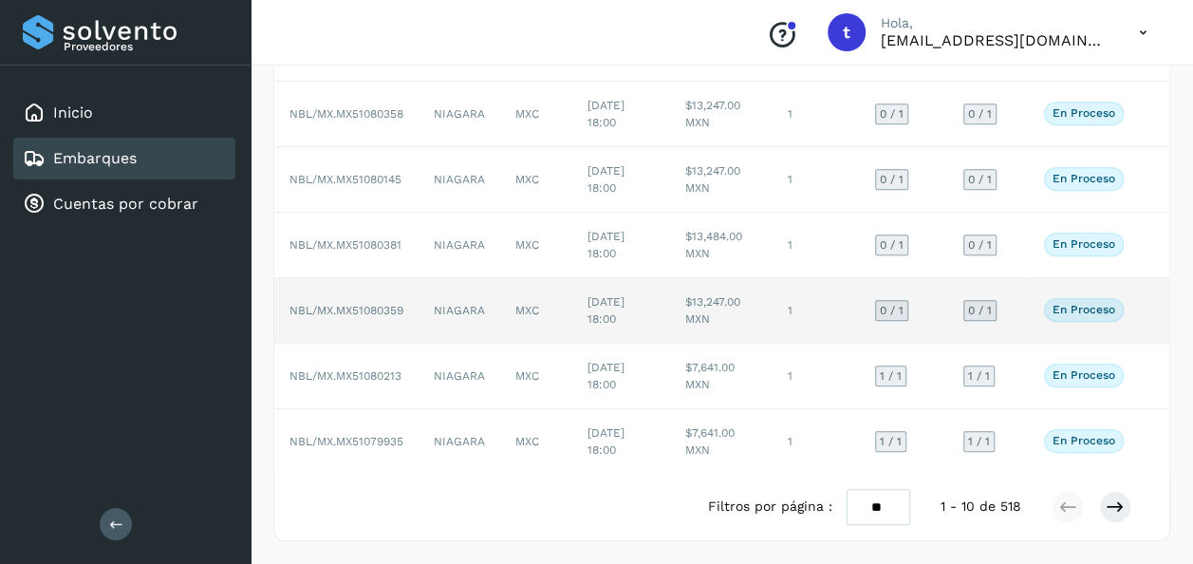
click at [1149, 297] on td at bounding box center [1154, 311] width 30 height 66
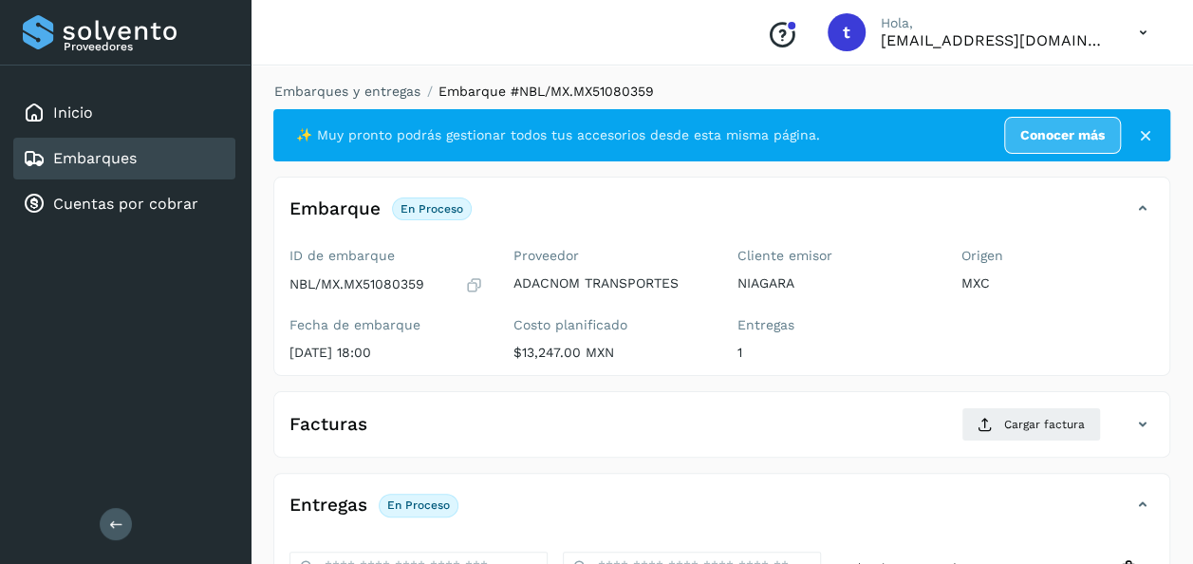
scroll to position [336, 0]
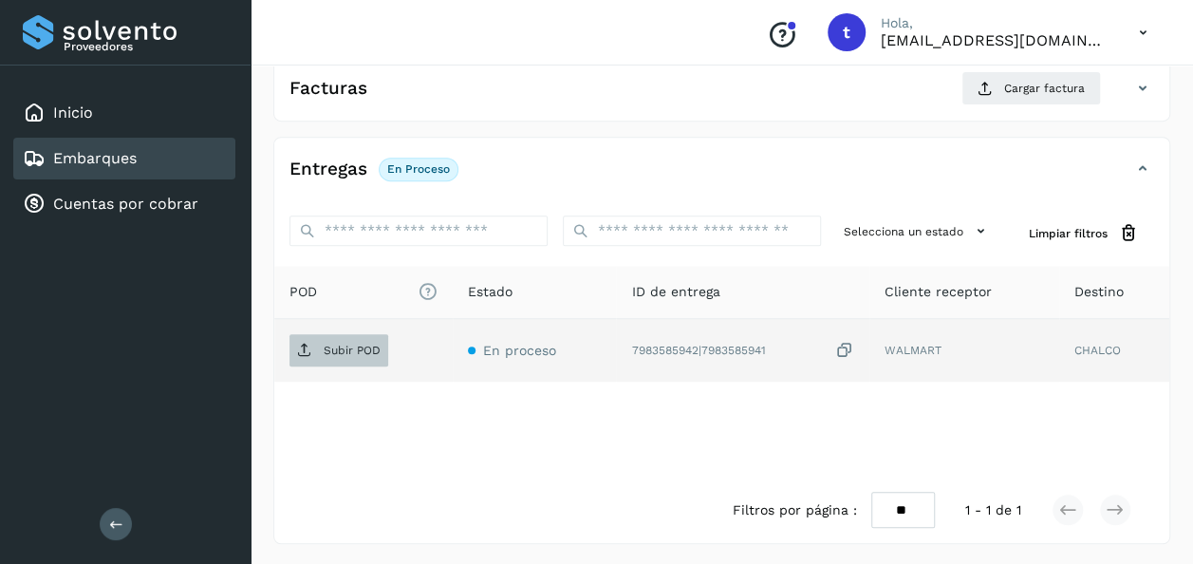
click at [361, 349] on p "Subir POD" at bounding box center [352, 350] width 57 height 13
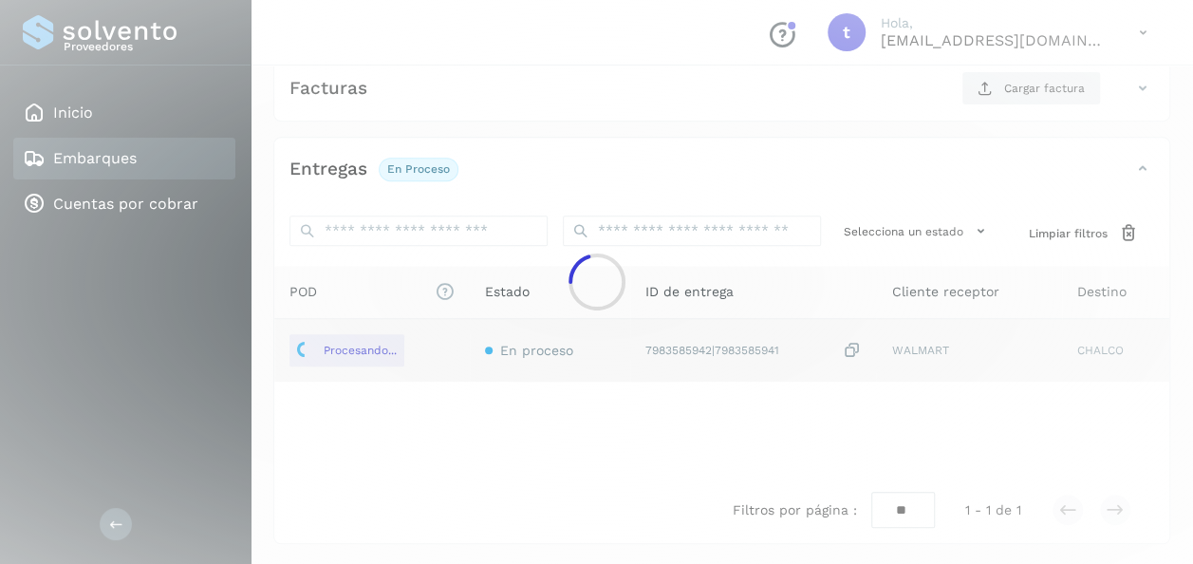
scroll to position [0, 0]
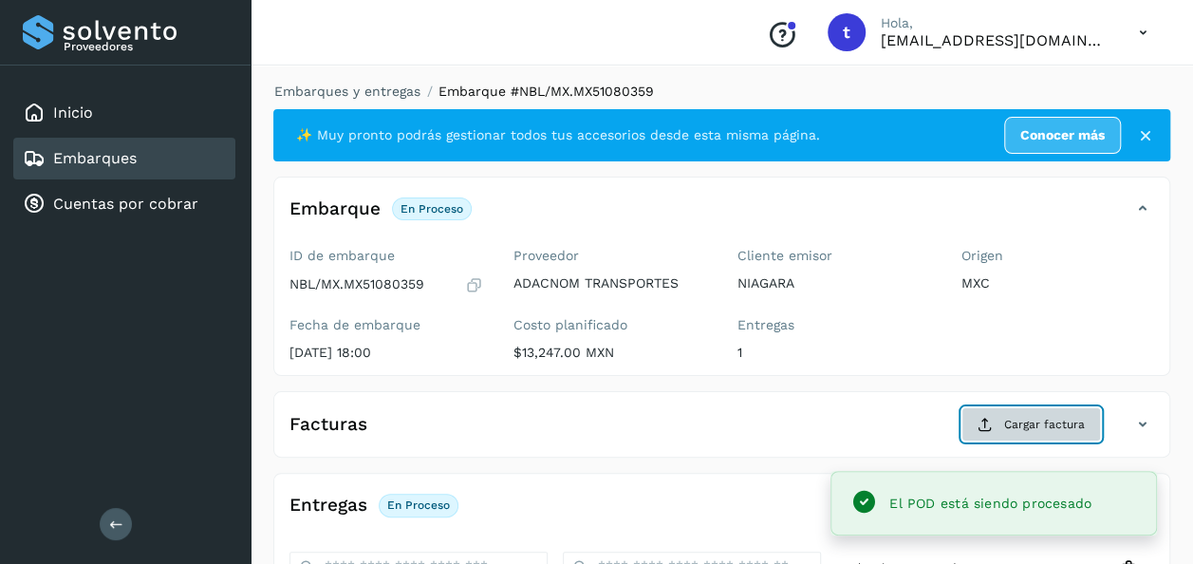
click at [1045, 418] on span "Cargar factura" at bounding box center [1045, 424] width 81 height 17
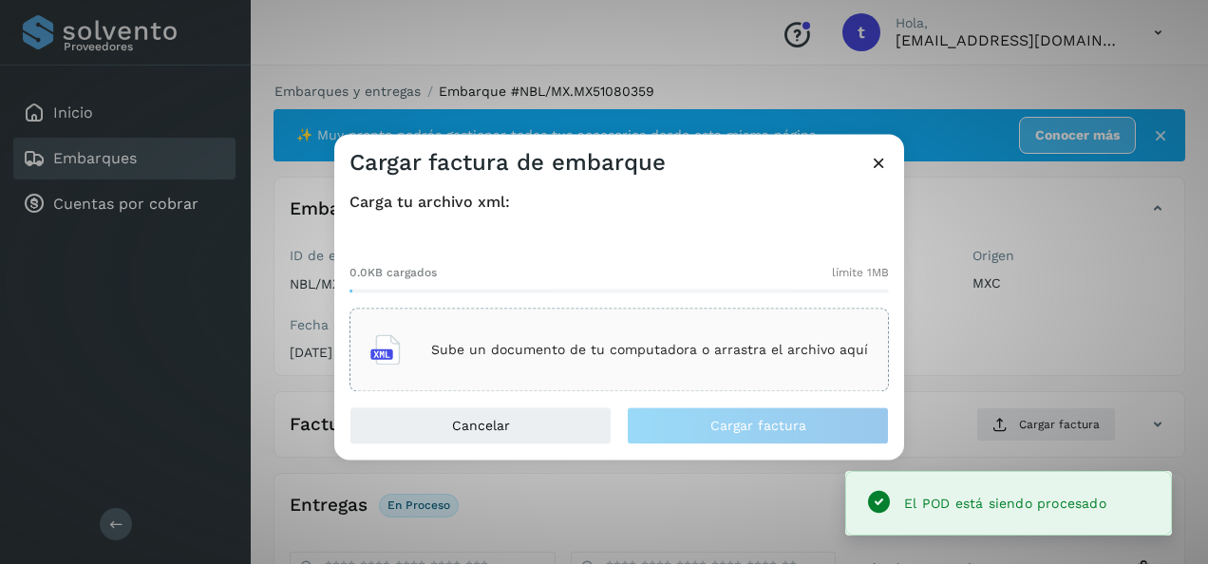
click at [726, 332] on div "Sube un documento de tu computadora o arrastra el archivo aquí" at bounding box center [619, 350] width 498 height 51
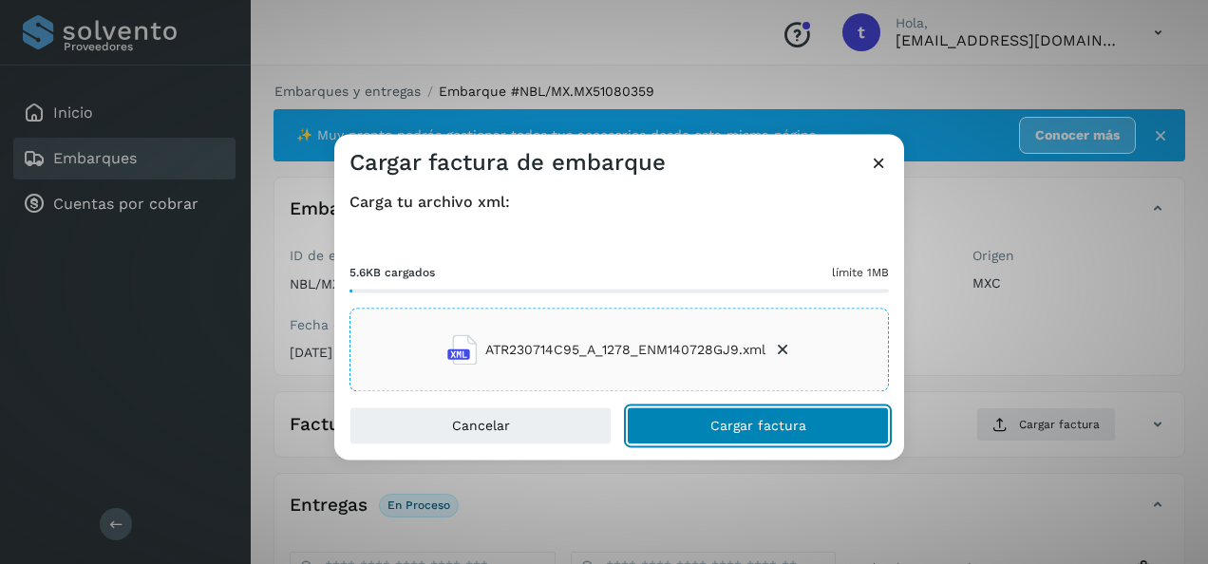
click at [725, 431] on span "Cargar factura" at bounding box center [758, 426] width 96 height 13
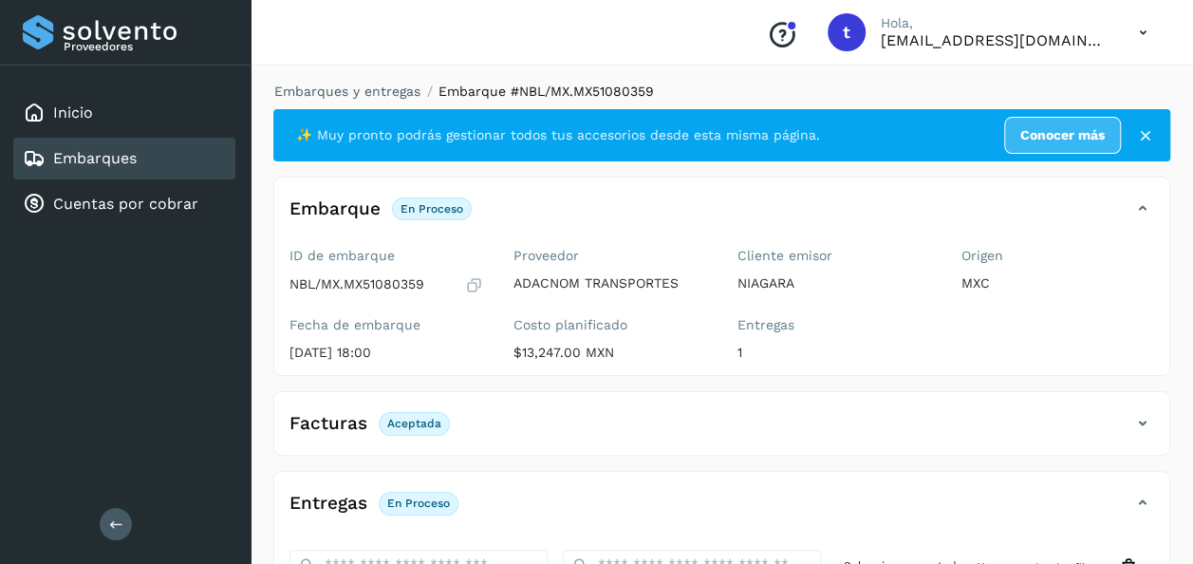
click at [139, 153] on div "Embarques" at bounding box center [124, 159] width 222 height 42
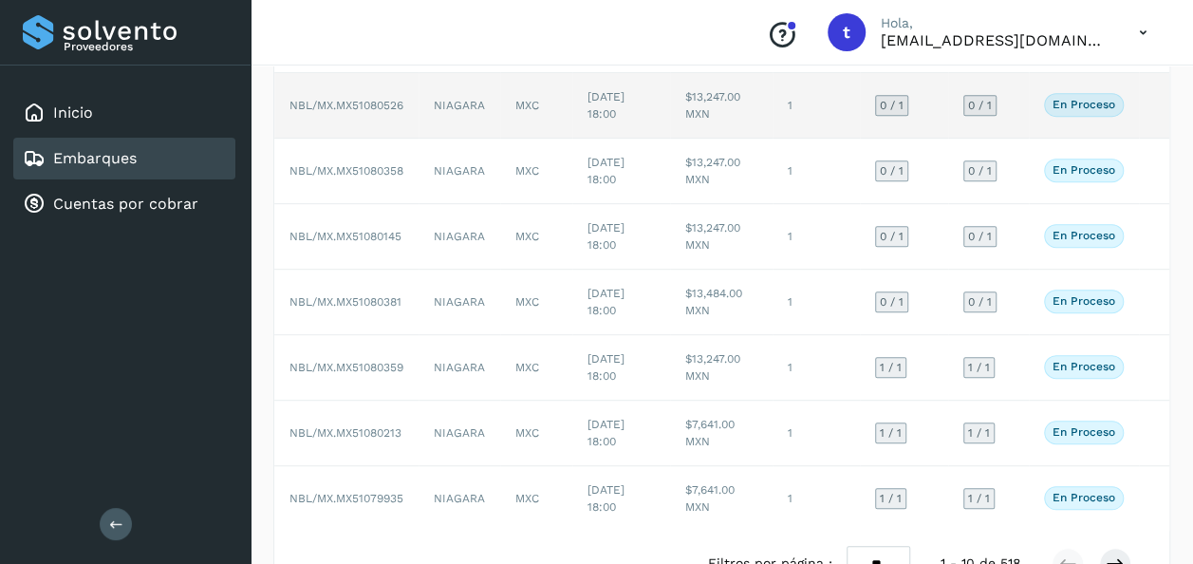
scroll to position [397, 0]
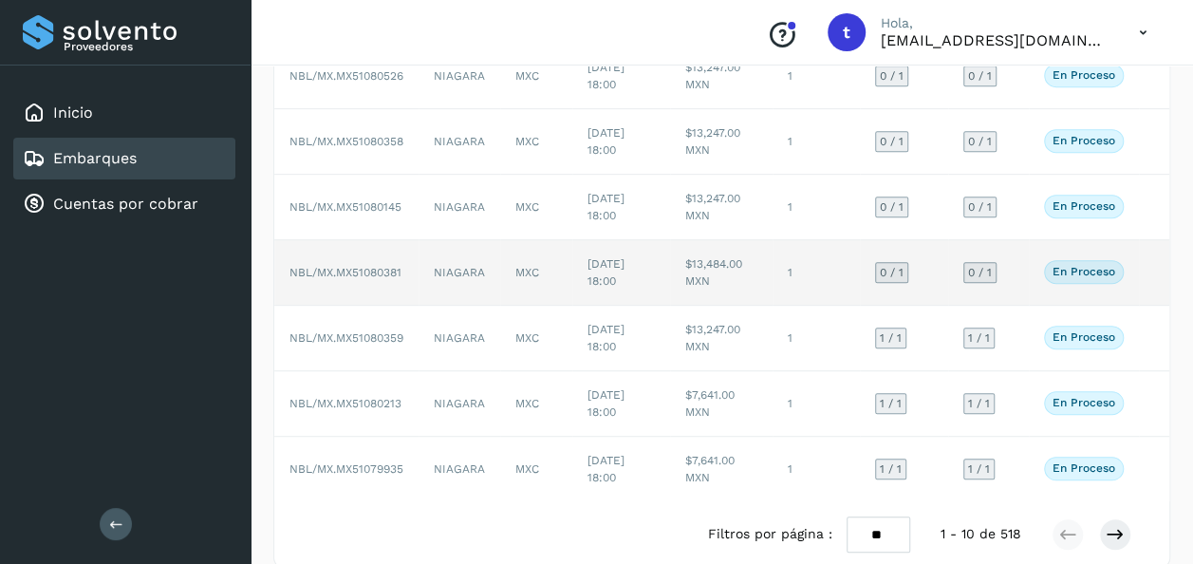
click at [1139, 272] on td at bounding box center [1154, 273] width 30 height 66
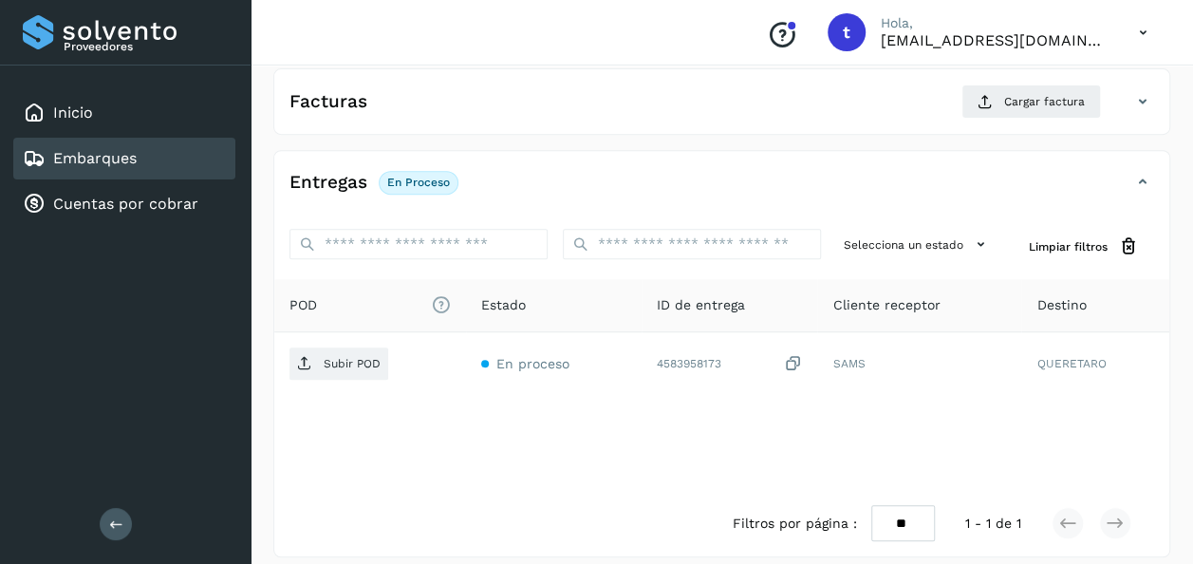
scroll to position [336, 0]
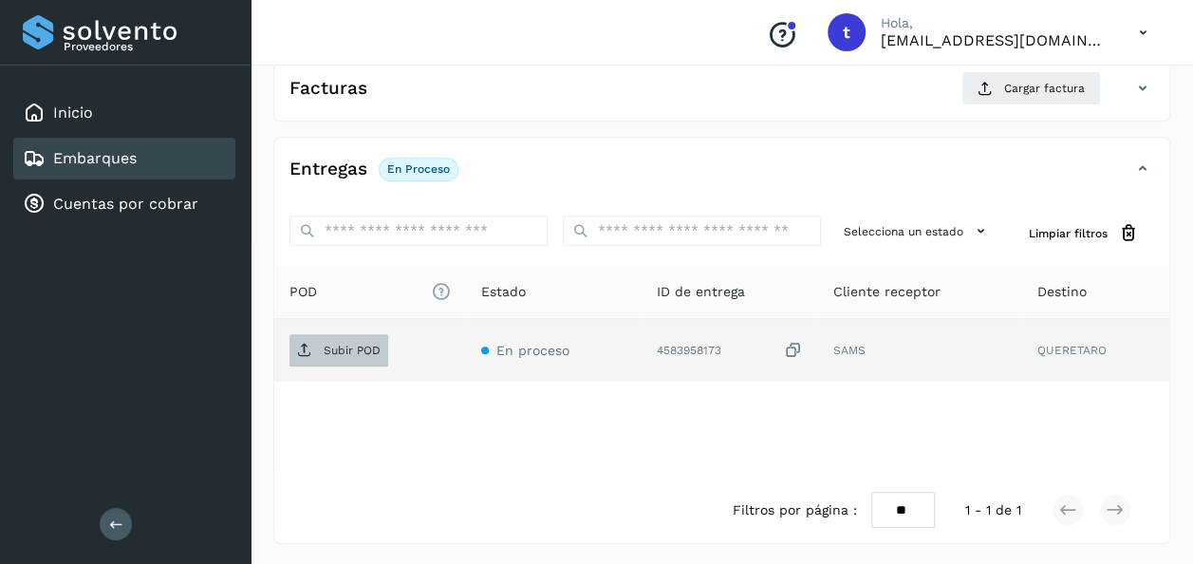
click at [349, 349] on p "Subir POD" at bounding box center [352, 350] width 57 height 13
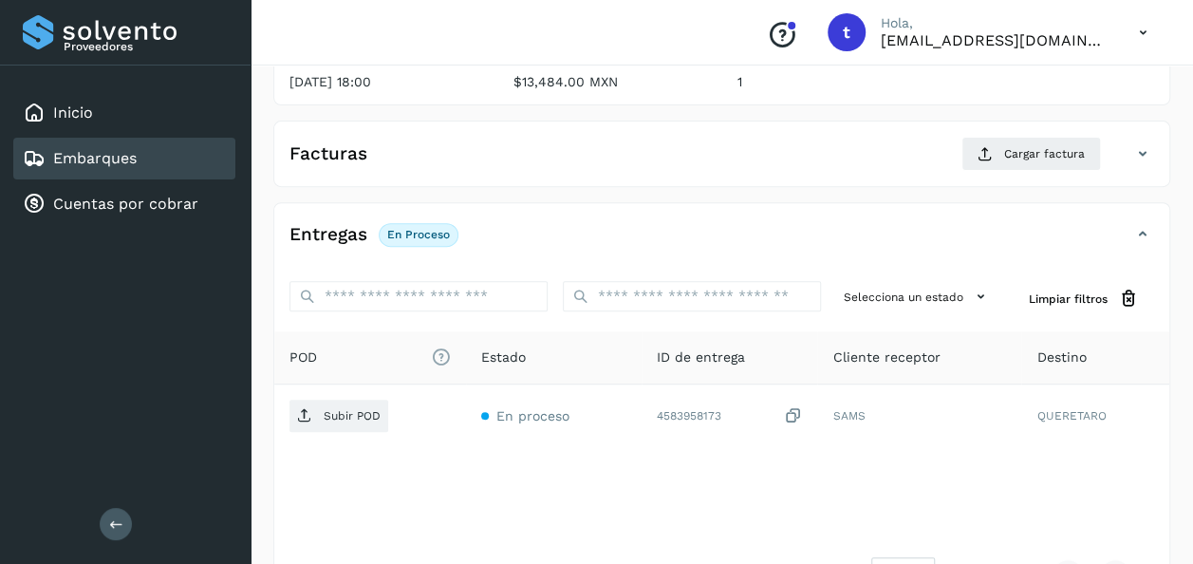
scroll to position [260, 0]
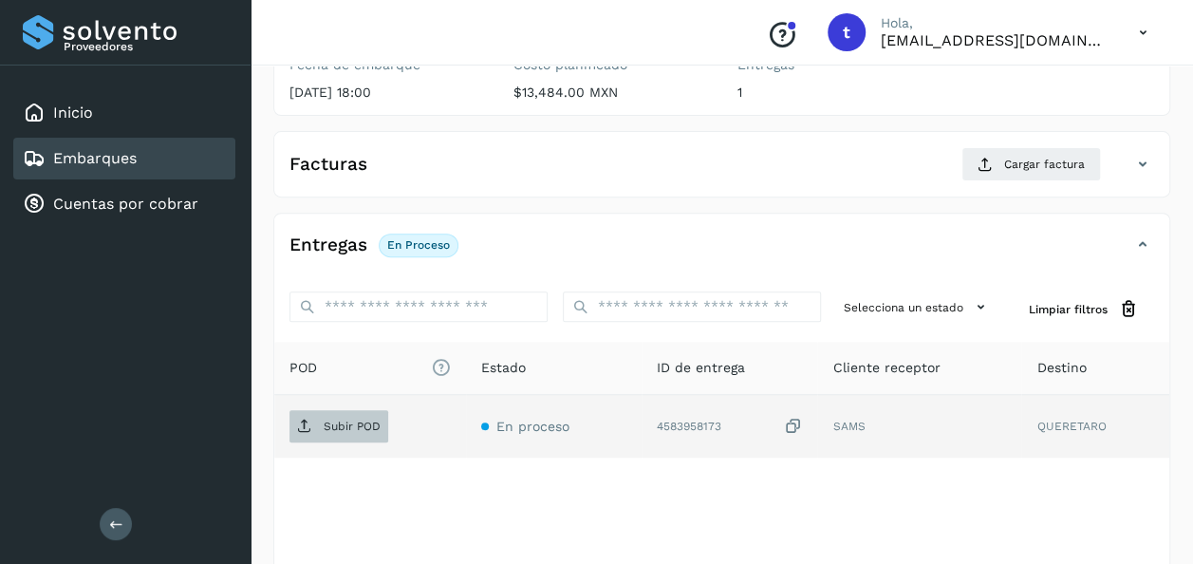
click at [363, 429] on p "Subir POD" at bounding box center [352, 426] width 57 height 13
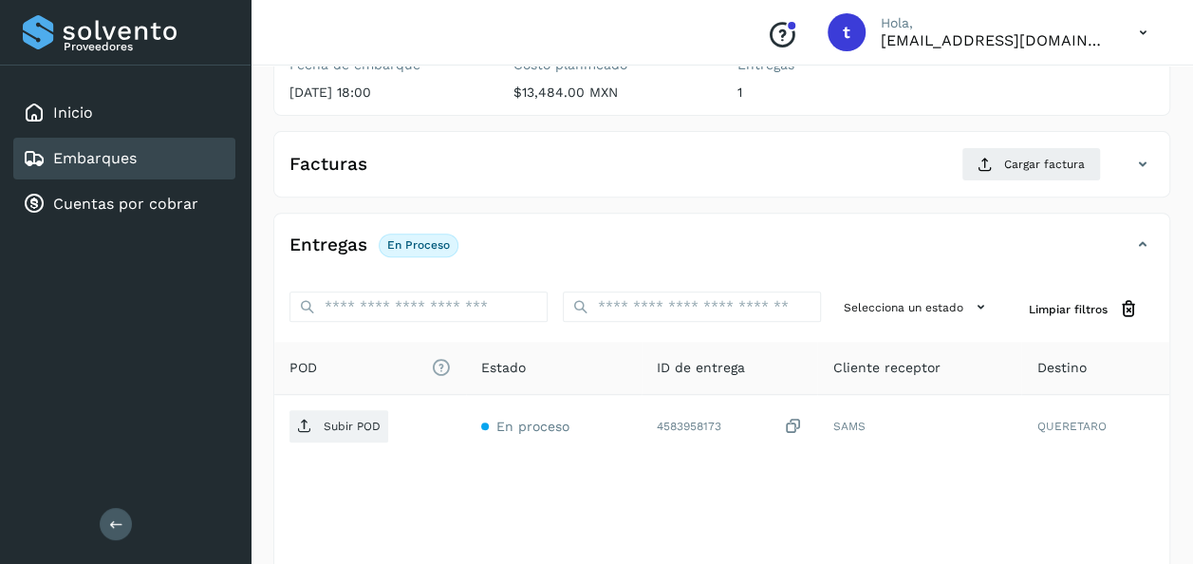
click at [135, 161] on link "Embarques" at bounding box center [95, 158] width 84 height 18
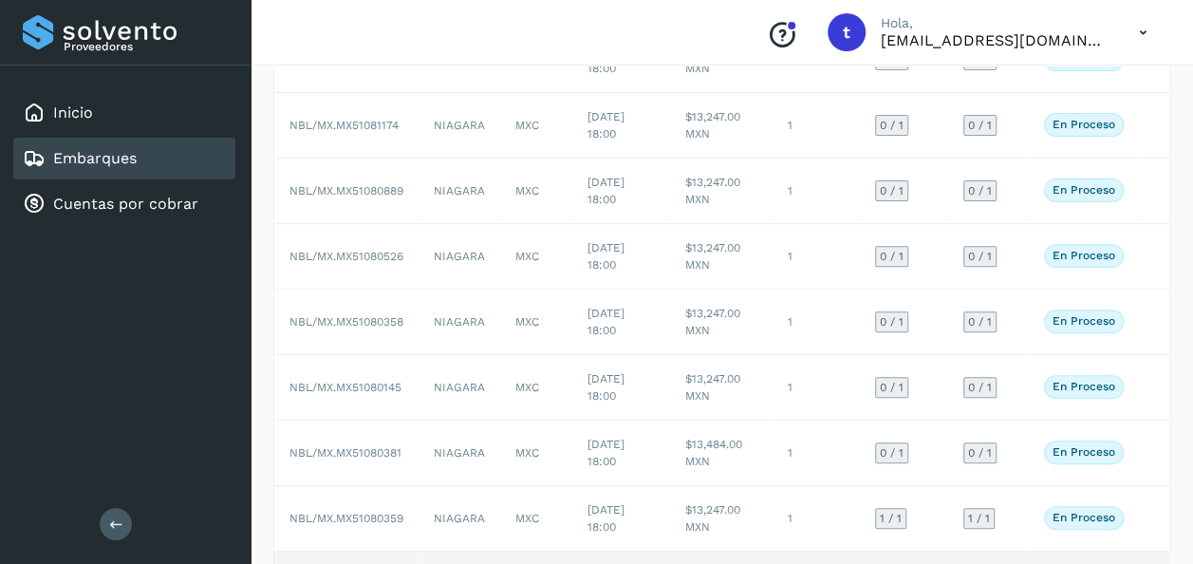
scroll to position [215, 0]
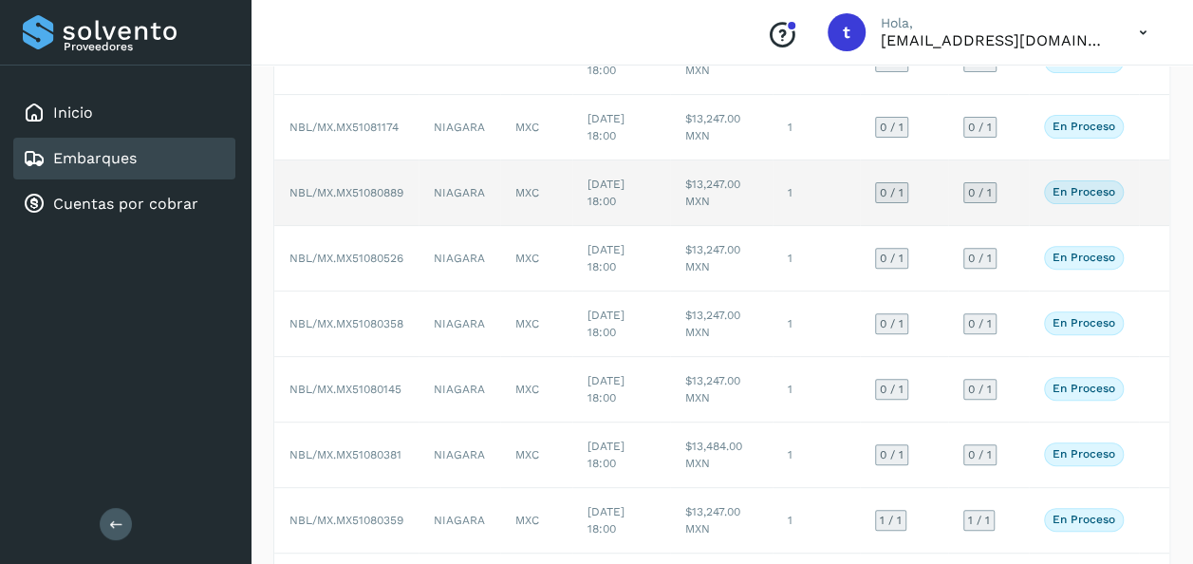
click at [1146, 190] on td at bounding box center [1154, 193] width 30 height 66
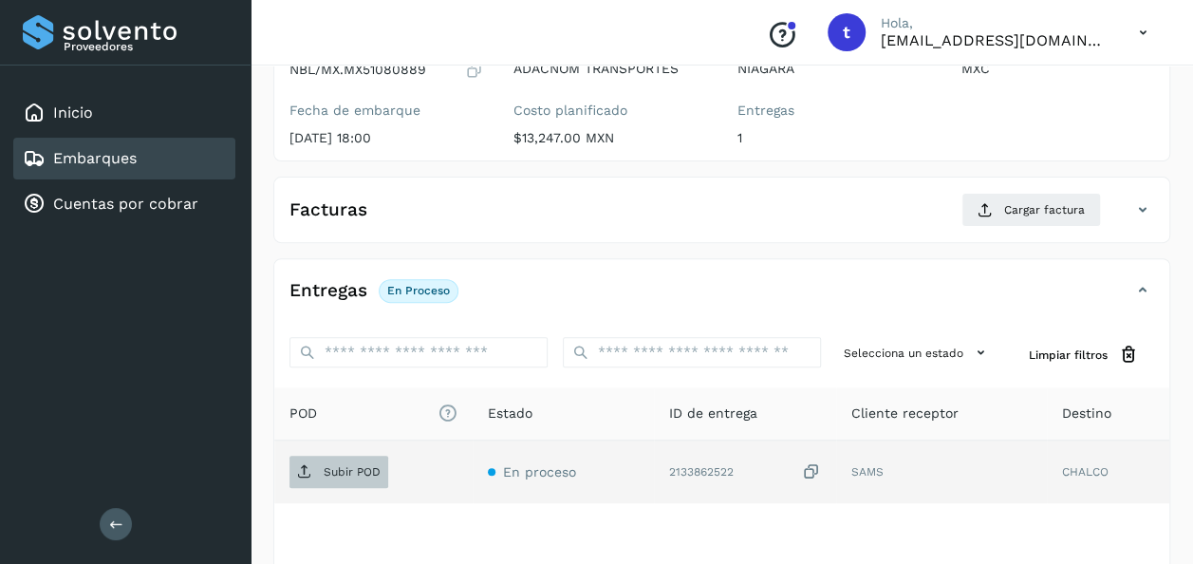
click at [369, 470] on p "Subir POD" at bounding box center [352, 471] width 57 height 13
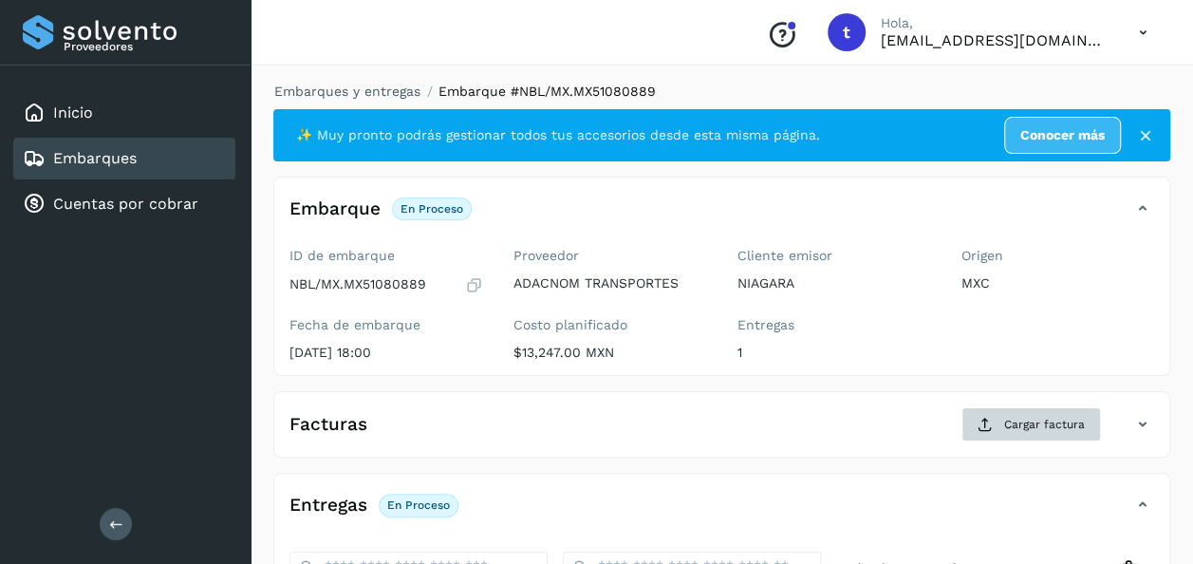
click at [1027, 429] on span "Cargar factura" at bounding box center [1045, 424] width 81 height 17
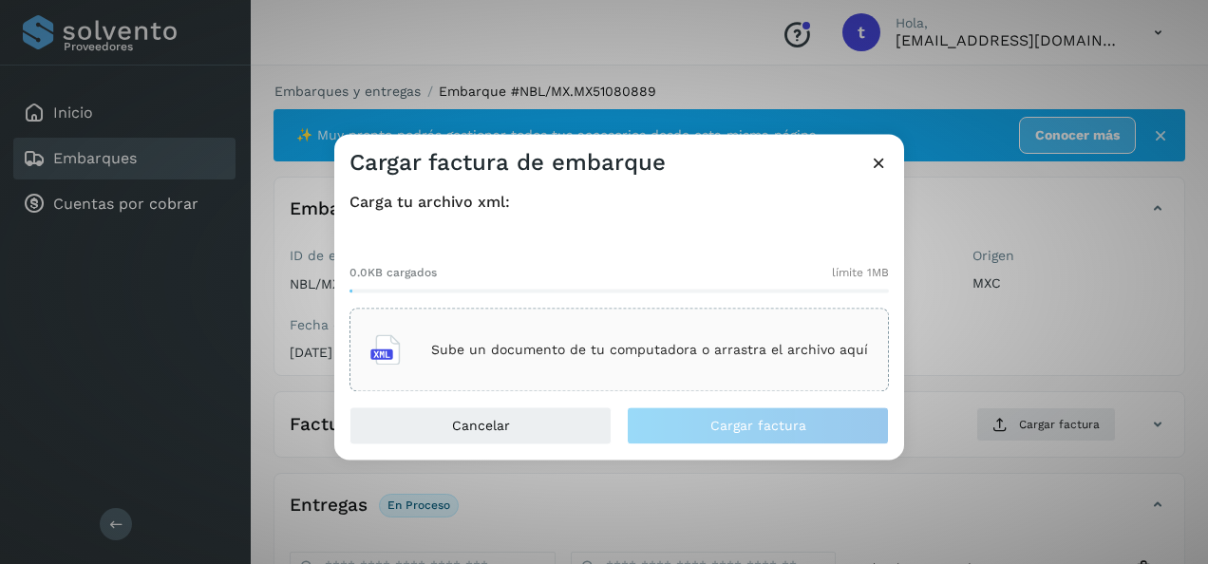
click at [621, 357] on p "Sube un documento de tu computadora o arrastra el archivo aquí" at bounding box center [649, 350] width 437 height 16
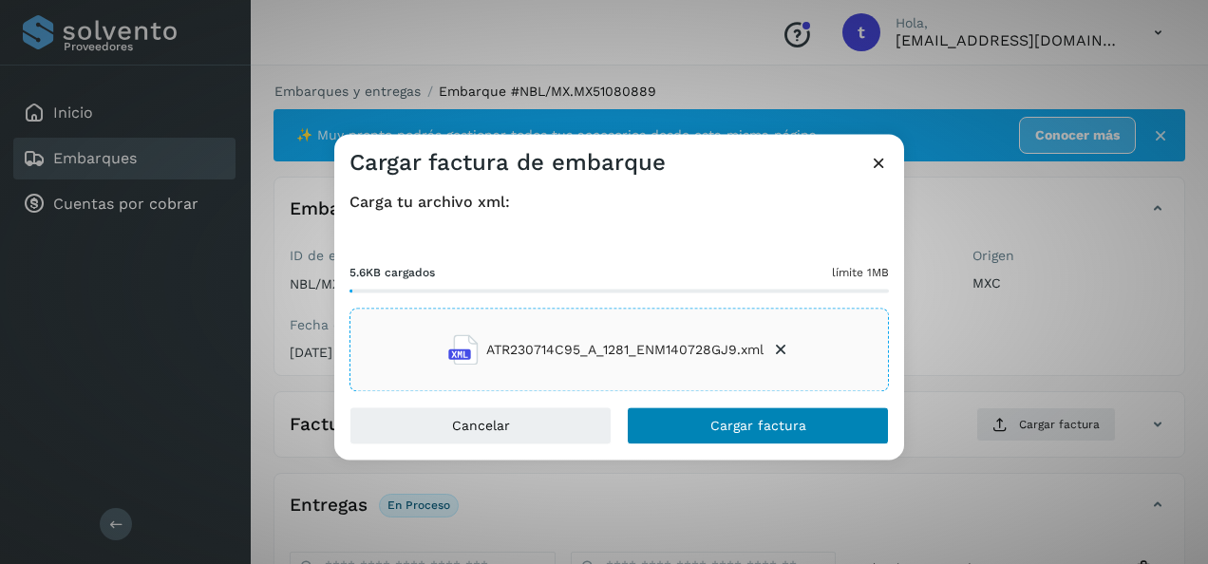
click at [746, 425] on span "Cargar factura" at bounding box center [758, 426] width 96 height 13
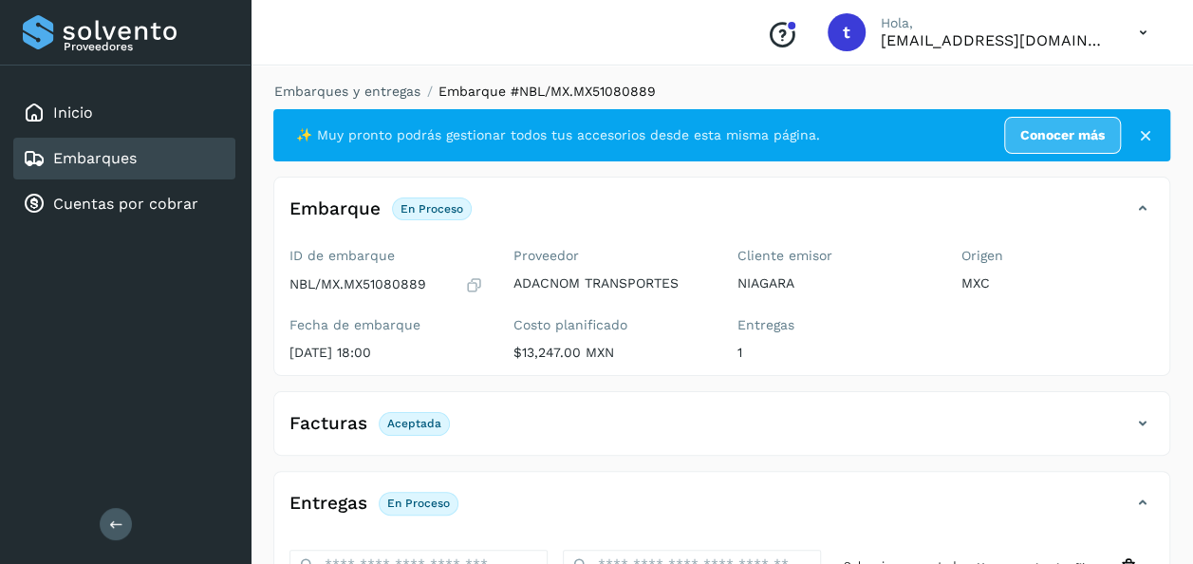
click at [122, 162] on link "Embarques" at bounding box center [95, 158] width 84 height 18
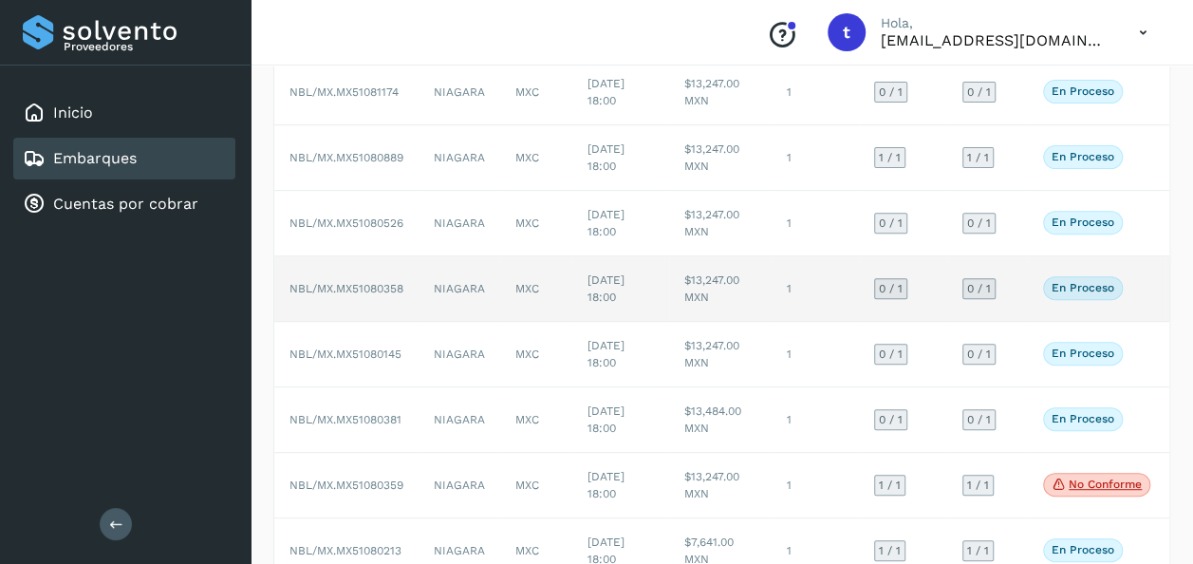
scroll to position [272, 0]
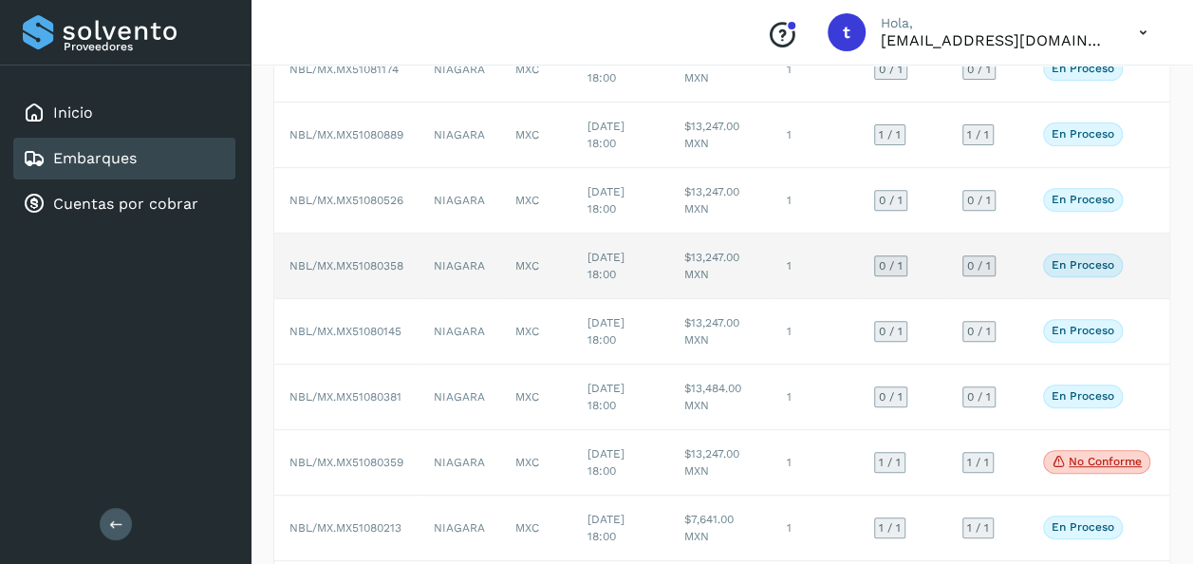
click at [621, 484] on td "[DATE] 18:00" at bounding box center [621, 463] width 97 height 66
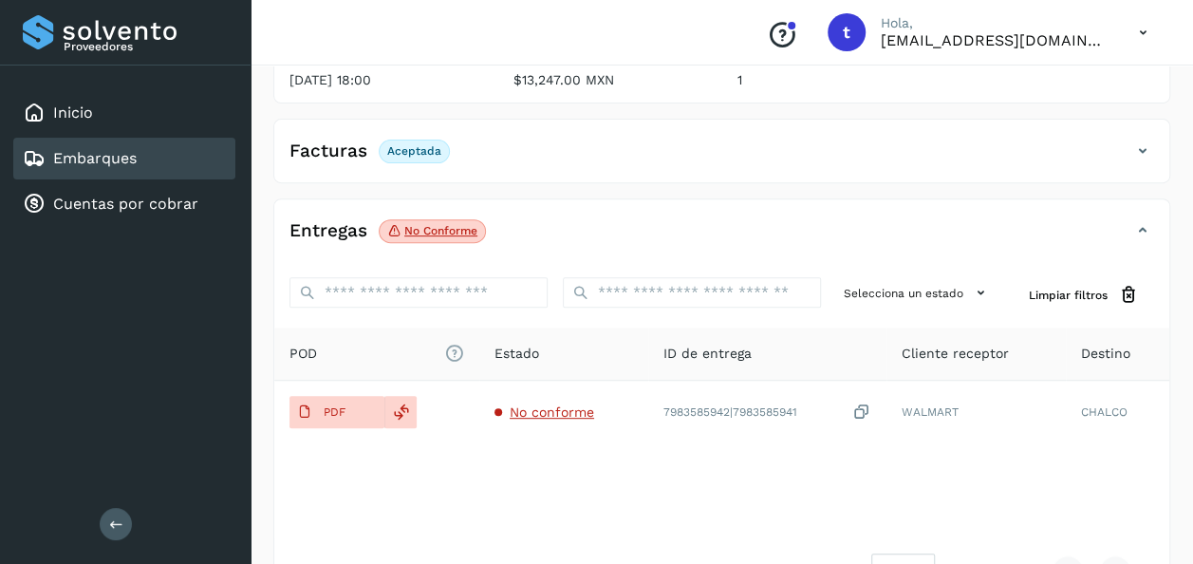
click at [124, 149] on link "Embarques" at bounding box center [95, 158] width 84 height 18
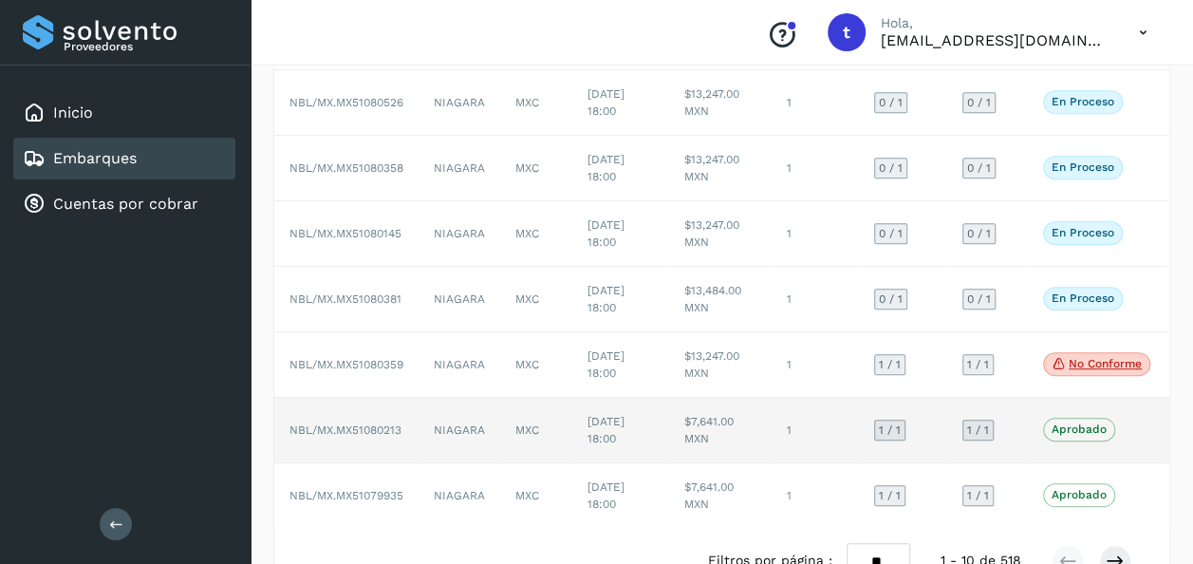
scroll to position [435, 0]
